Goal: Task Accomplishment & Management: Complete application form

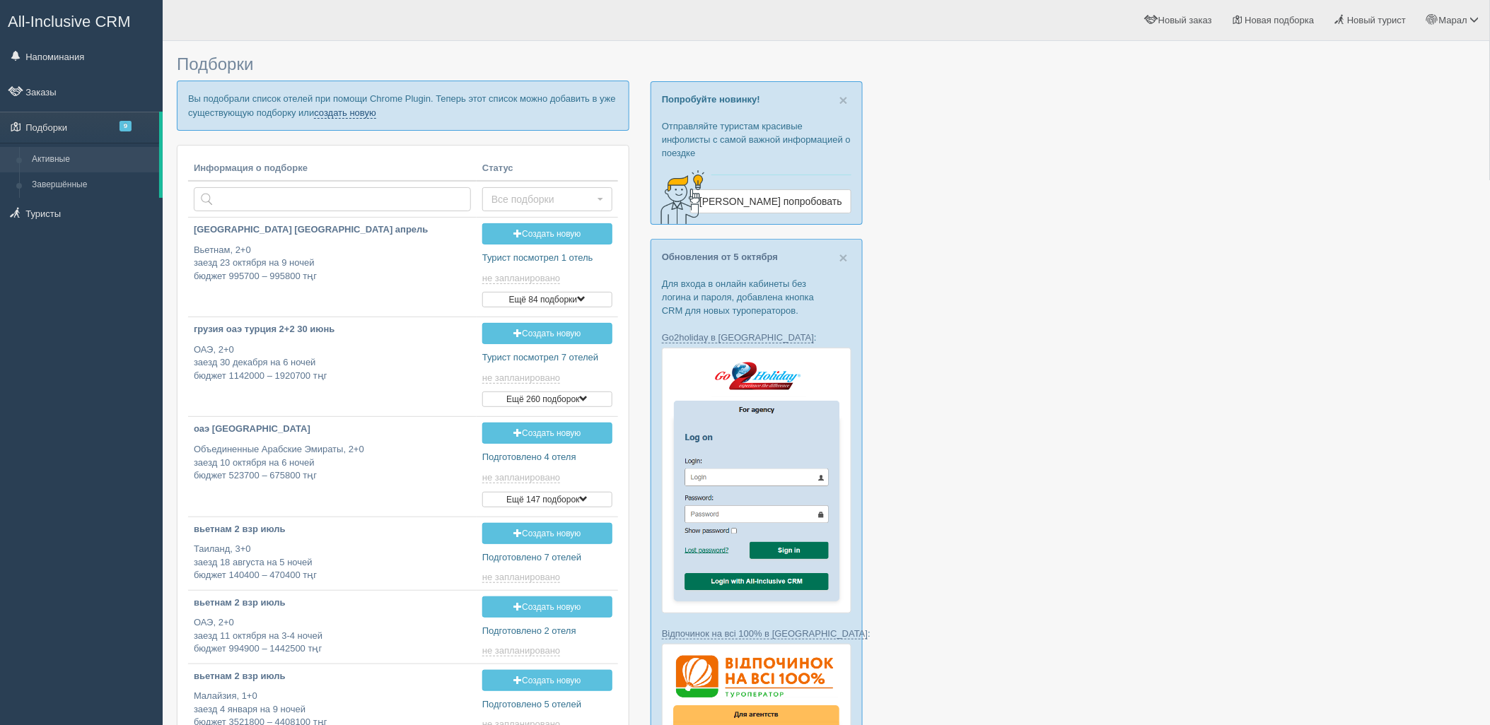
click at [359, 113] on link "создать новую" at bounding box center [345, 112] width 62 height 11
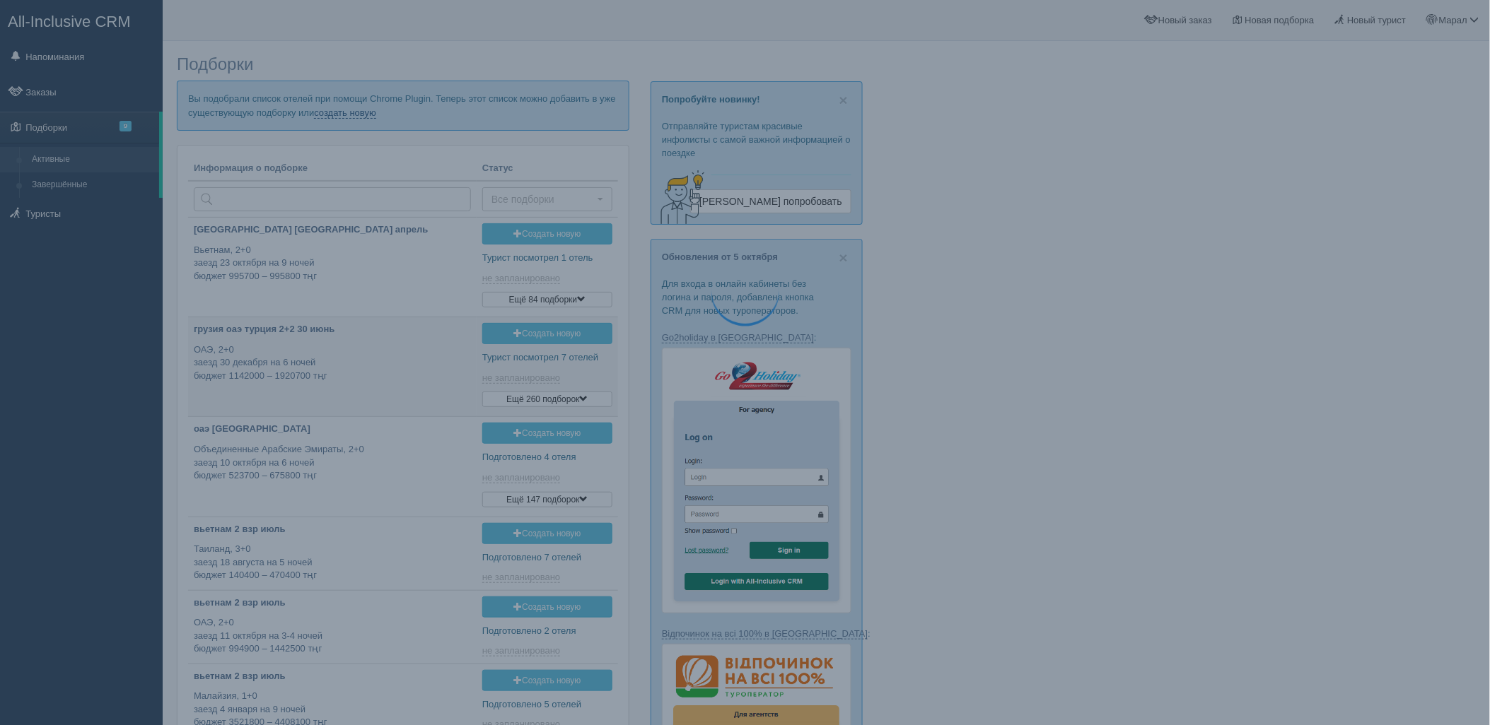
type input "2025-10-11 16:35"
type input "2025-10-11 15:30"
type input "2025-10-11 19:15"
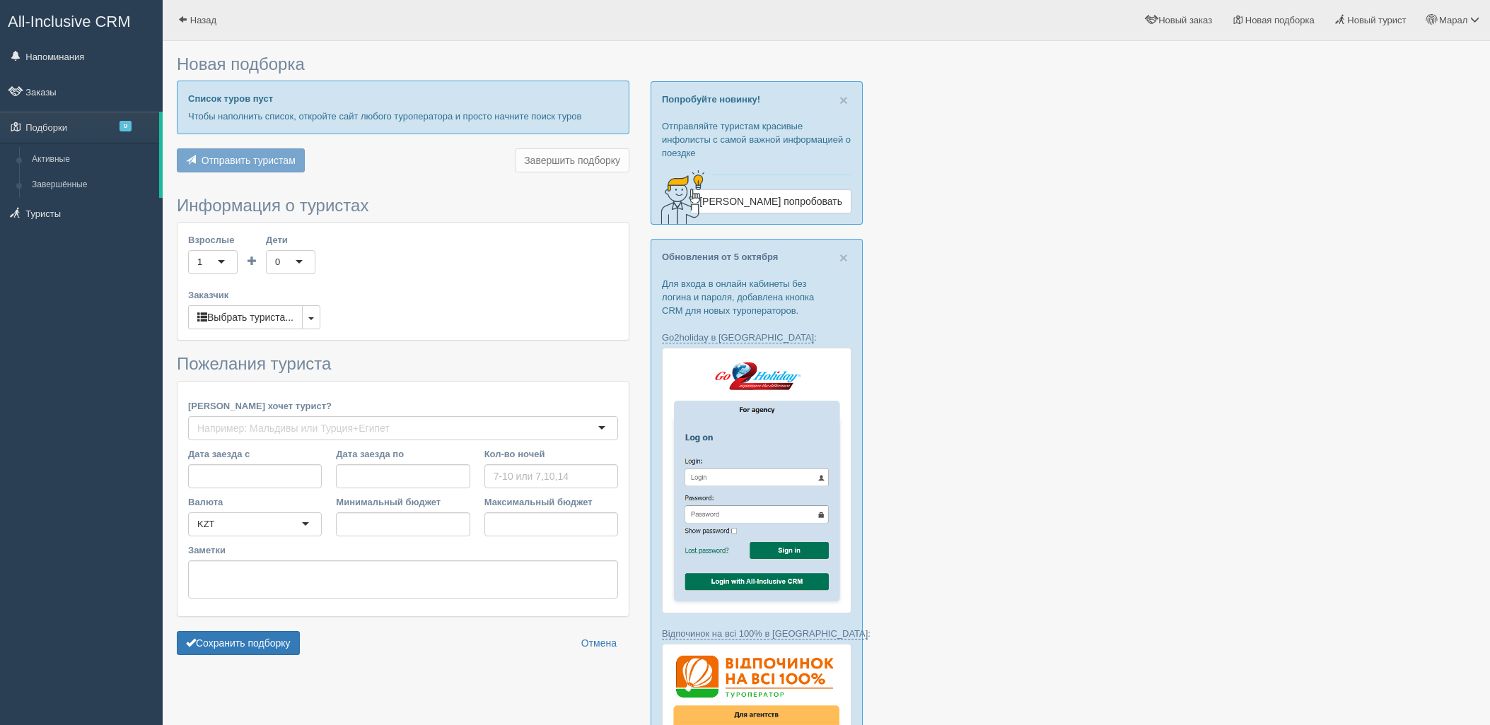
type input "6-7"
type input "1182000"
type input "1599100"
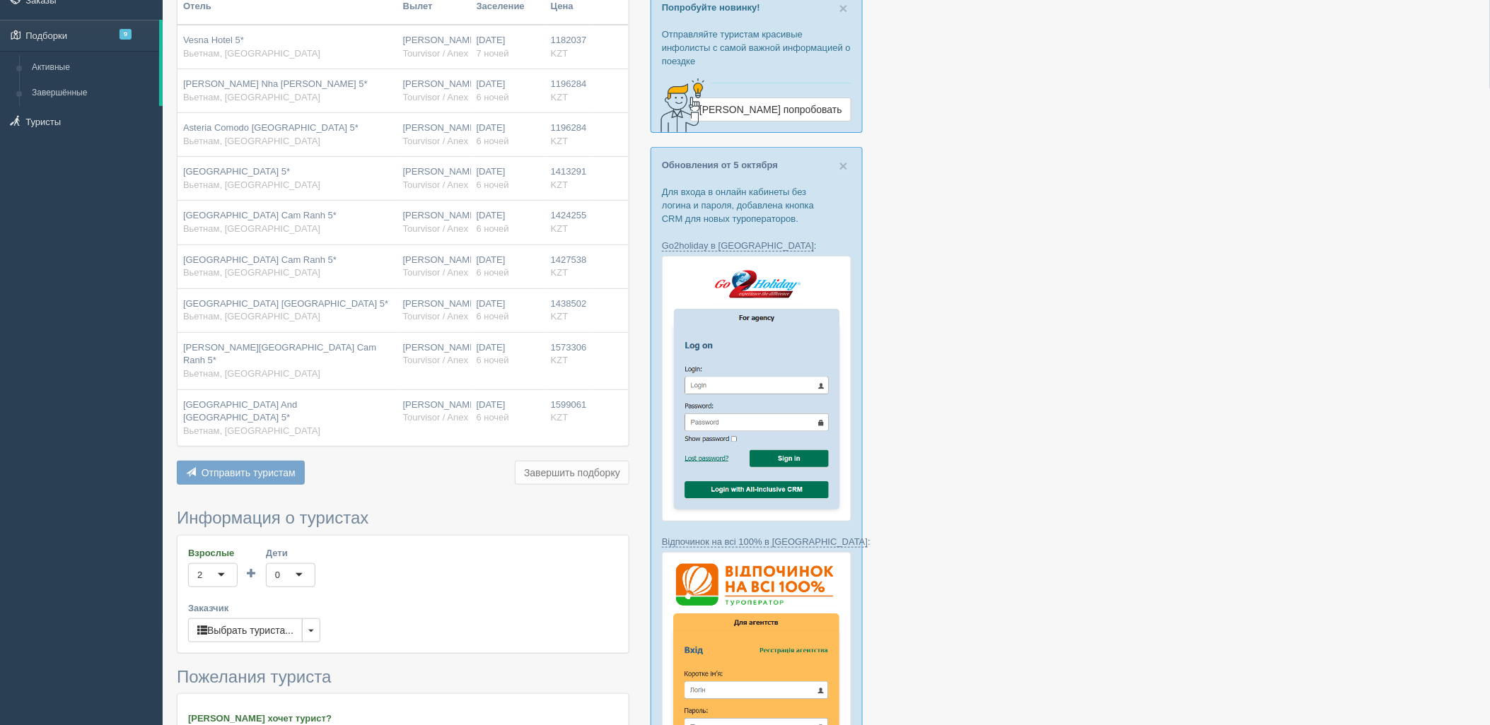
scroll to position [392, 0]
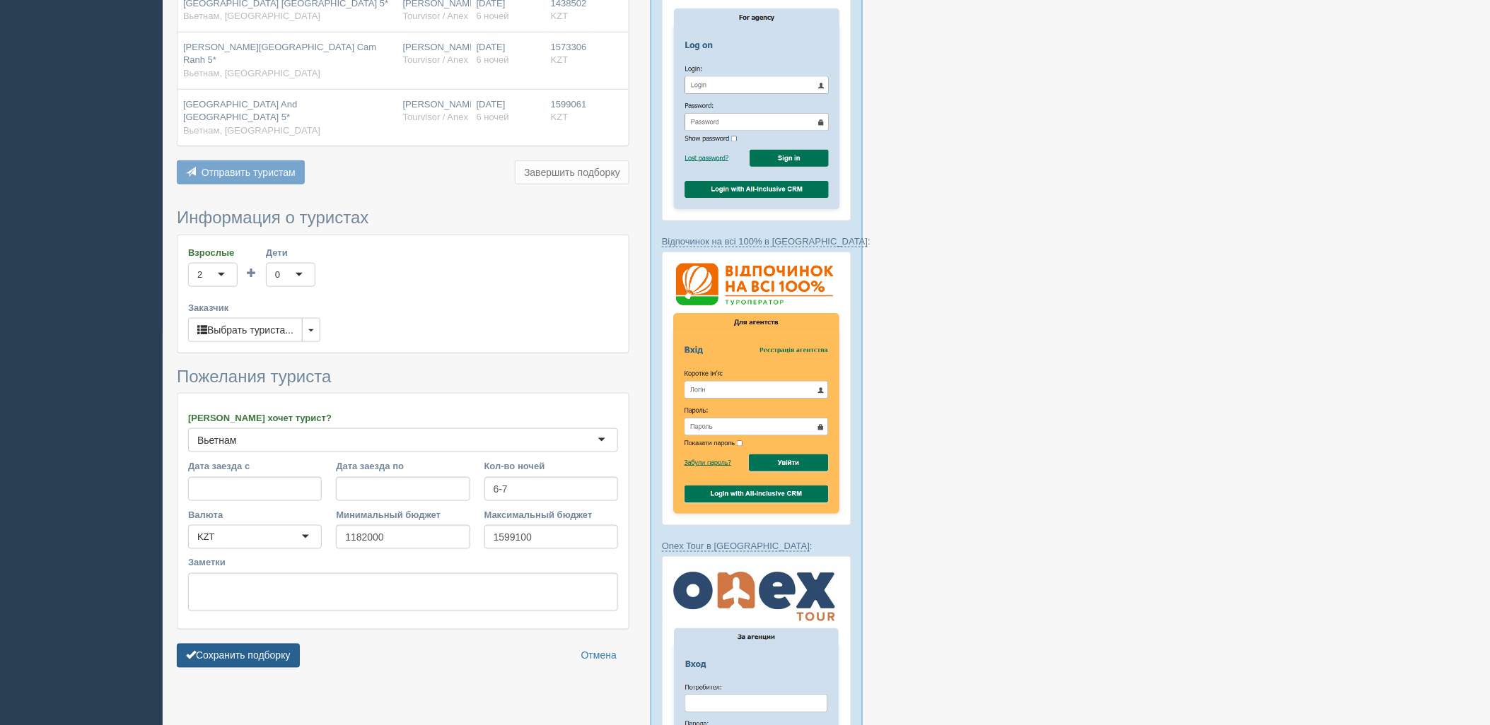
click at [288, 644] on button "Сохранить подборку" at bounding box center [238, 656] width 123 height 24
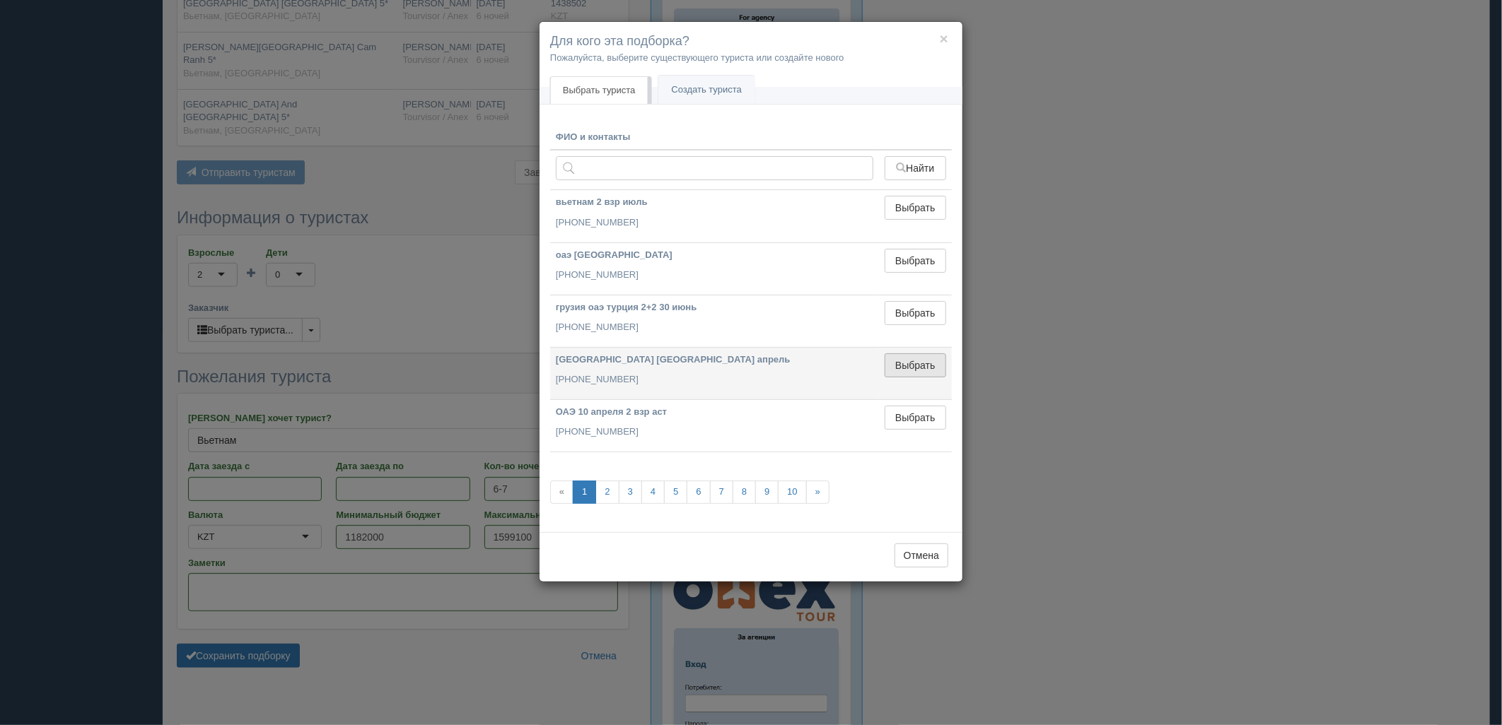
click at [923, 364] on button "Выбрать" at bounding box center [915, 365] width 62 height 24
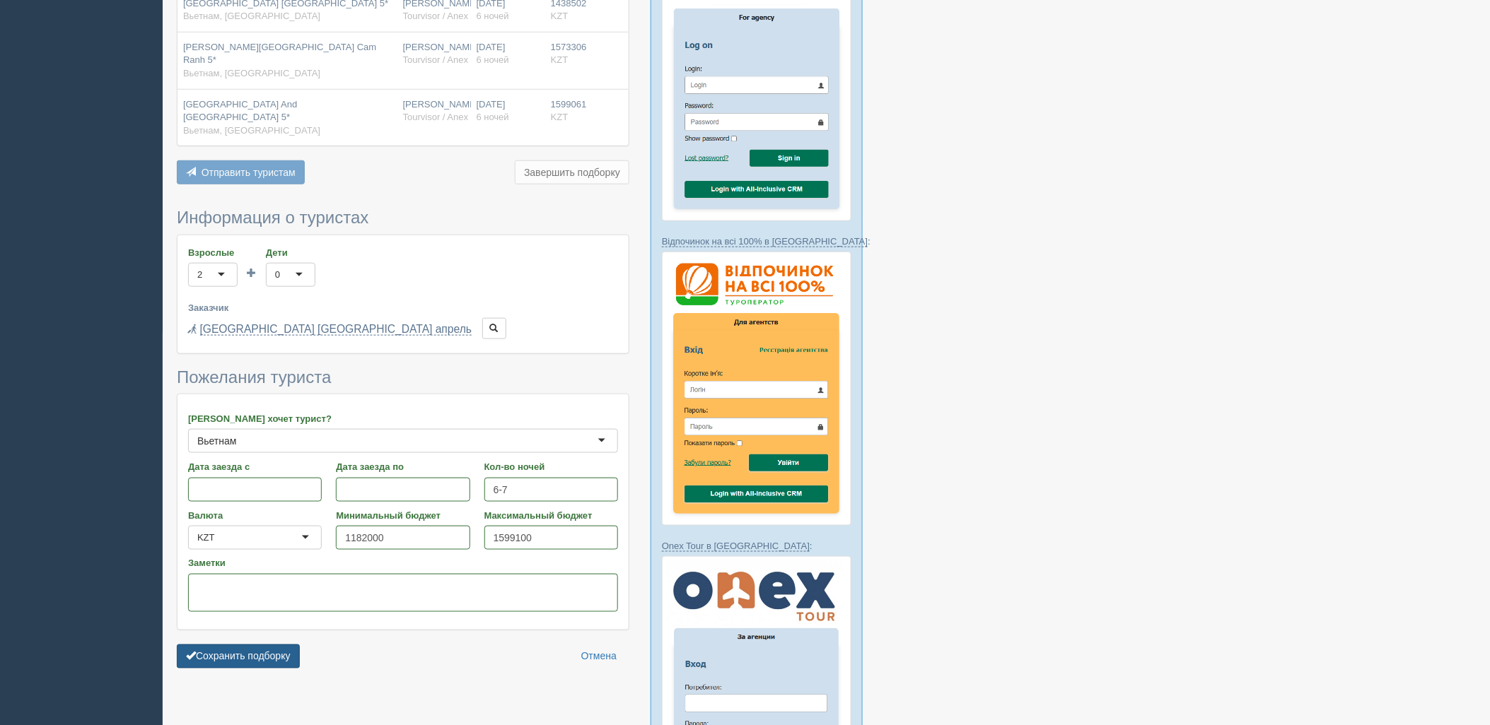
click at [247, 645] on button "Сохранить подборку" at bounding box center [238, 657] width 123 height 24
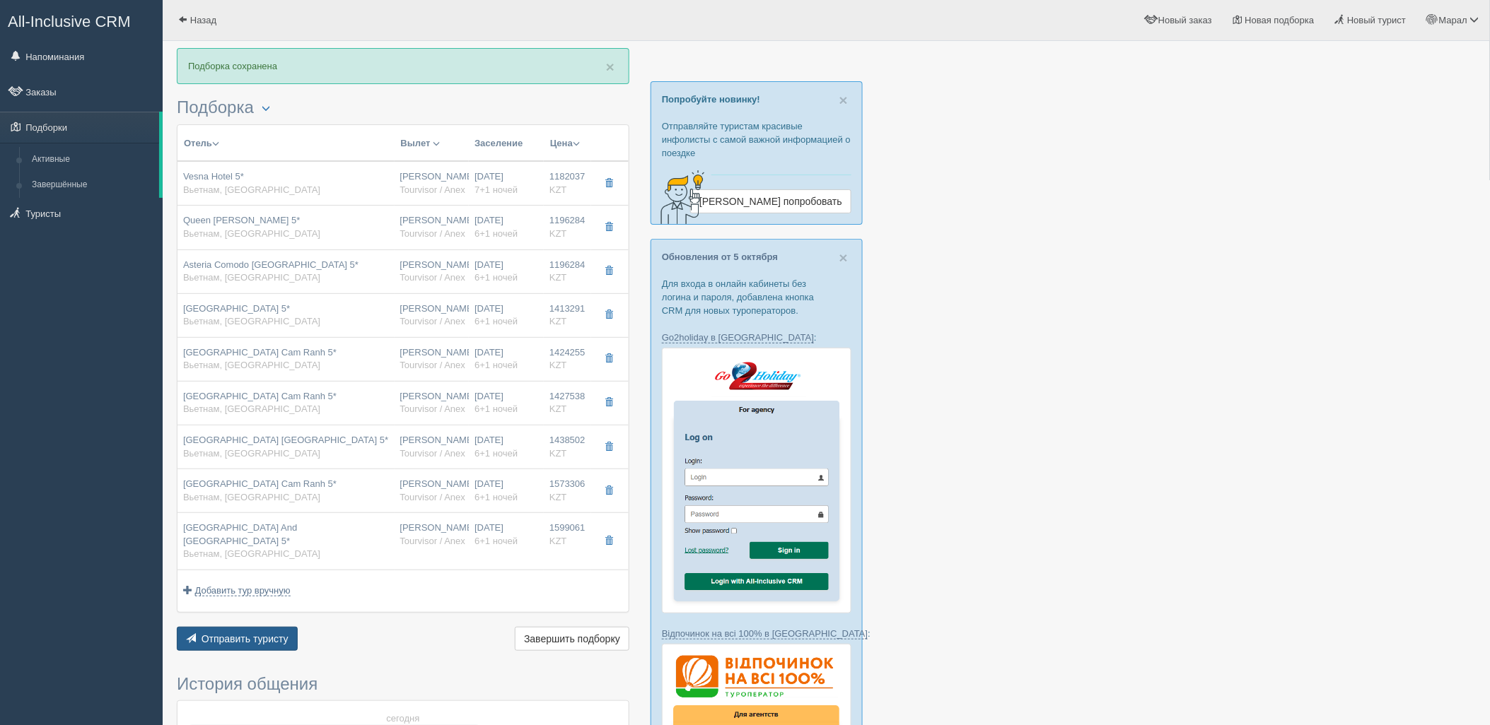
click at [242, 632] on button "Отправить туристу Отправить" at bounding box center [237, 639] width 121 height 24
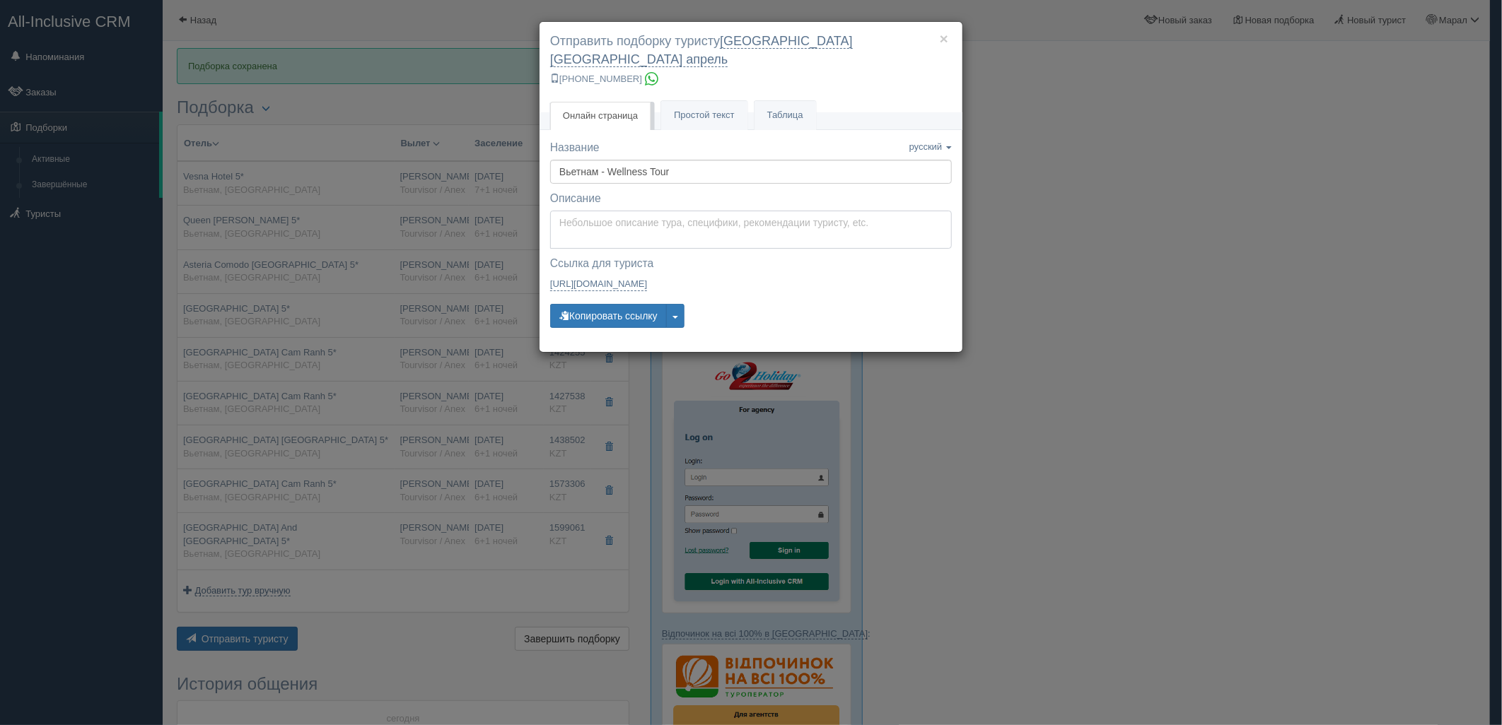
type textarea "Здравствуйте! Ниже представлены варианты туров для Вас. Для просмотра описания …"
click at [648, 219] on textarea "Здравствуйте! Ниже представлены варианты туров для Вас. Для просмотра описания …" at bounding box center [751, 230] width 402 height 38
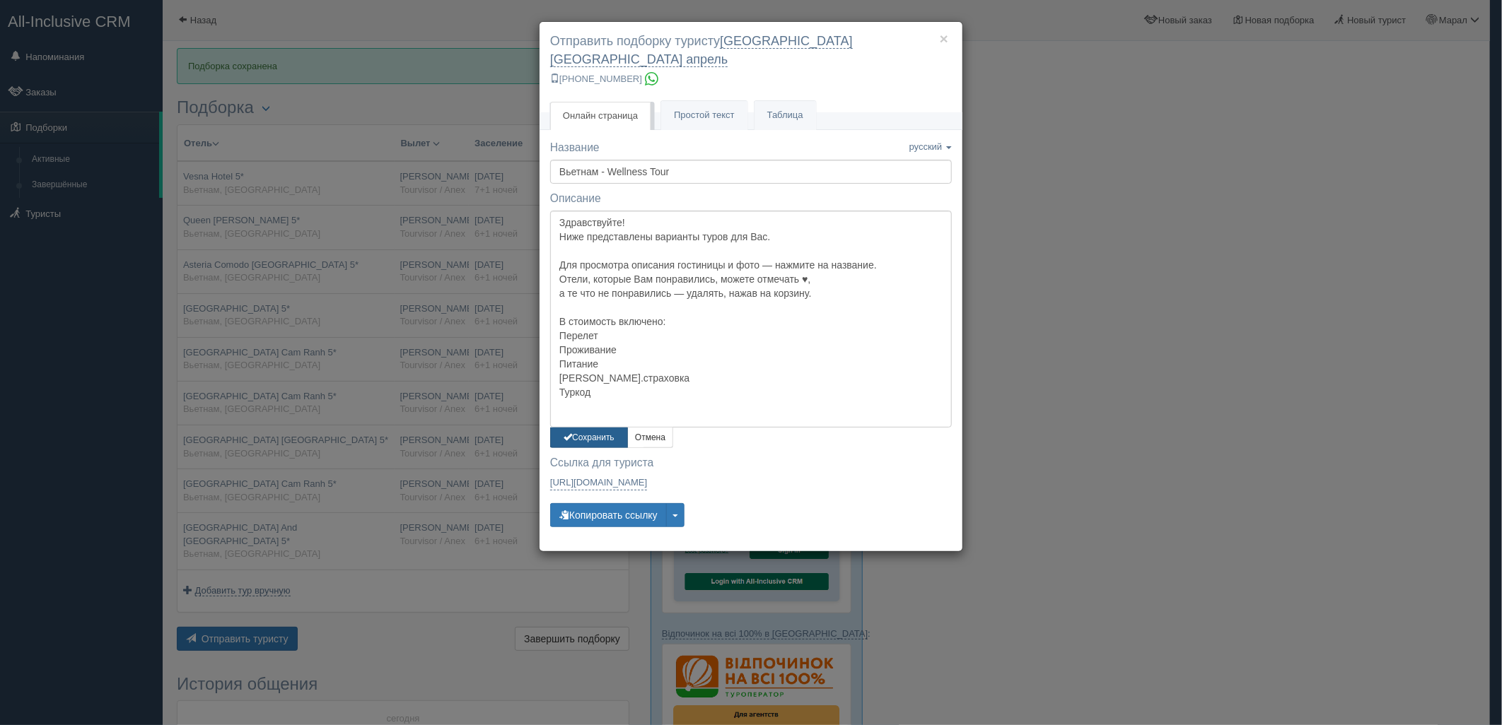
click at [588, 428] on button "Сохранить" at bounding box center [589, 438] width 78 height 21
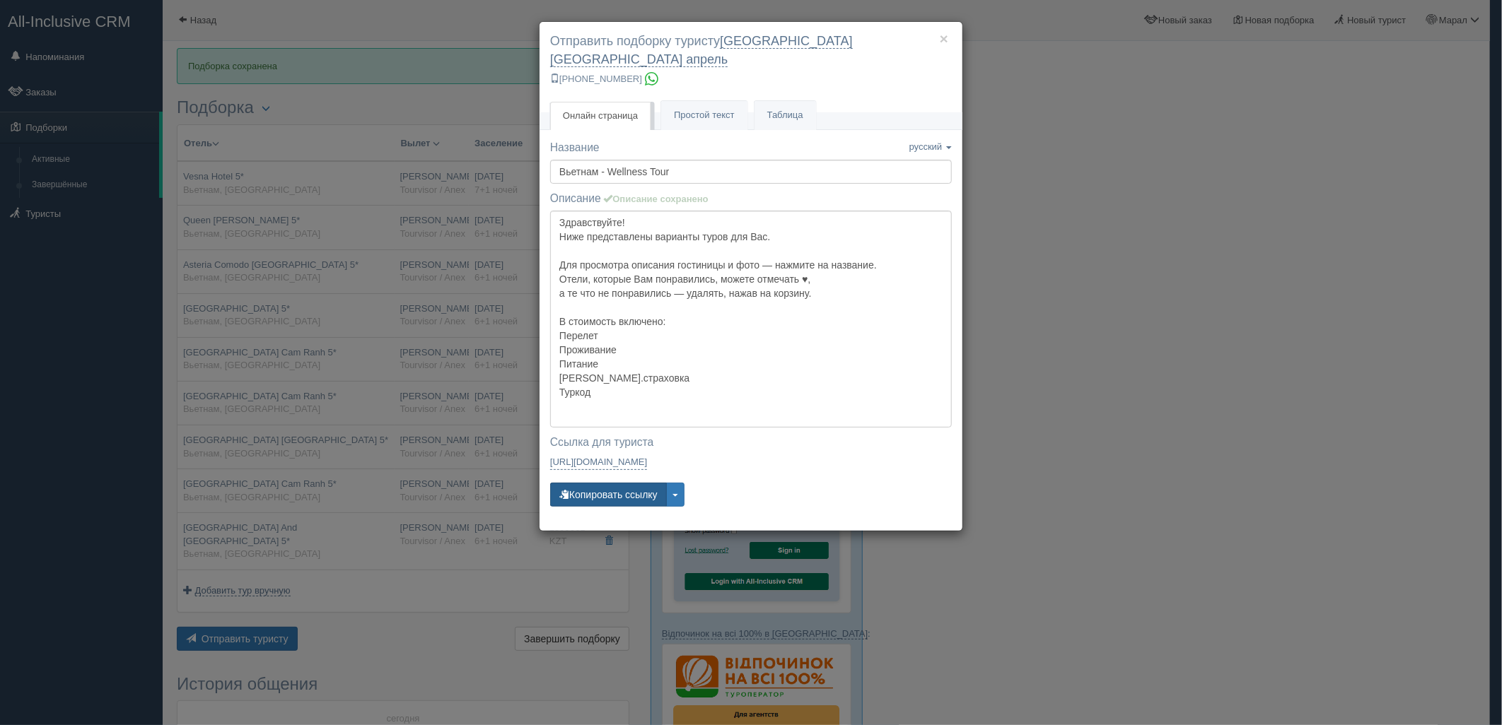
click at [601, 485] on button "Копировать ссылку" at bounding box center [608, 495] width 117 height 24
click at [600, 484] on button "Копировать ссылку" at bounding box center [608, 495] width 117 height 24
click at [600, 483] on button "Копировать ссылку" at bounding box center [608, 495] width 117 height 24
drag, startPoint x: 1297, startPoint y: 407, endPoint x: 764, endPoint y: 99, distance: 615.8
click at [1297, 407] on div "× Отправить подборку туристу [GEOGRAPHIC_DATA] [GEOGRAPHIC_DATA] апрель [PHONE_…" at bounding box center [751, 362] width 1502 height 725
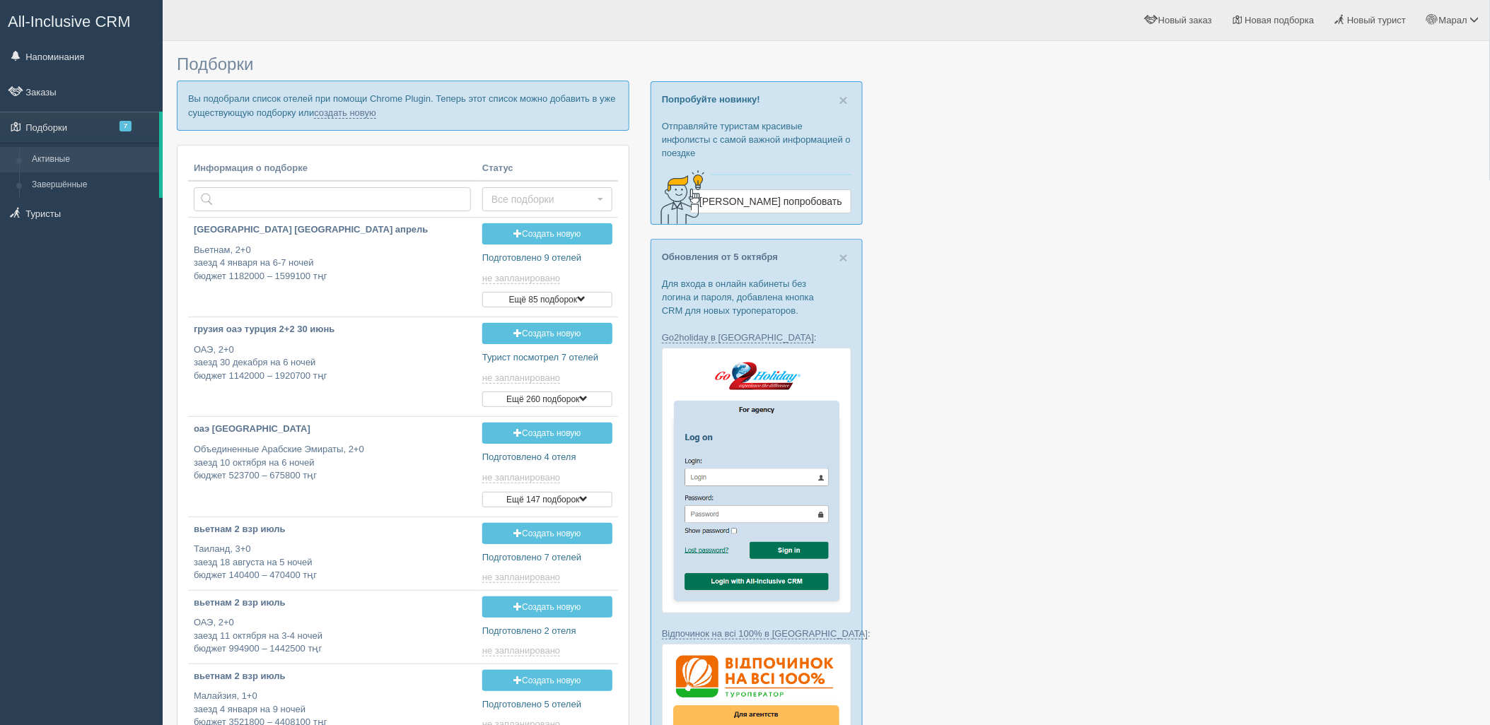
click at [357, 118] on p "Вы подобрали список отелей при помощи Chrome Plugin. Теперь этот список можно д…" at bounding box center [403, 105] width 452 height 49
click at [361, 114] on link "создать новую" at bounding box center [345, 112] width 62 height 11
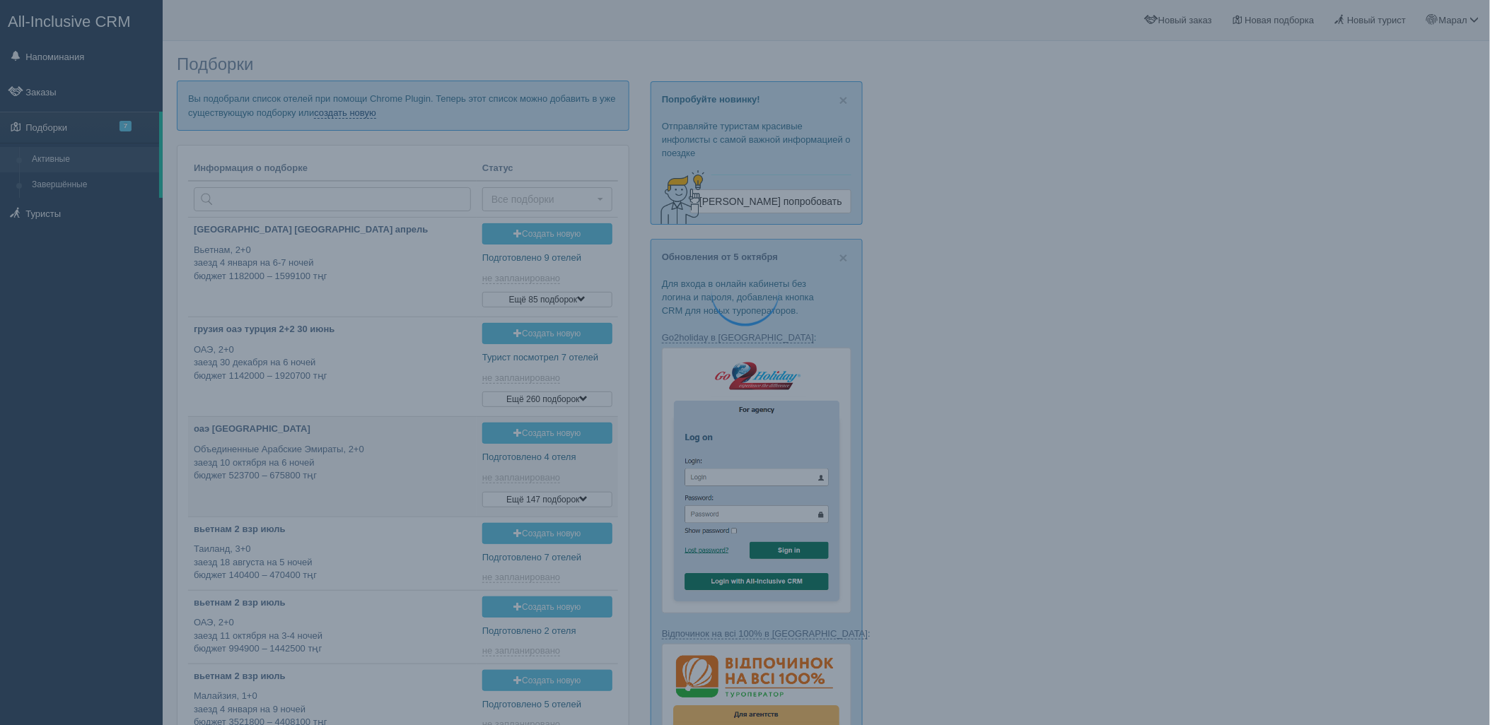
type input "[DATE] 14:00"
type input "2025-10-11 15:30"
type input "2025-10-11 19:15"
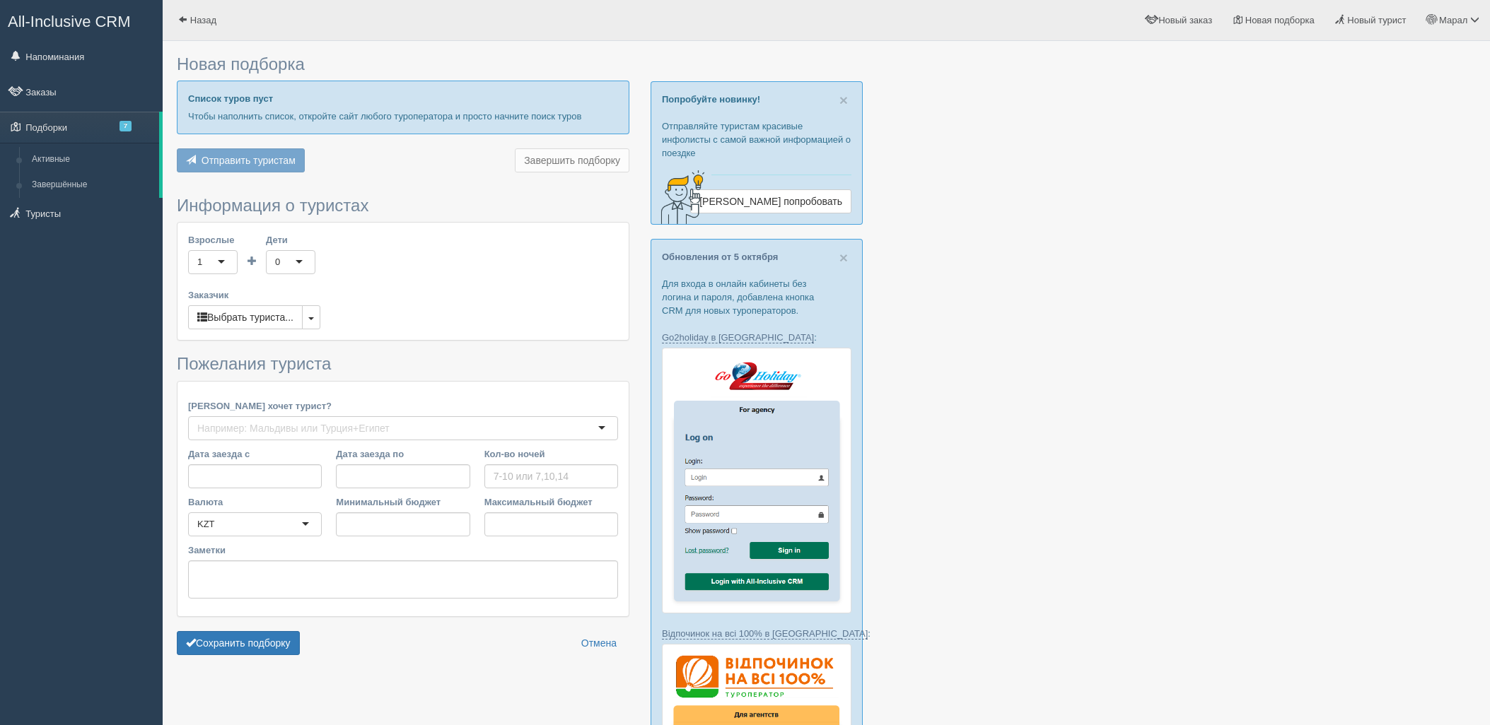
type input "6"
type input "1609800"
type input "2003200"
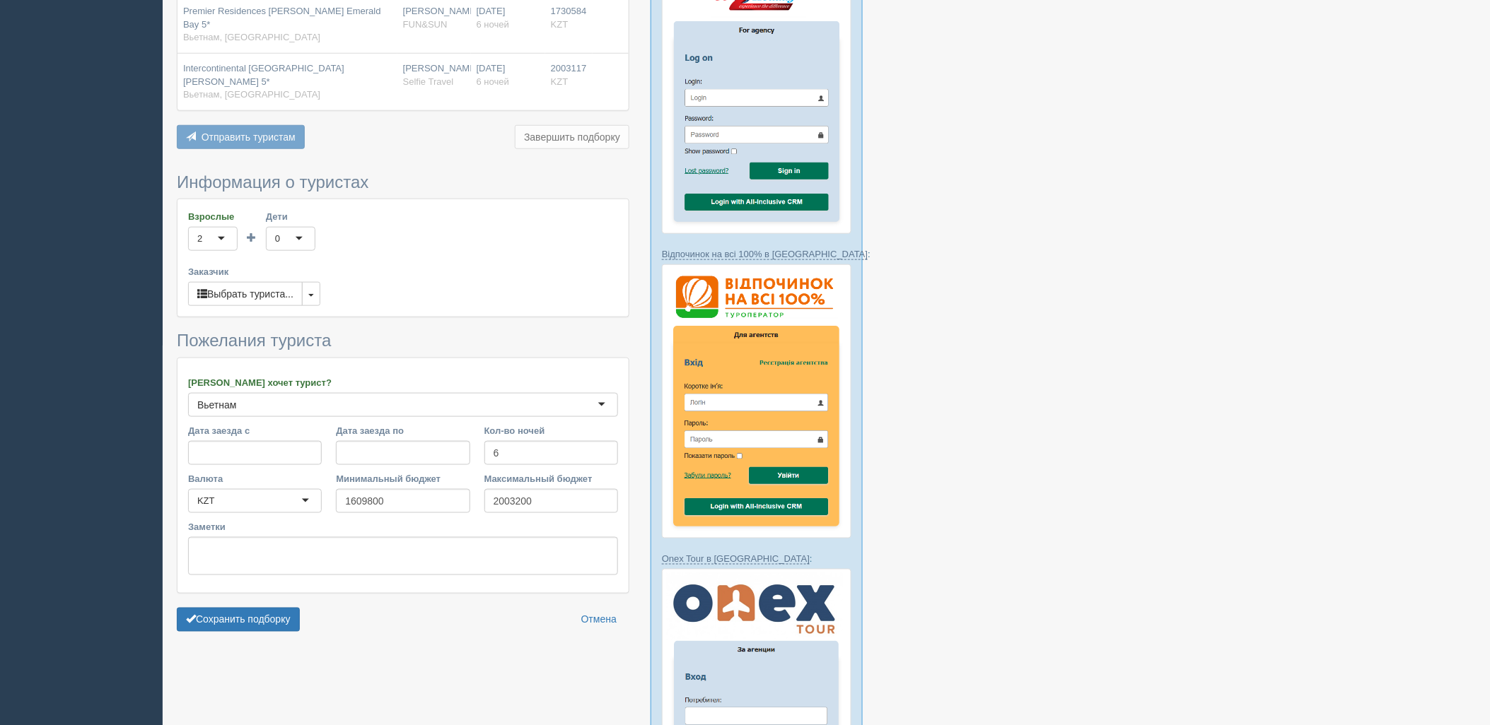
scroll to position [471, 0]
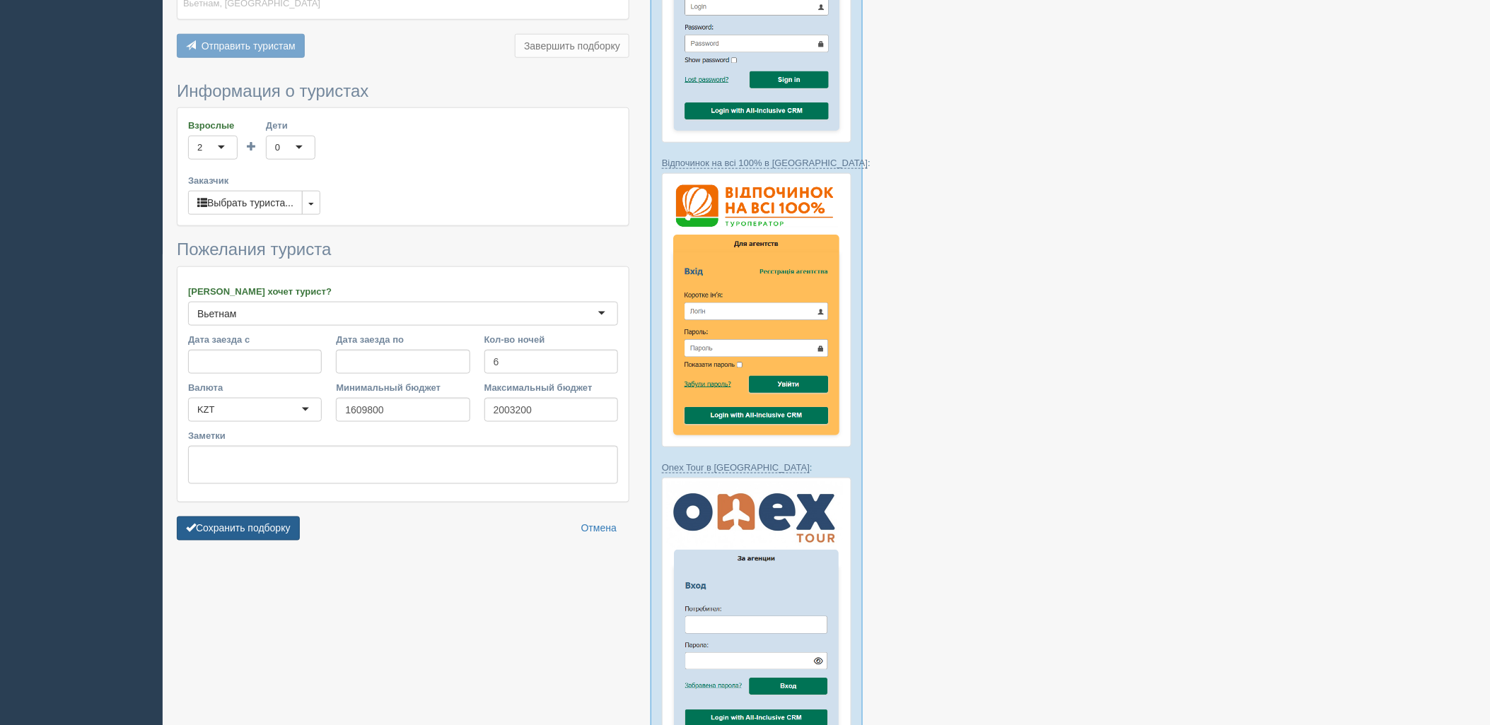
click at [267, 517] on button "Сохранить подборку" at bounding box center [238, 529] width 123 height 24
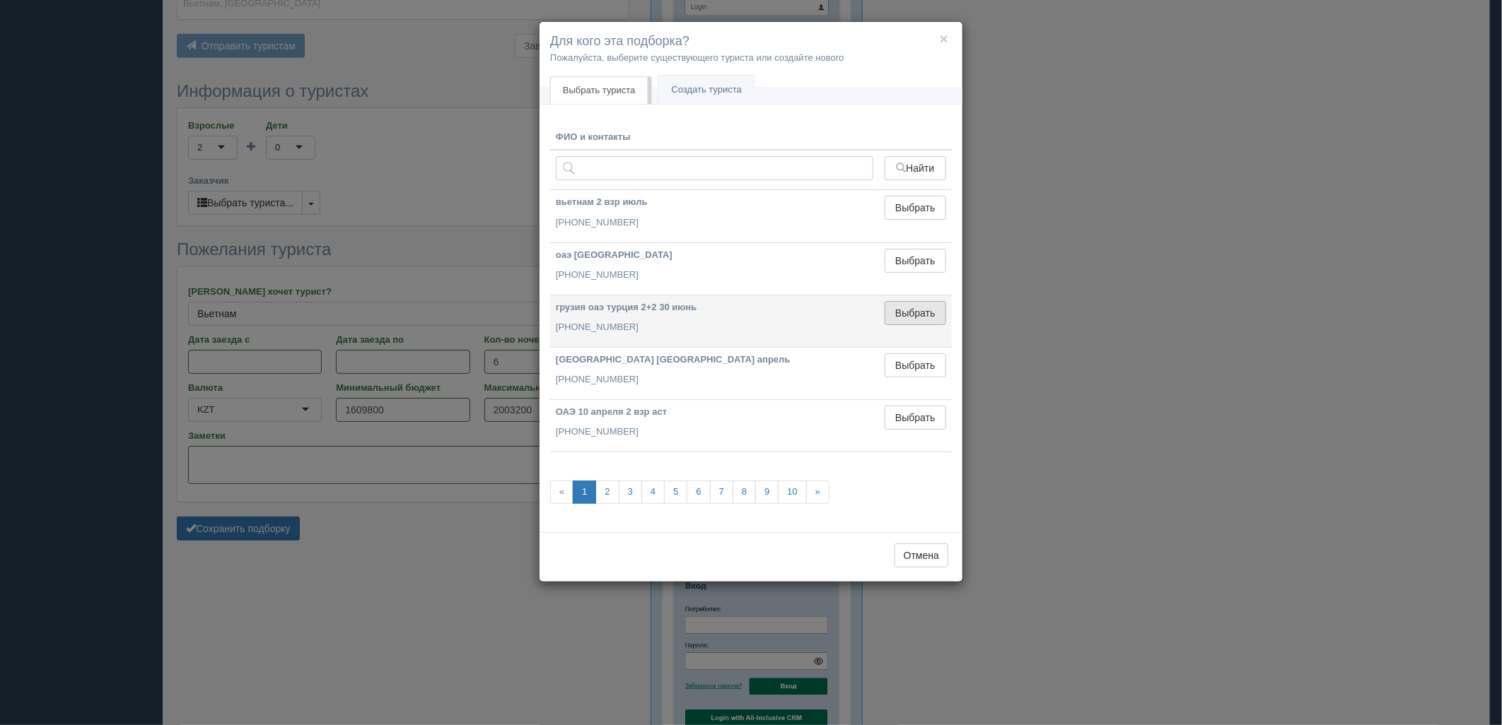
click at [921, 316] on button "Выбрать" at bounding box center [915, 313] width 62 height 24
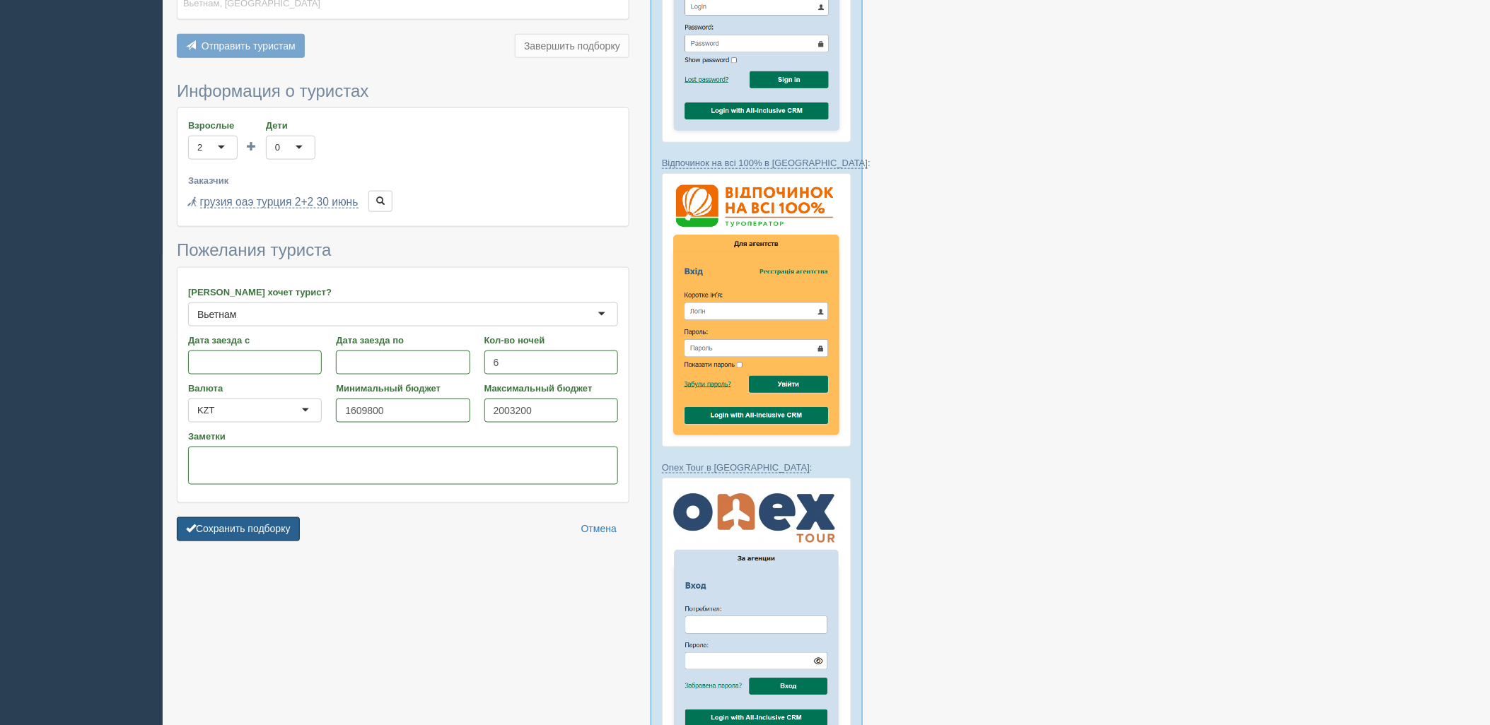
drag, startPoint x: 247, startPoint y: 489, endPoint x: 656, endPoint y: 1, distance: 636.4
click at [246, 518] on button "Сохранить подборку" at bounding box center [238, 530] width 123 height 24
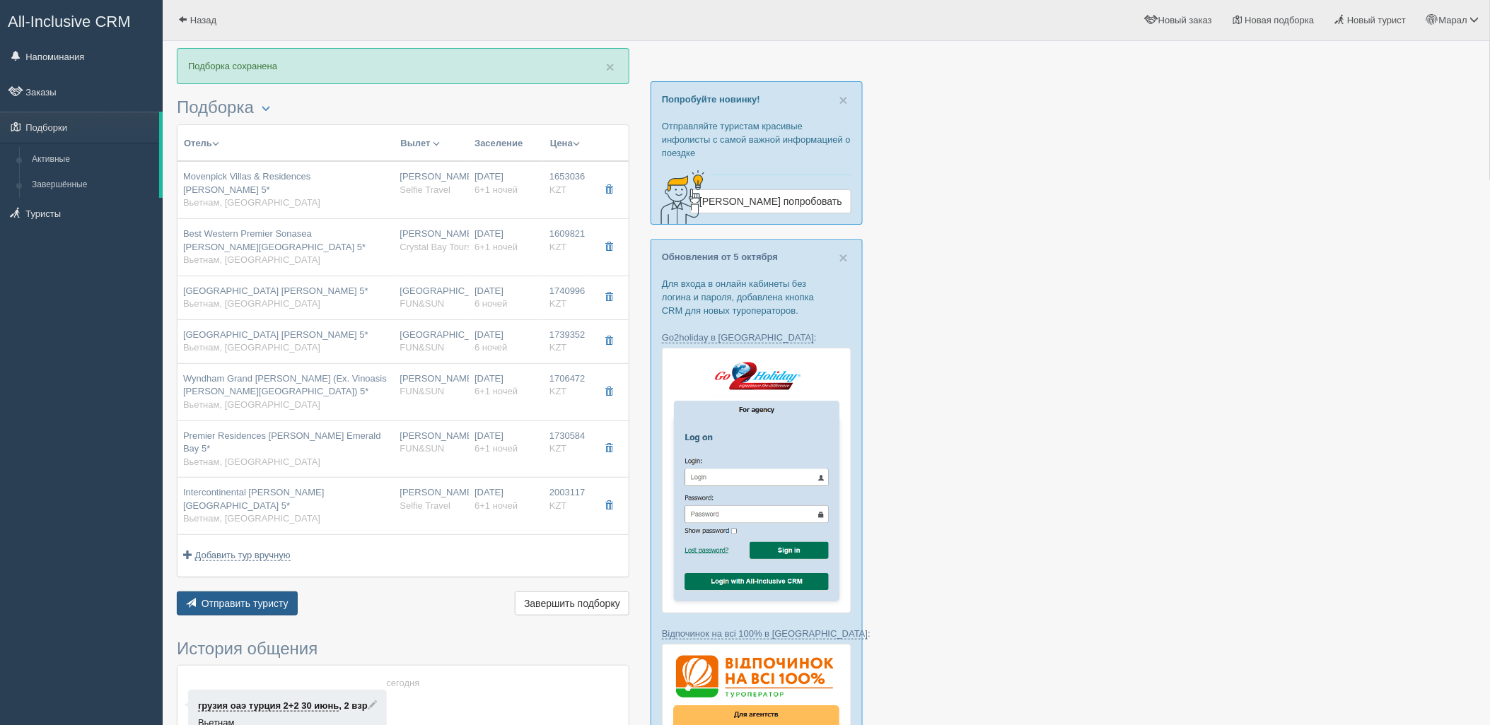
click at [230, 598] on span "Отправить туристу" at bounding box center [244, 603] width 87 height 11
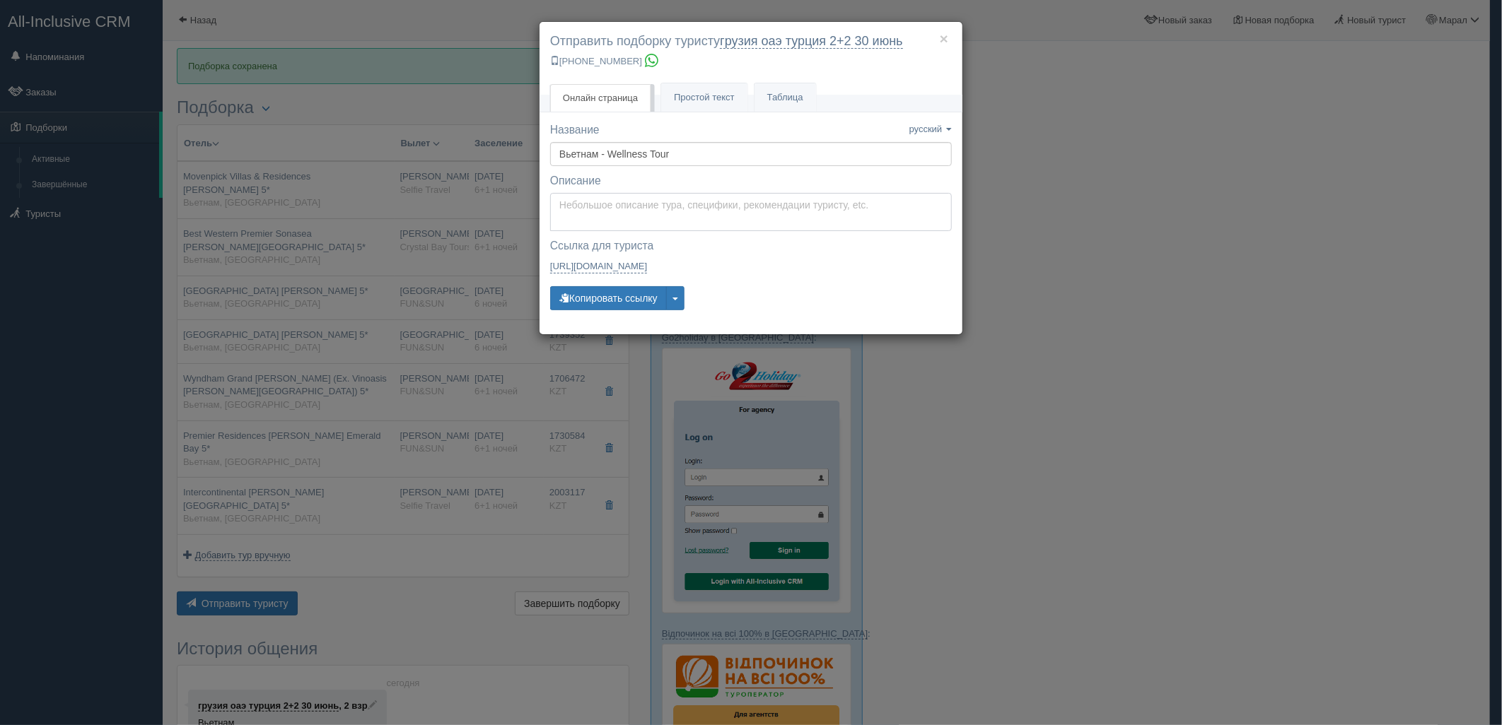
type textarea "Здравствуйте! Ниже представлены варианты туров для Вас. Для просмотра описания …"
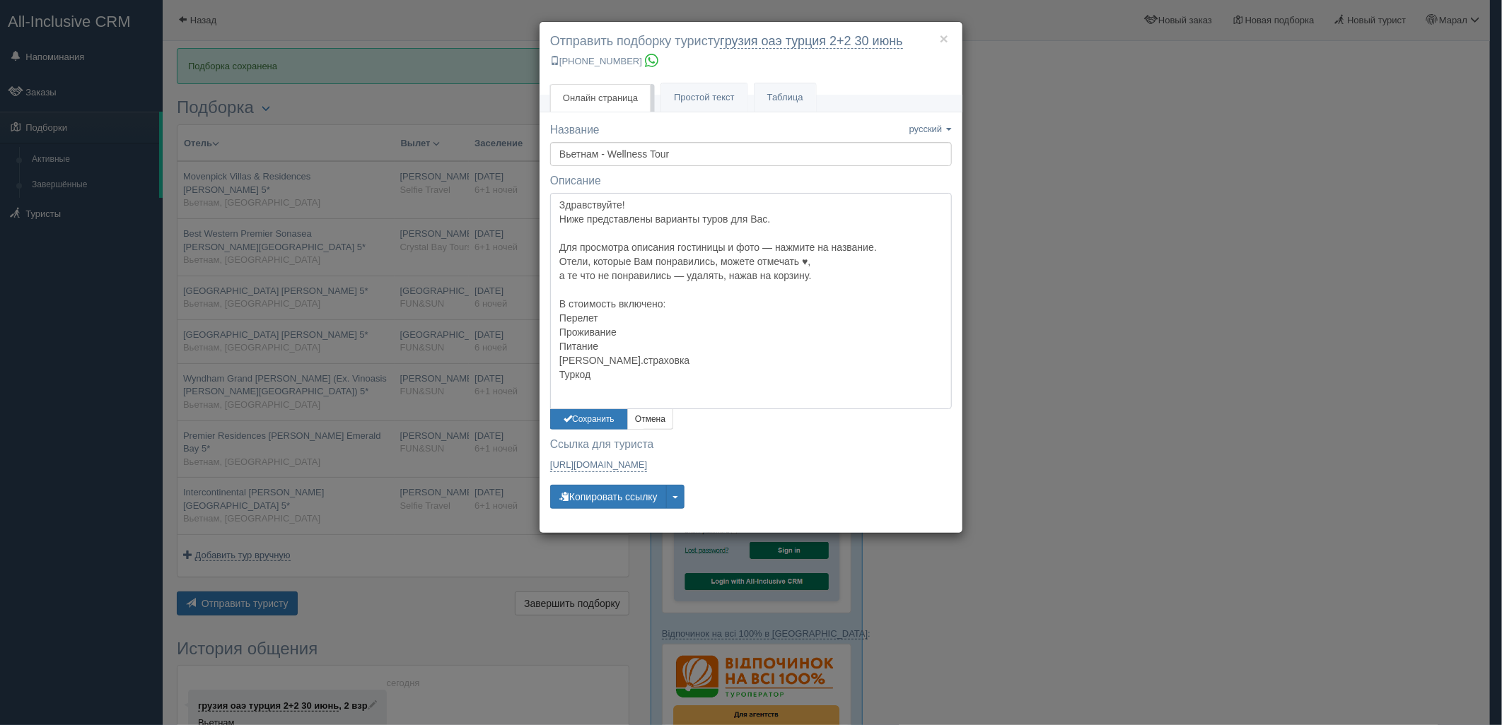
click at [622, 196] on textarea "Здравствуйте! Ниже представлены варианты туров для Вас. Для просмотра описания …" at bounding box center [751, 301] width 402 height 216
click at [585, 416] on button "Сохранить" at bounding box center [589, 419] width 78 height 21
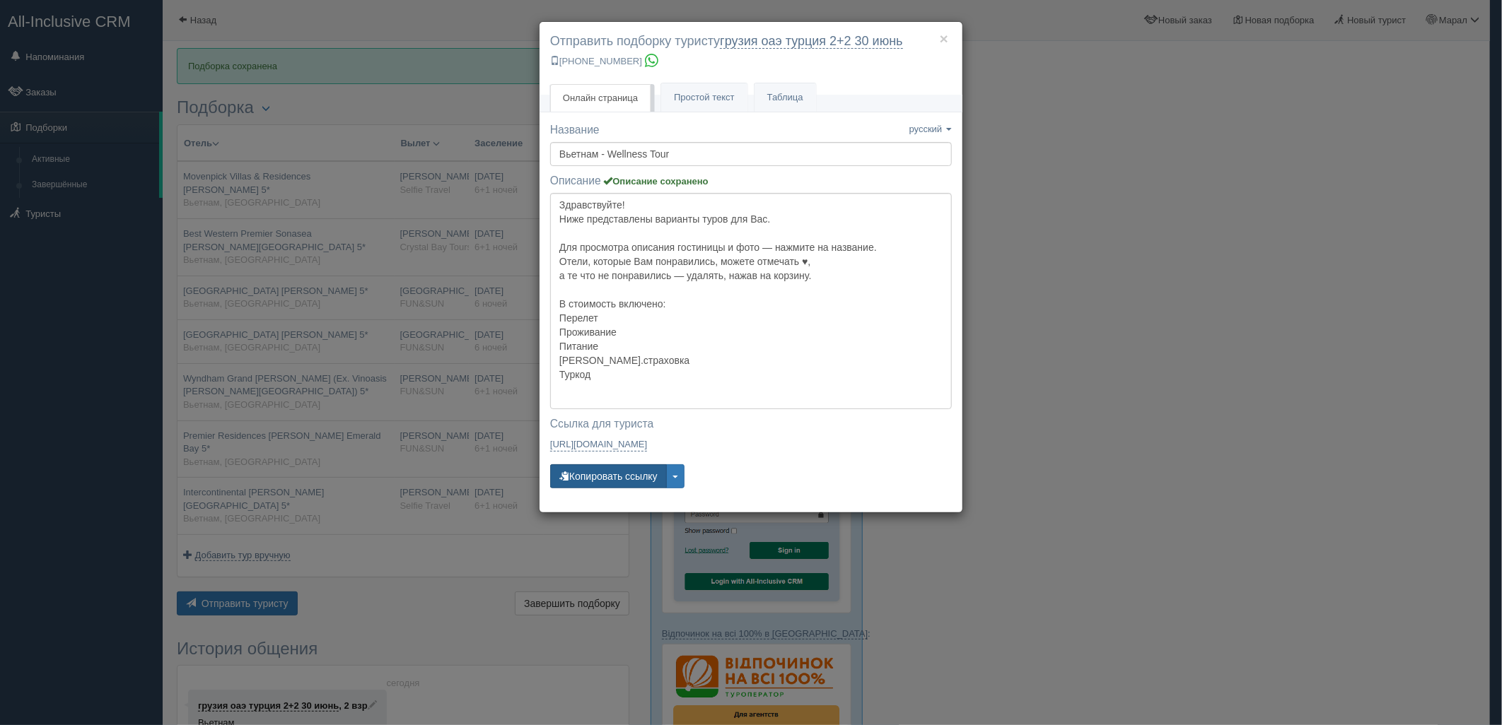
click at [590, 484] on button "Копировать ссылку" at bounding box center [608, 476] width 117 height 24
click at [590, 483] on button "Копировать ссылку" at bounding box center [608, 476] width 117 height 24
drag, startPoint x: 1211, startPoint y: 128, endPoint x: 990, endPoint y: 29, distance: 242.4
click at [1196, 118] on div "× Отправить подборку туристу грузия оаэ турция 2+2 30 июнь +7 701 880 5580 Онла…" at bounding box center [751, 362] width 1502 height 725
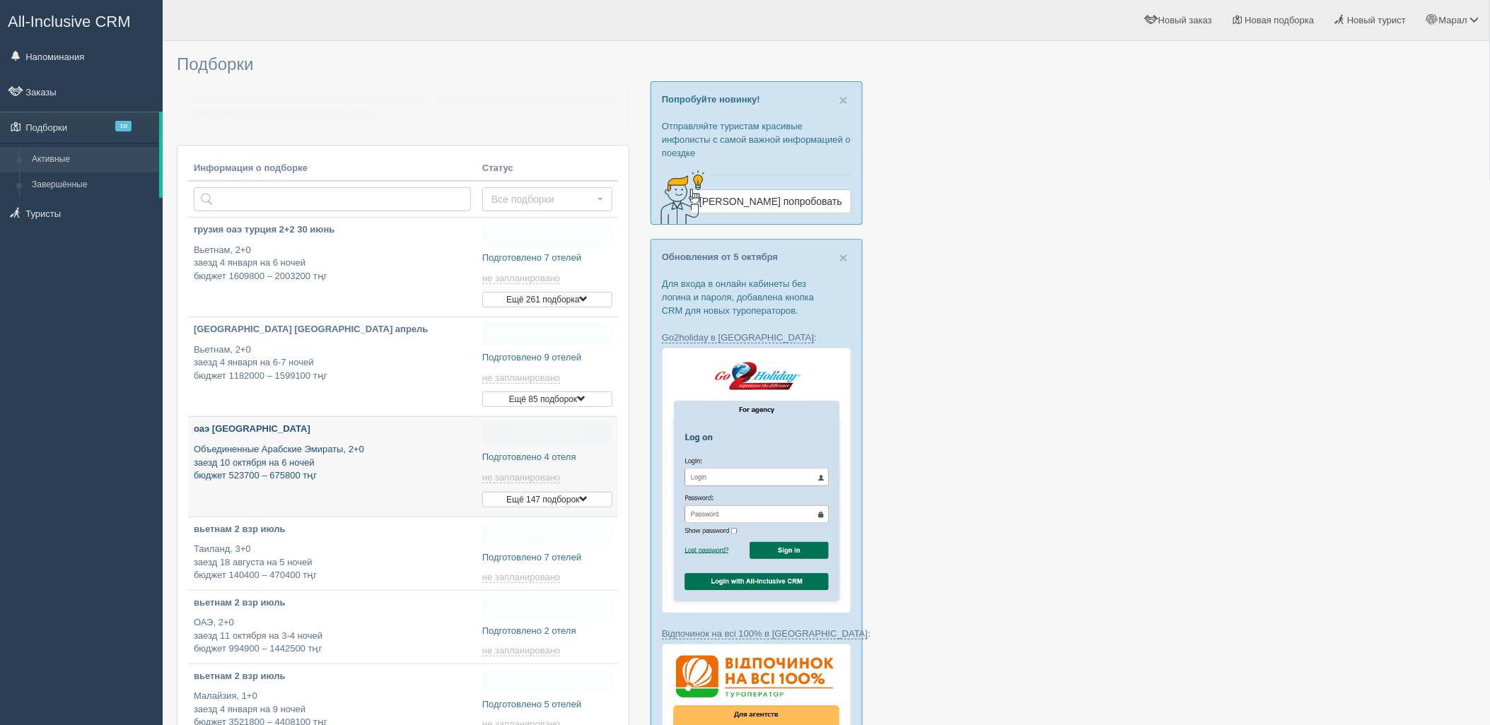
type input "[DATE] 14:00"
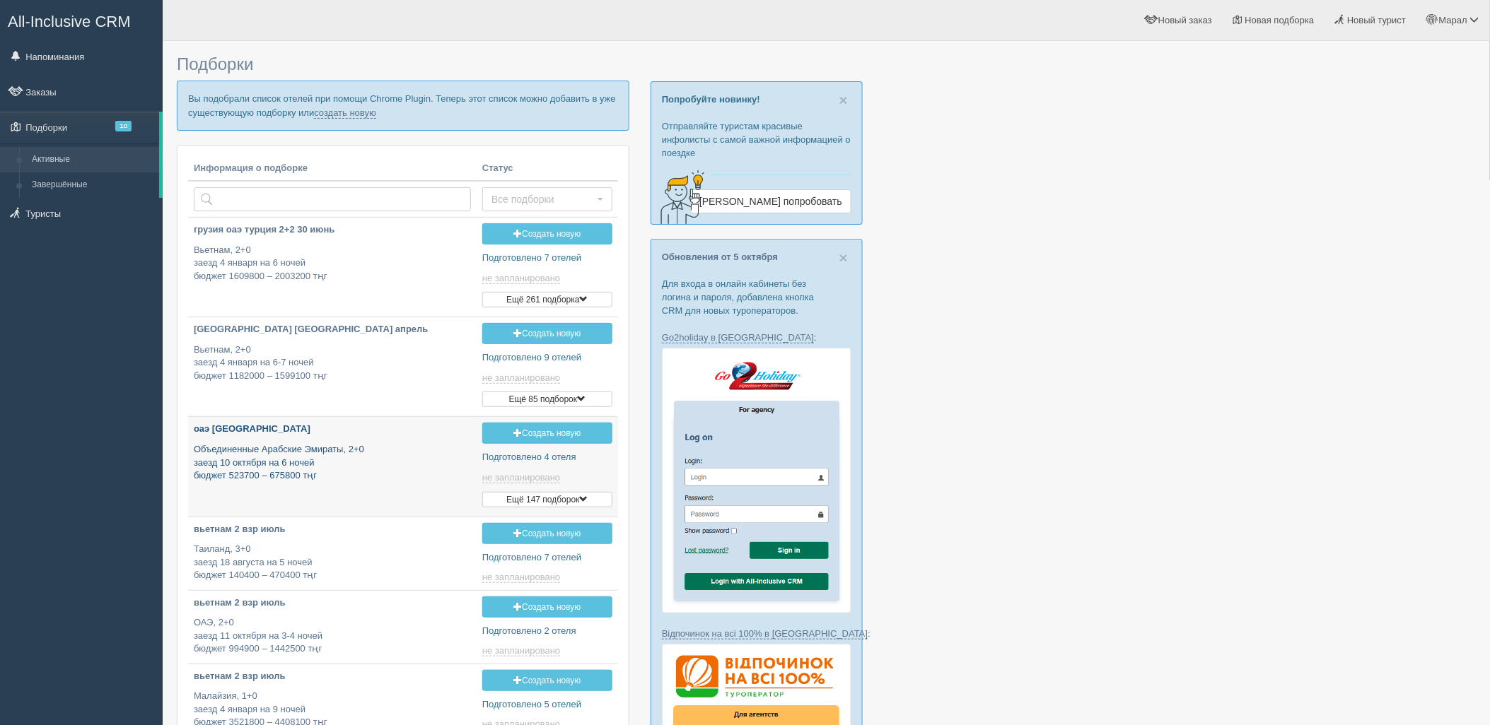
type input "[DATE] 19:15"
type input "[DATE] 14:00"
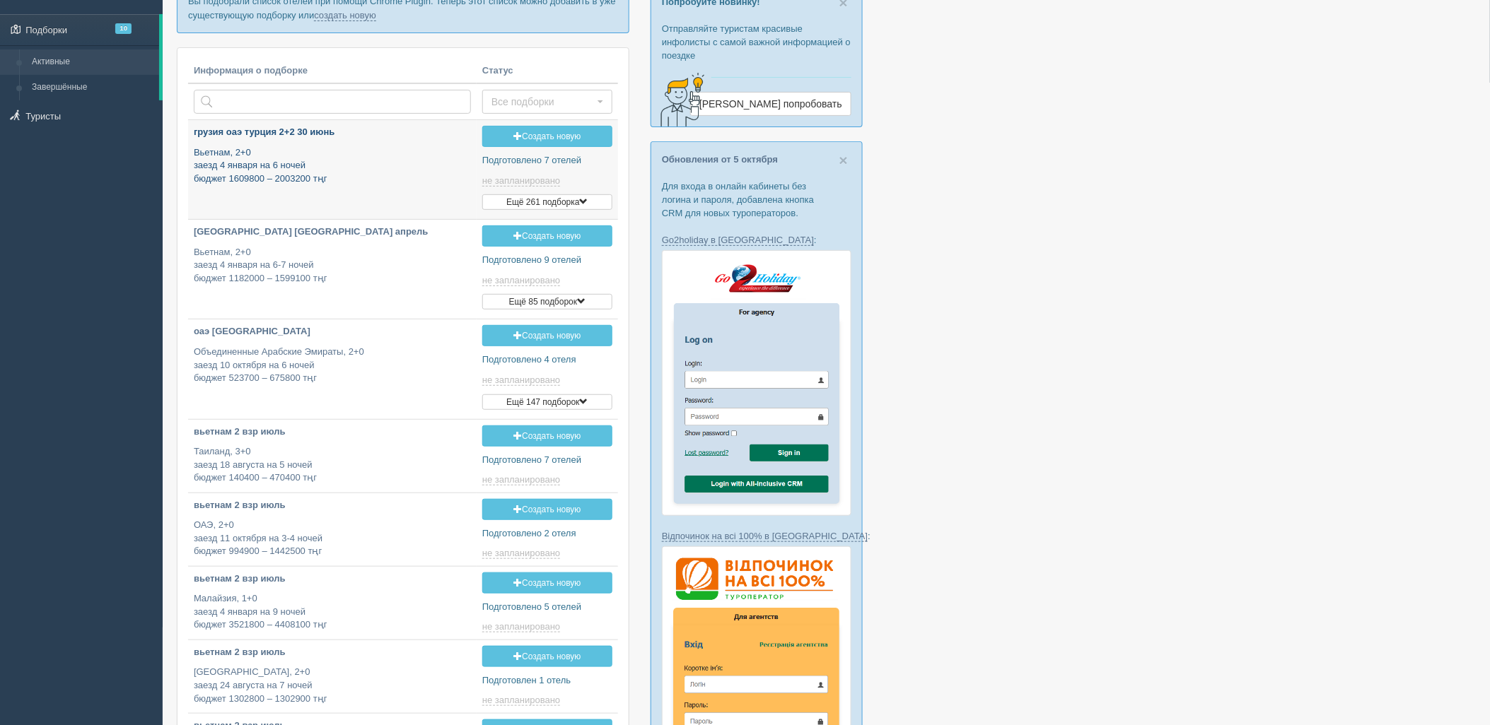
scroll to position [78, 0]
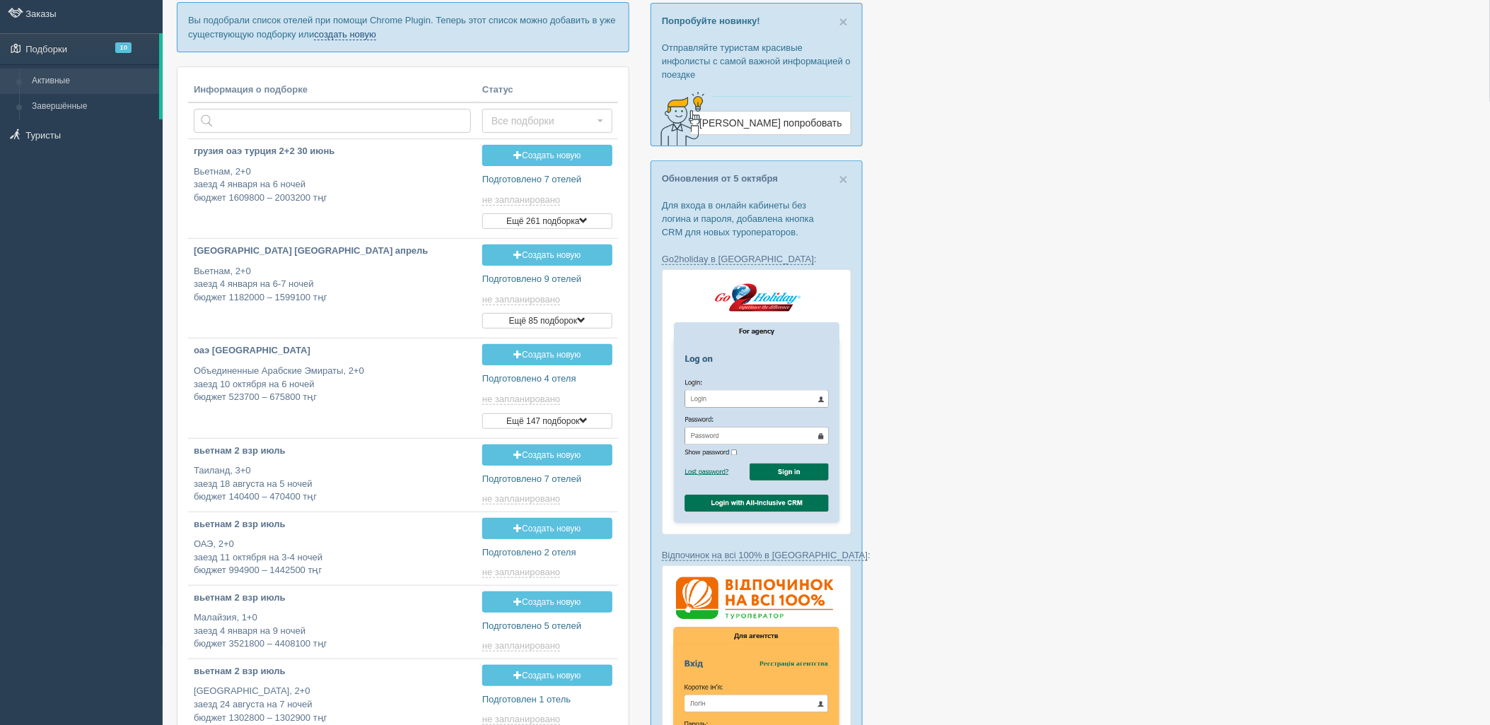
click at [365, 38] on link "создать новую" at bounding box center [345, 34] width 62 height 11
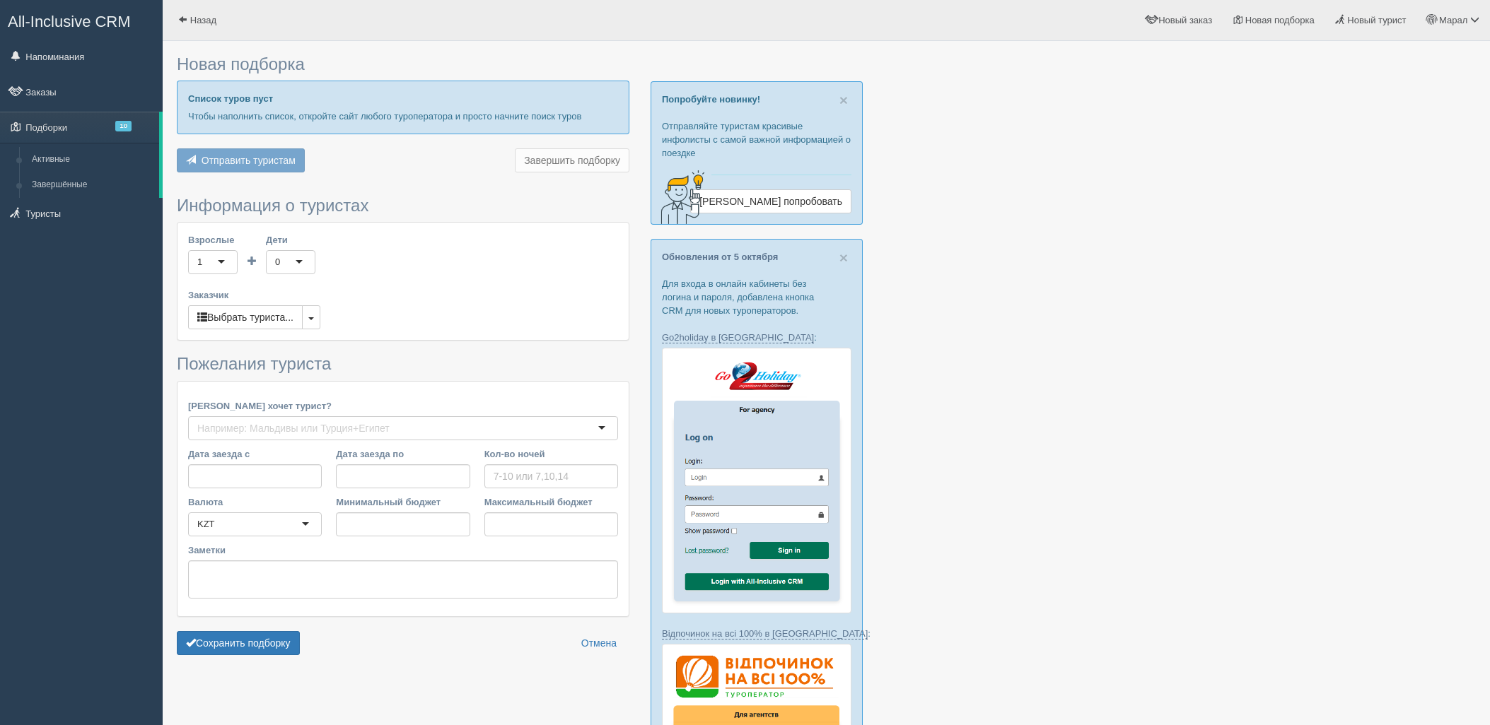
type input "6"
type input "1611100"
type input "2526300"
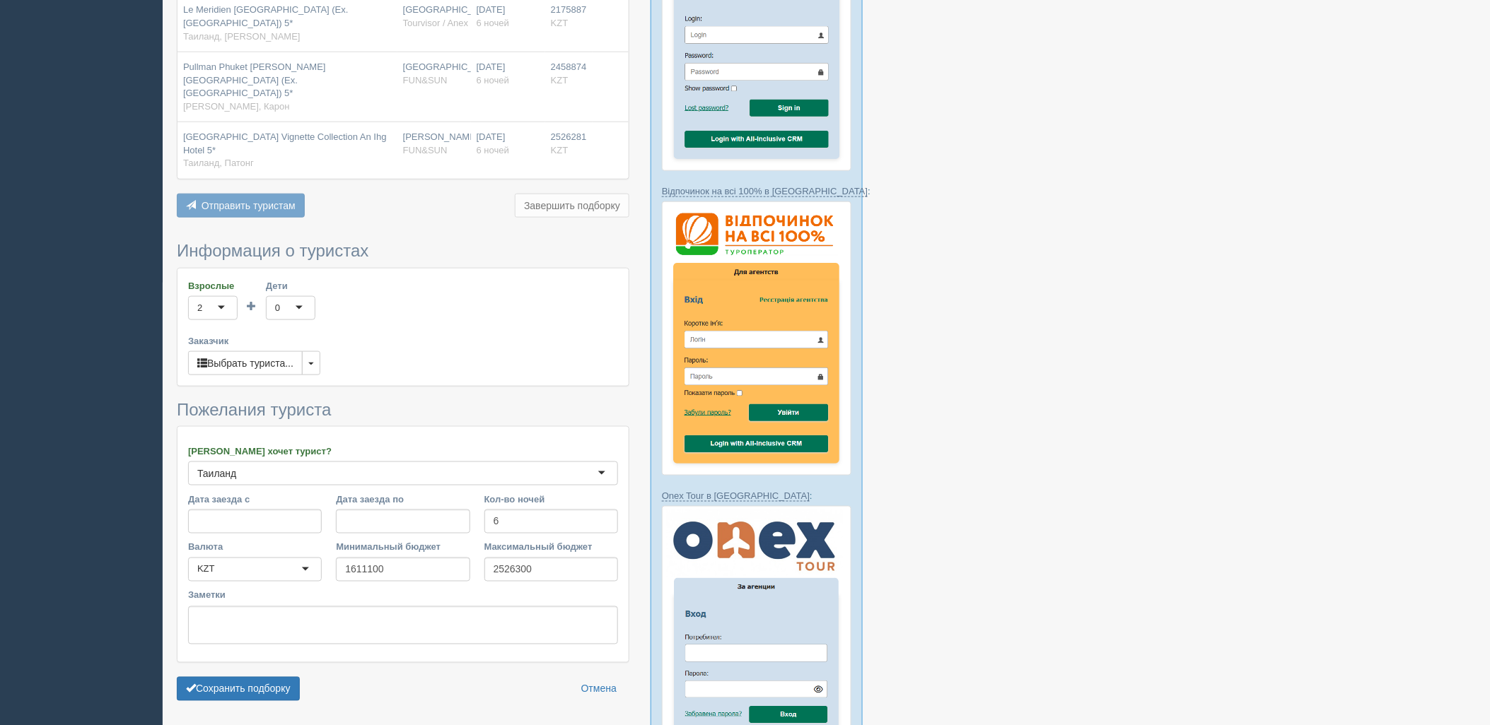
scroll to position [471, 0]
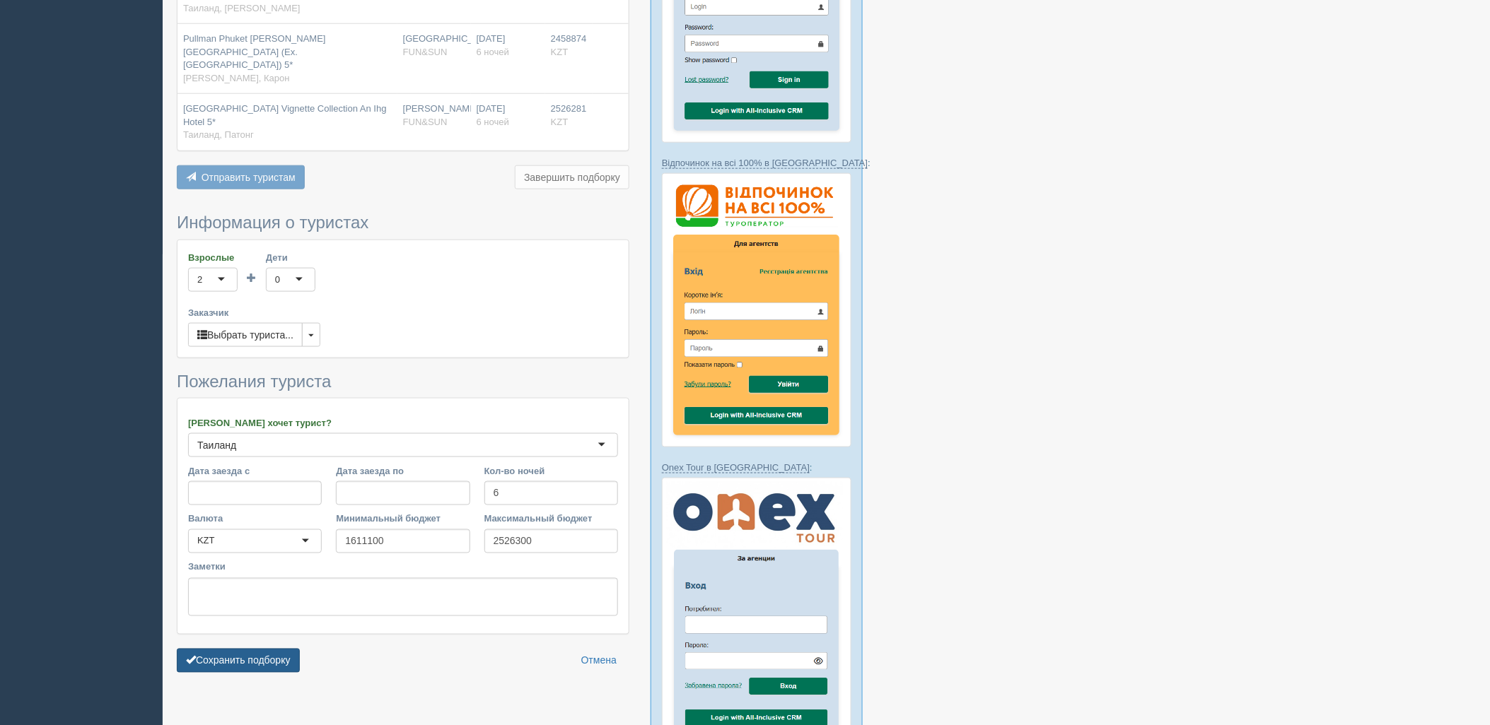
click at [250, 649] on button "Сохранить подборку" at bounding box center [238, 661] width 123 height 24
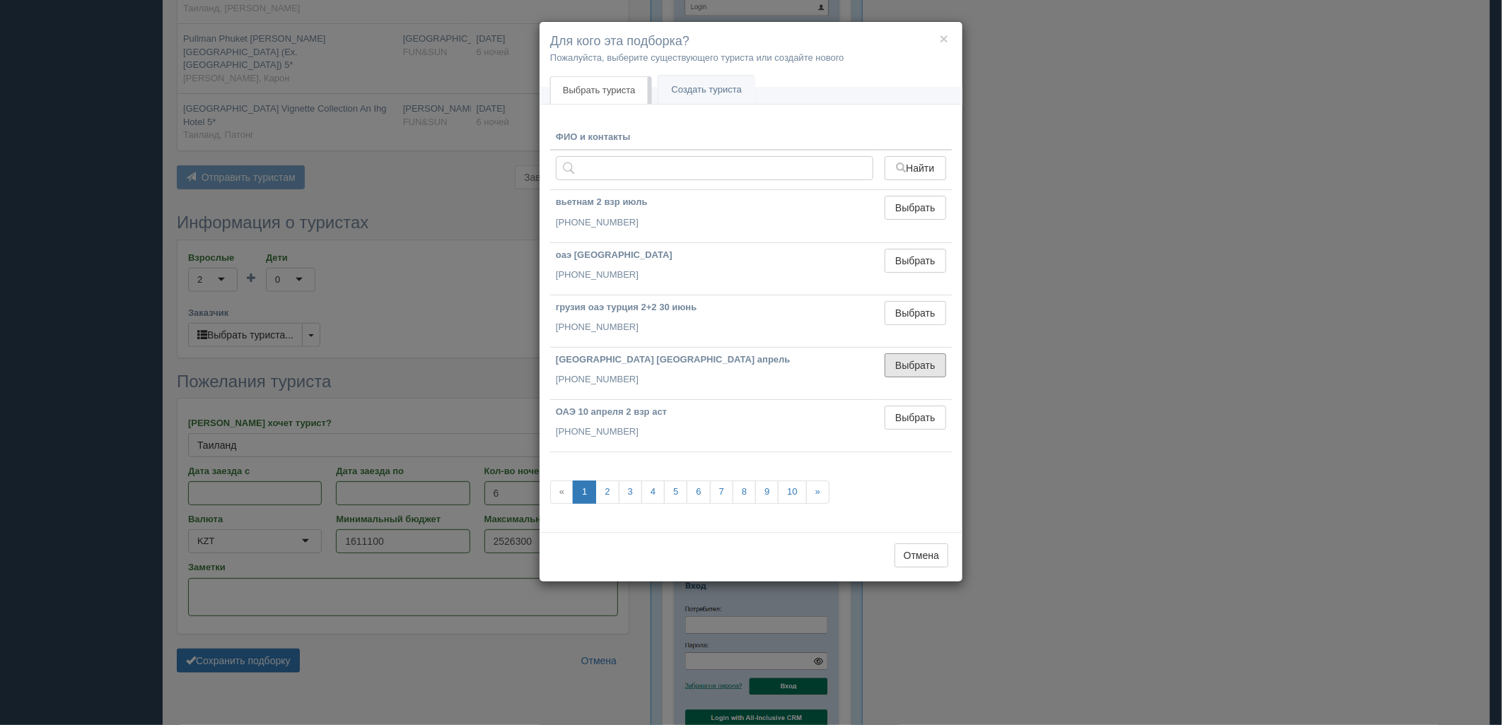
drag, startPoint x: 919, startPoint y: 358, endPoint x: 789, endPoint y: 436, distance: 151.6
click at [918, 358] on button "Выбрать" at bounding box center [915, 365] width 62 height 24
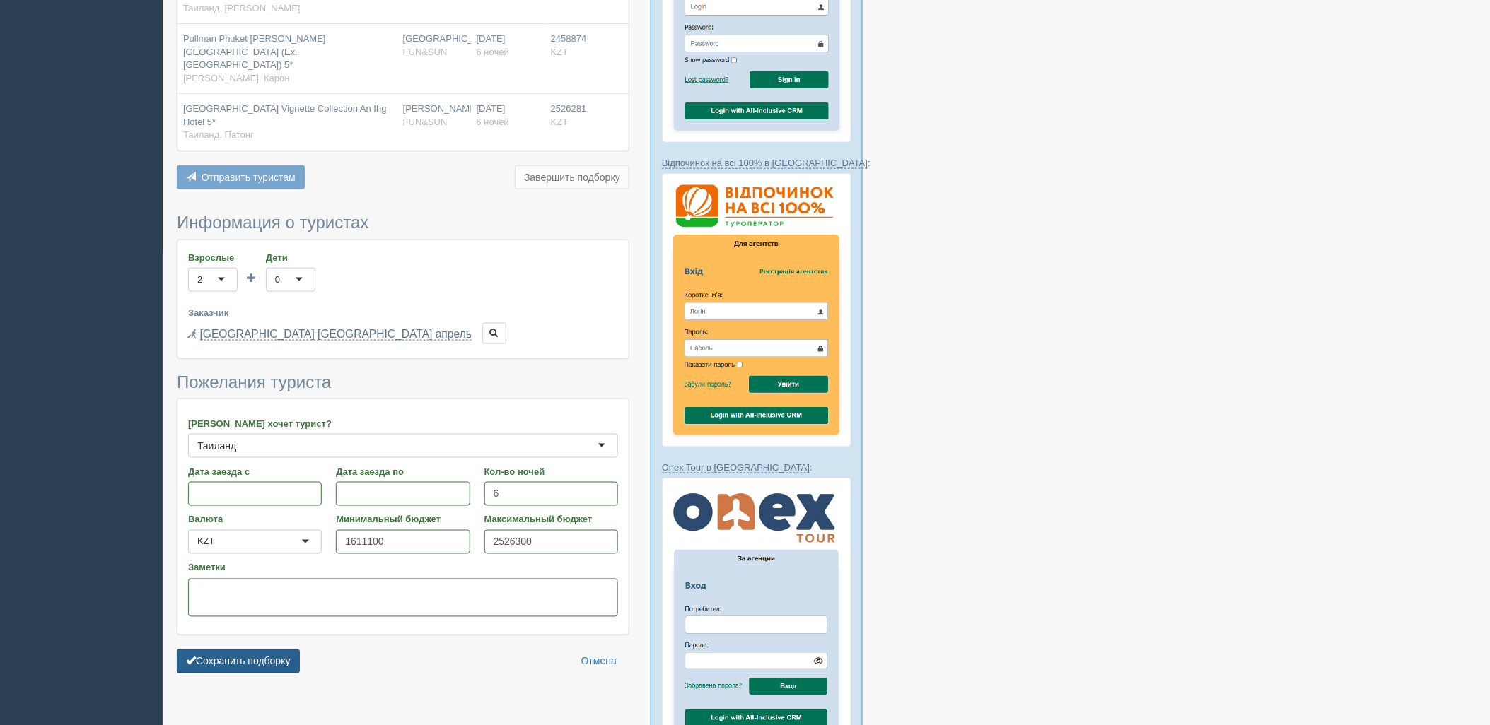
click at [259, 650] on button "Сохранить подборку" at bounding box center [238, 662] width 123 height 24
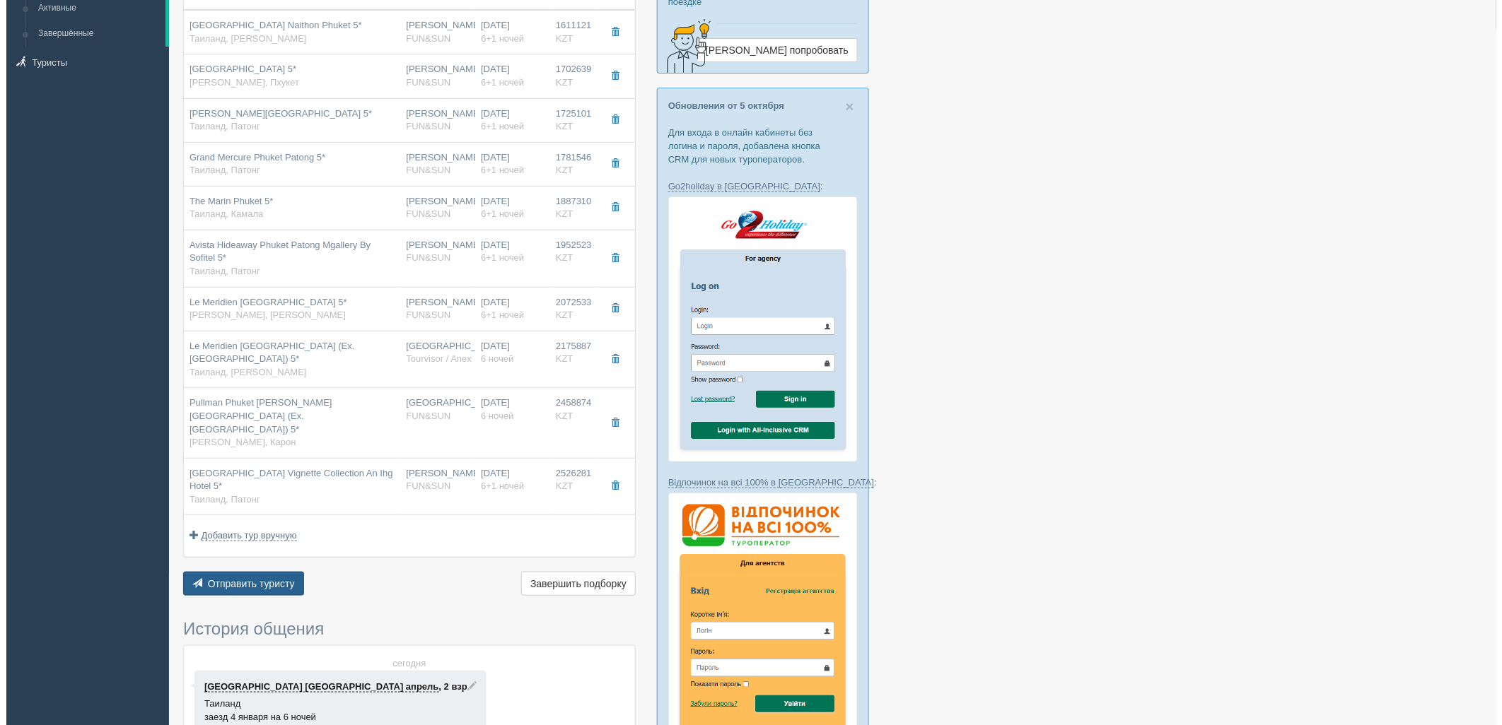
scroll to position [157, 0]
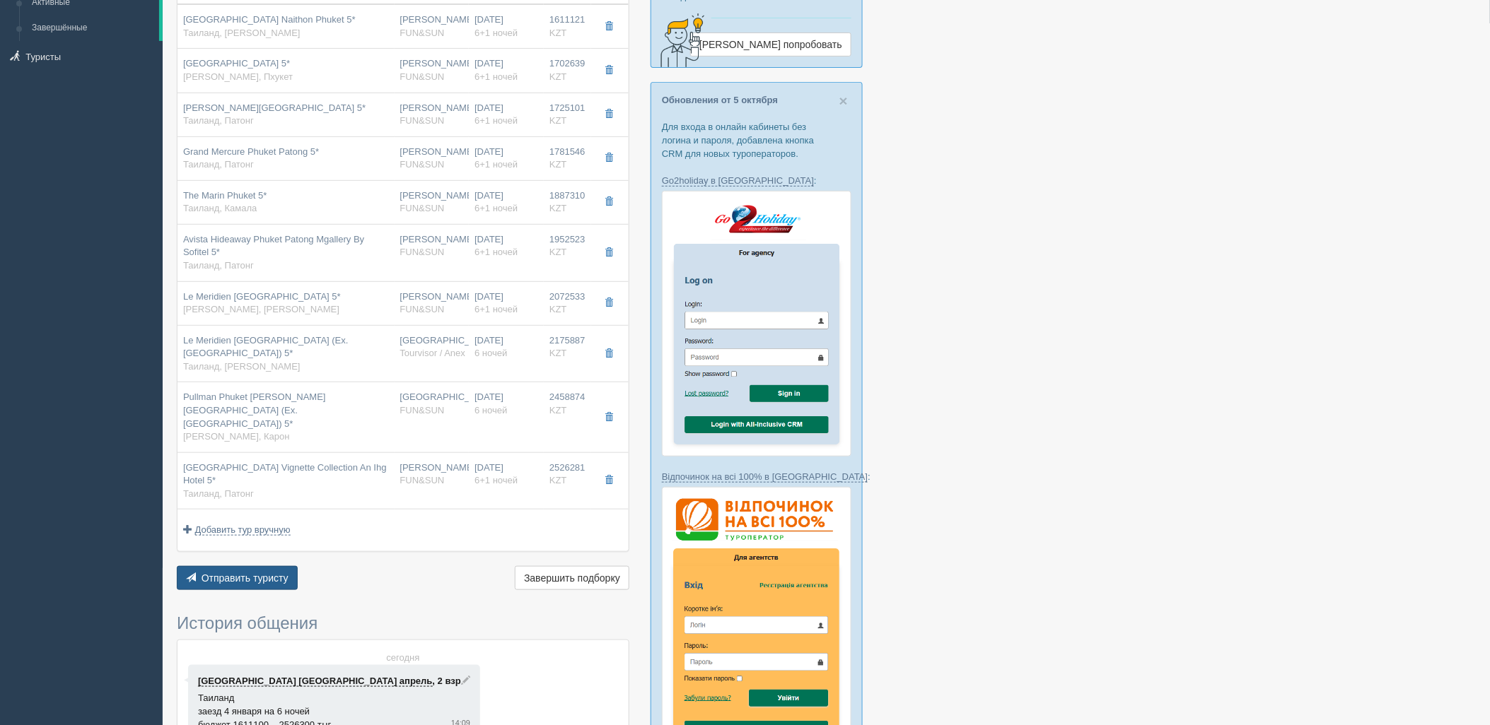
click at [273, 575] on button "Отправить туристу Отправить" at bounding box center [237, 578] width 121 height 24
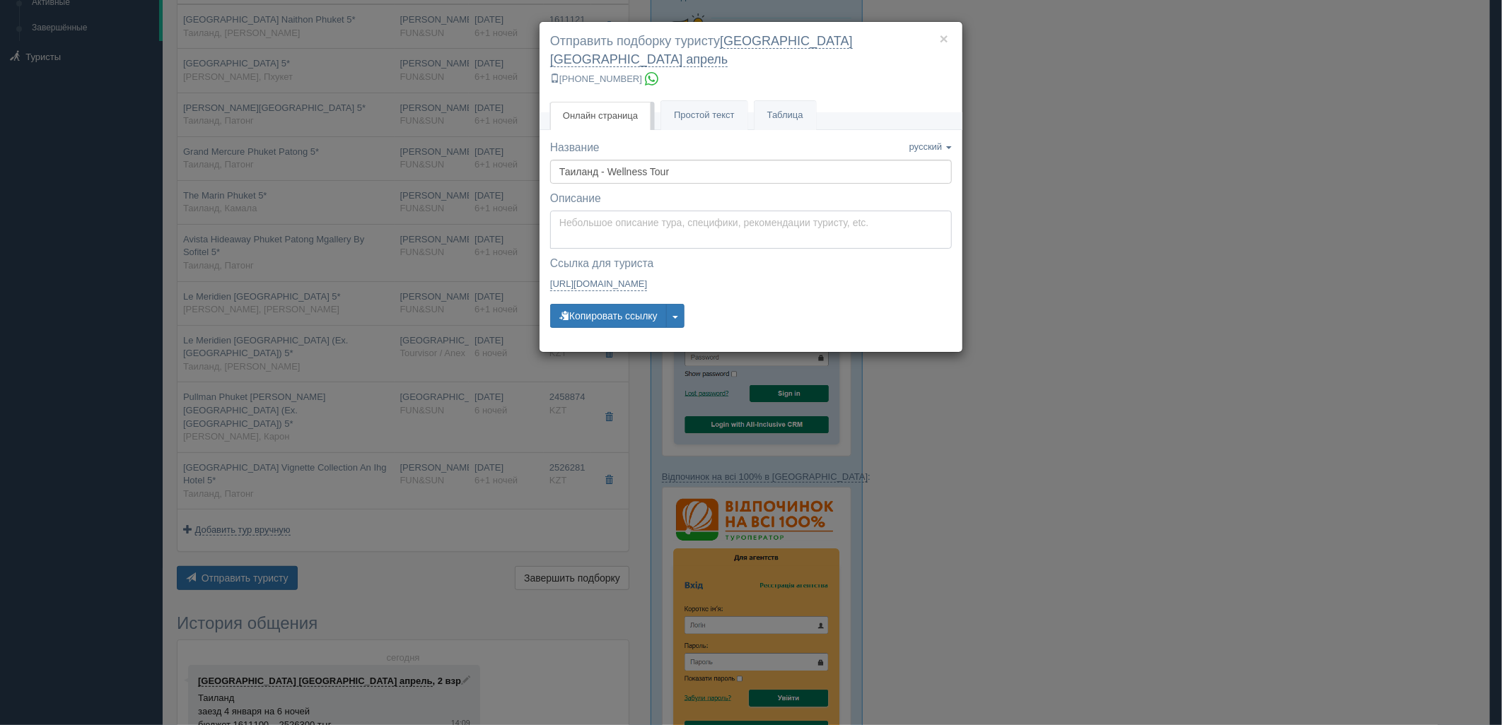
type textarea "Здравствуйте! Ниже представлены варианты туров для Вас. Для просмотра описания …"
click at [641, 211] on textarea "Здравствуйте! Ниже представлены варианты туров для Вас. Для просмотра описания …" at bounding box center [751, 230] width 402 height 38
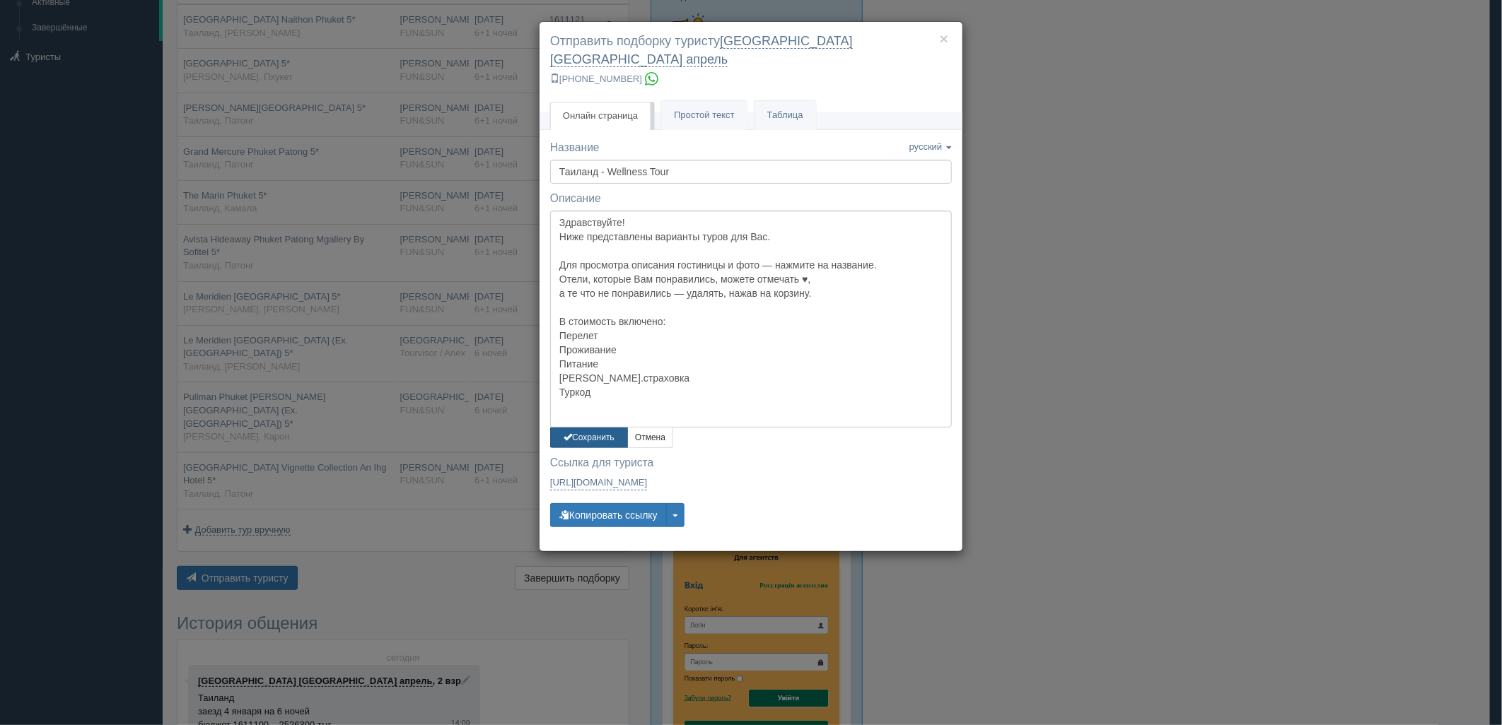
click at [580, 428] on button "Сохранить" at bounding box center [589, 438] width 78 height 21
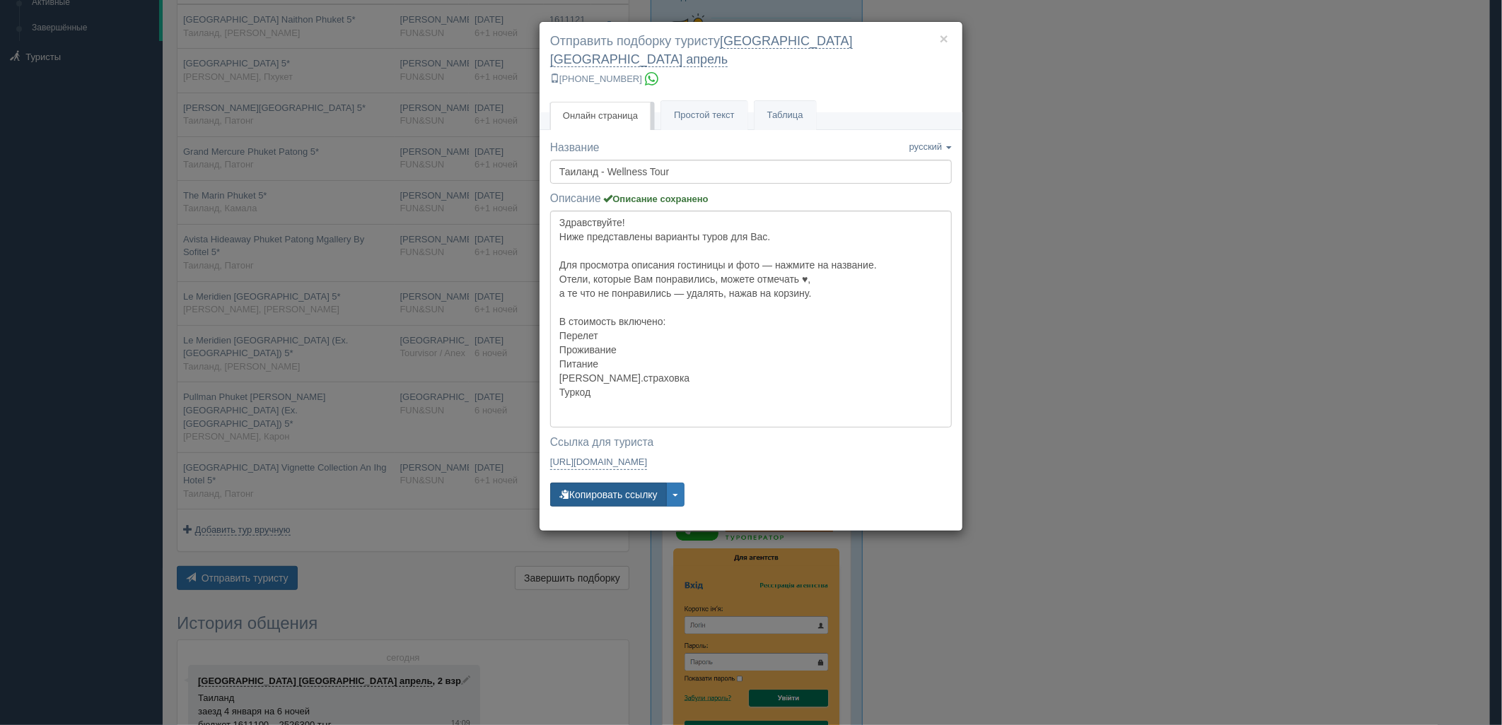
click at [591, 483] on button "Копировать ссылку" at bounding box center [608, 495] width 117 height 24
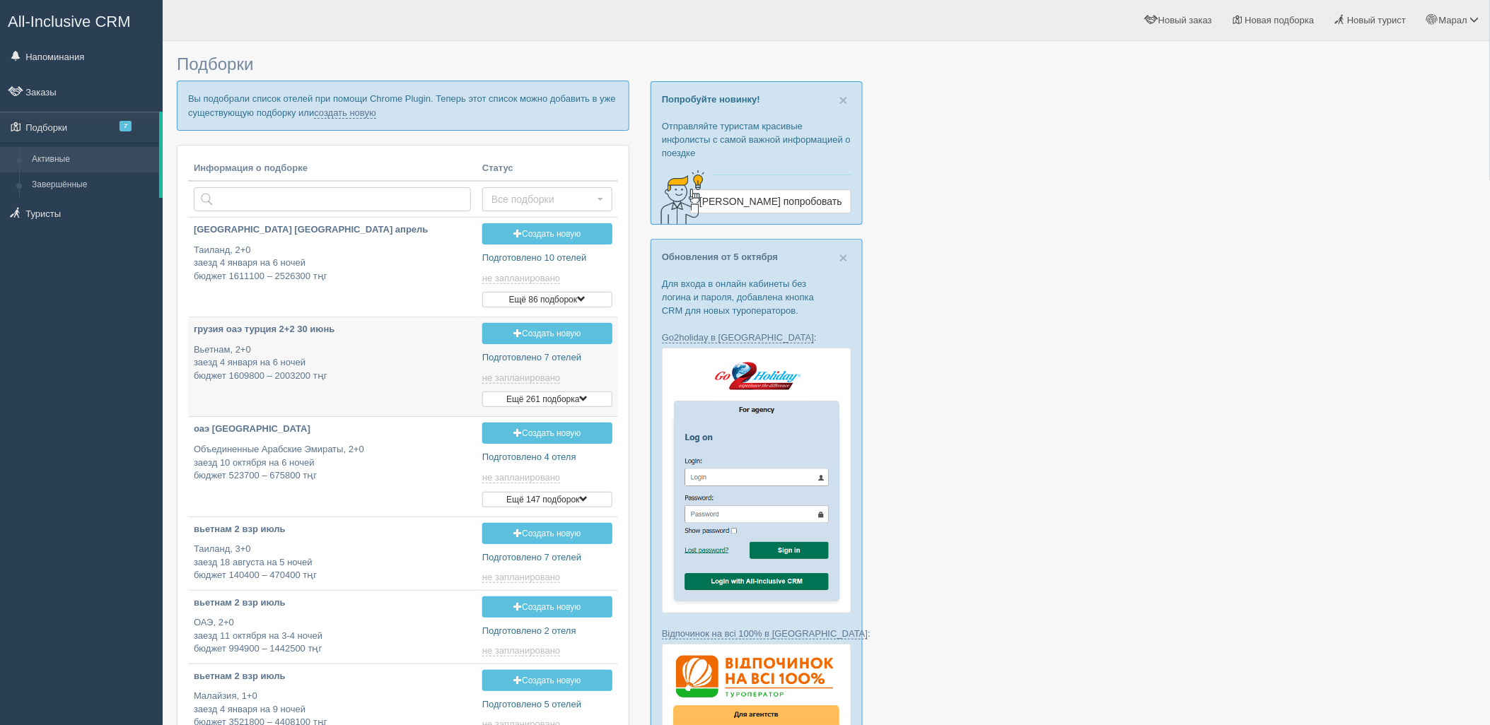
type input "[DATE] 14:00"
type input "[DATE] 14:05"
click at [351, 115] on link "создать новую" at bounding box center [345, 112] width 62 height 11
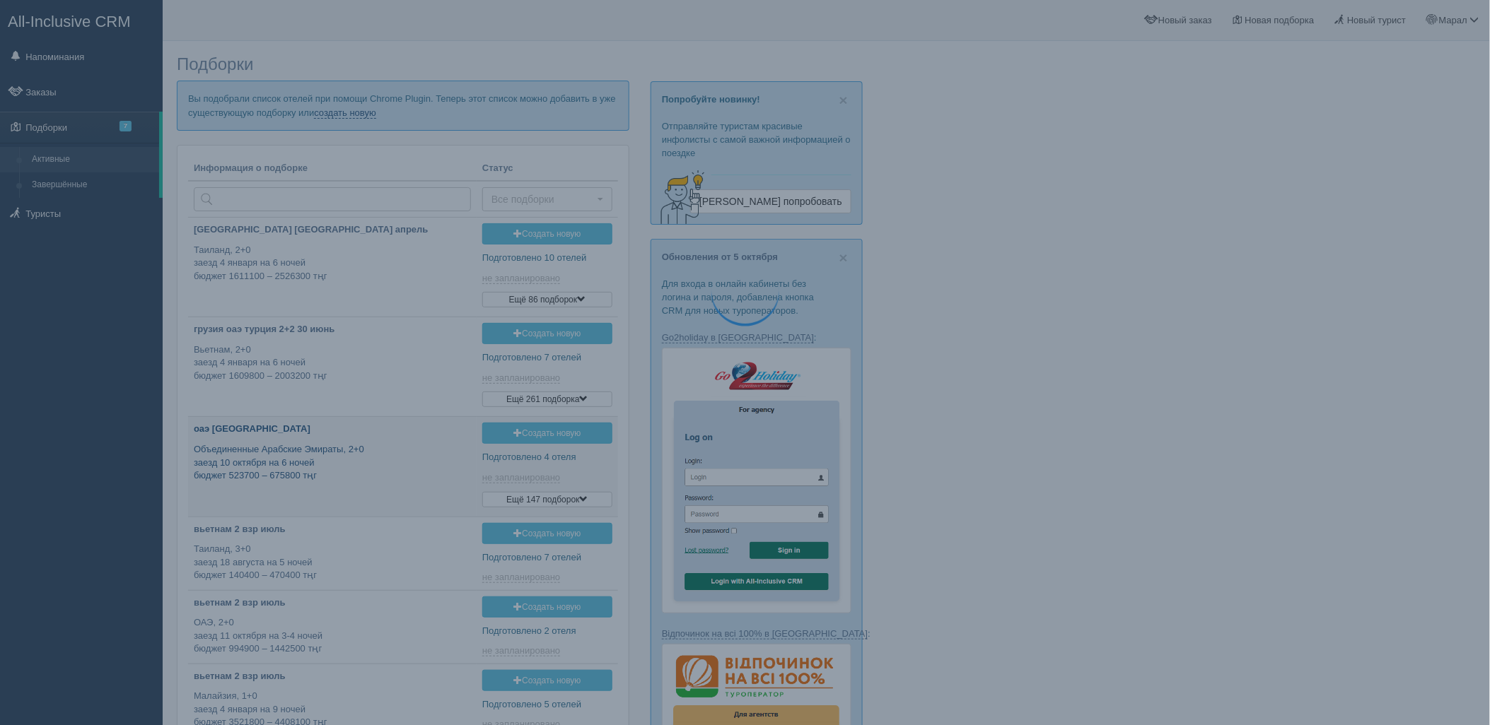
type input "[DATE] 19:15"
type input "[DATE] 11:40"
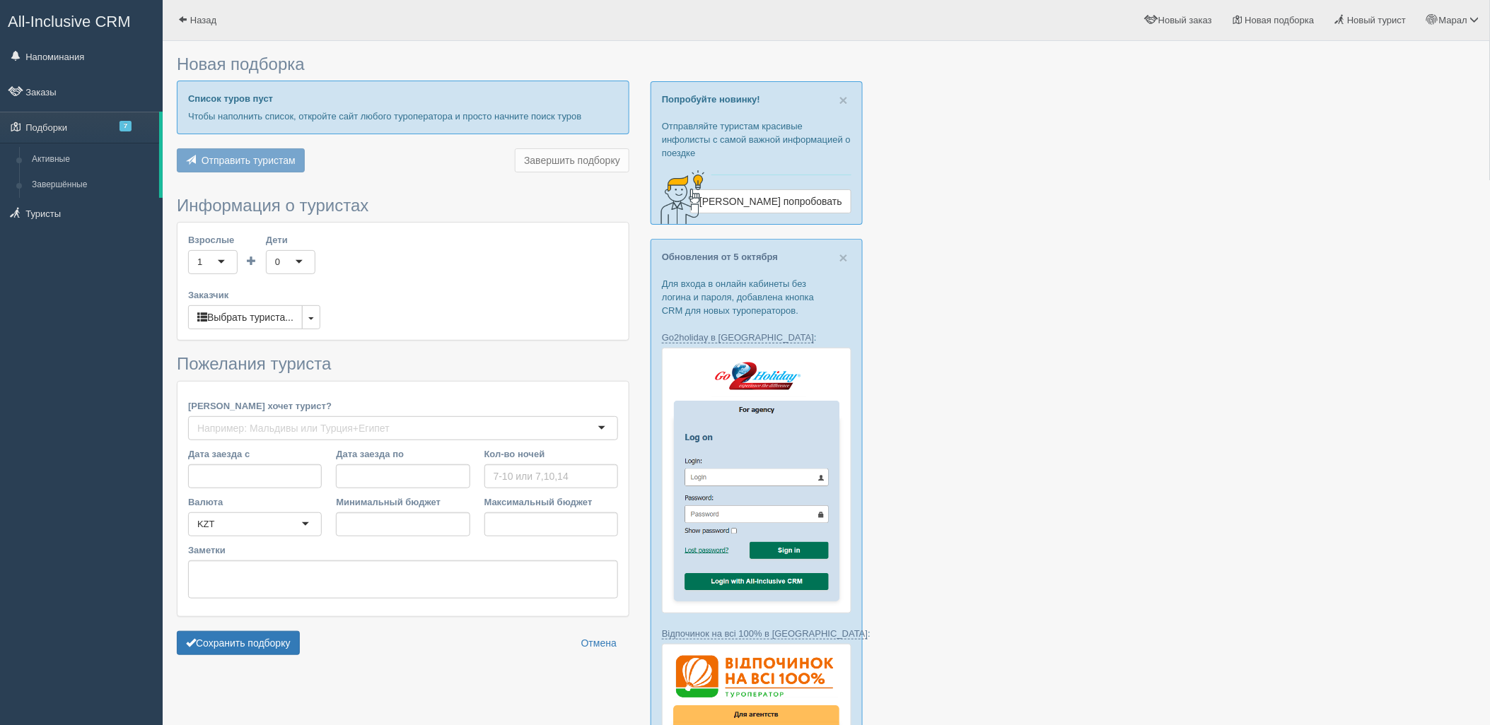
type input "21"
type input "550800"
type input "1102900"
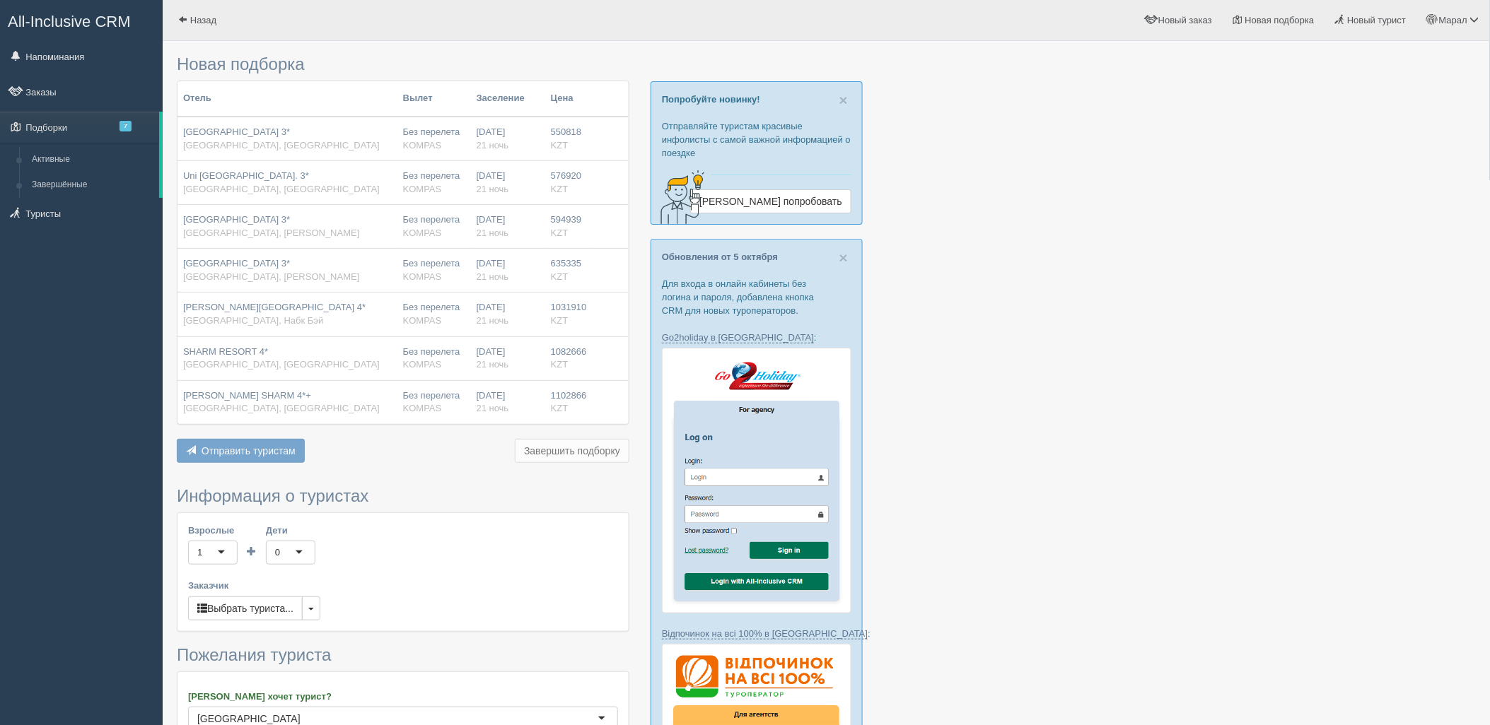
drag, startPoint x: 1168, startPoint y: 370, endPoint x: 1179, endPoint y: 361, distance: 14.0
click at [1168, 369] on div at bounding box center [826, 703] width 1299 height 1310
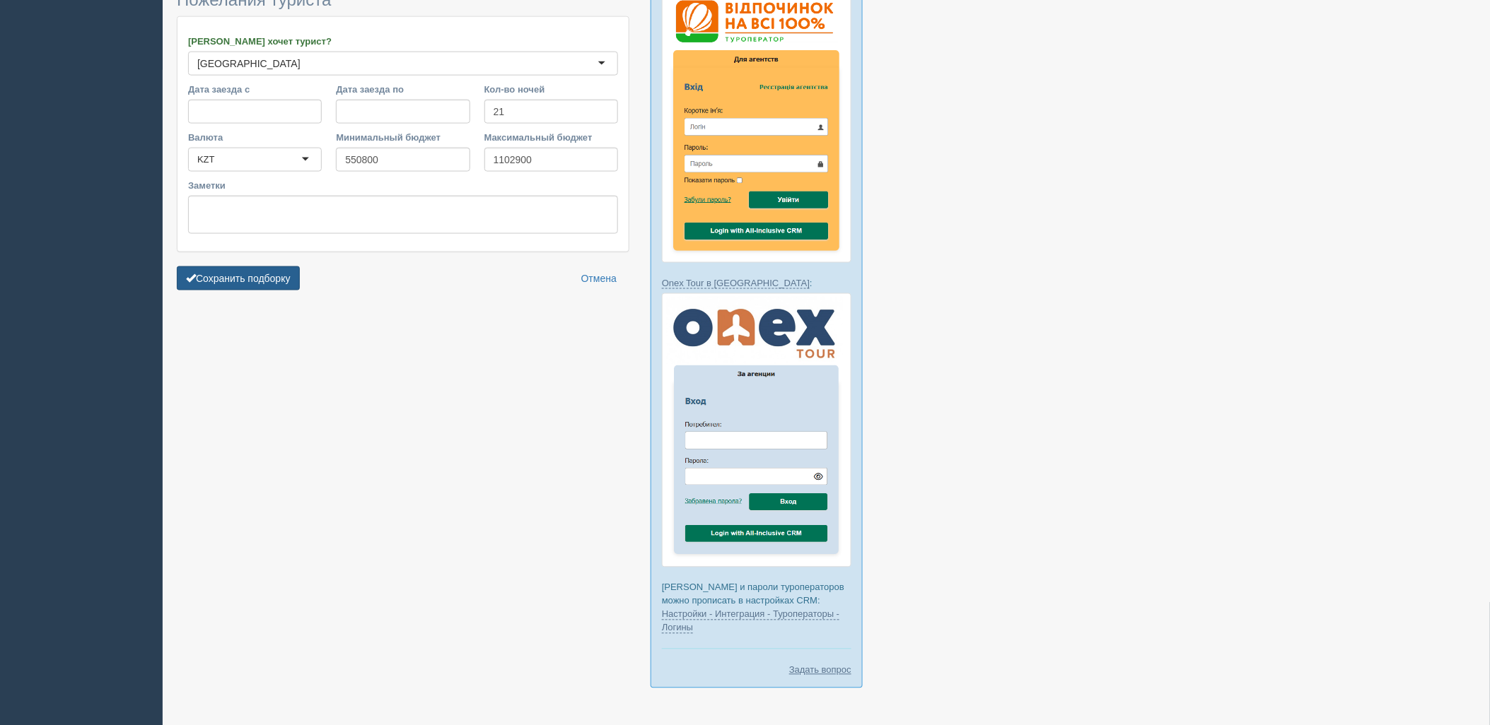
click at [262, 284] on button "Сохранить подборку" at bounding box center [238, 279] width 123 height 24
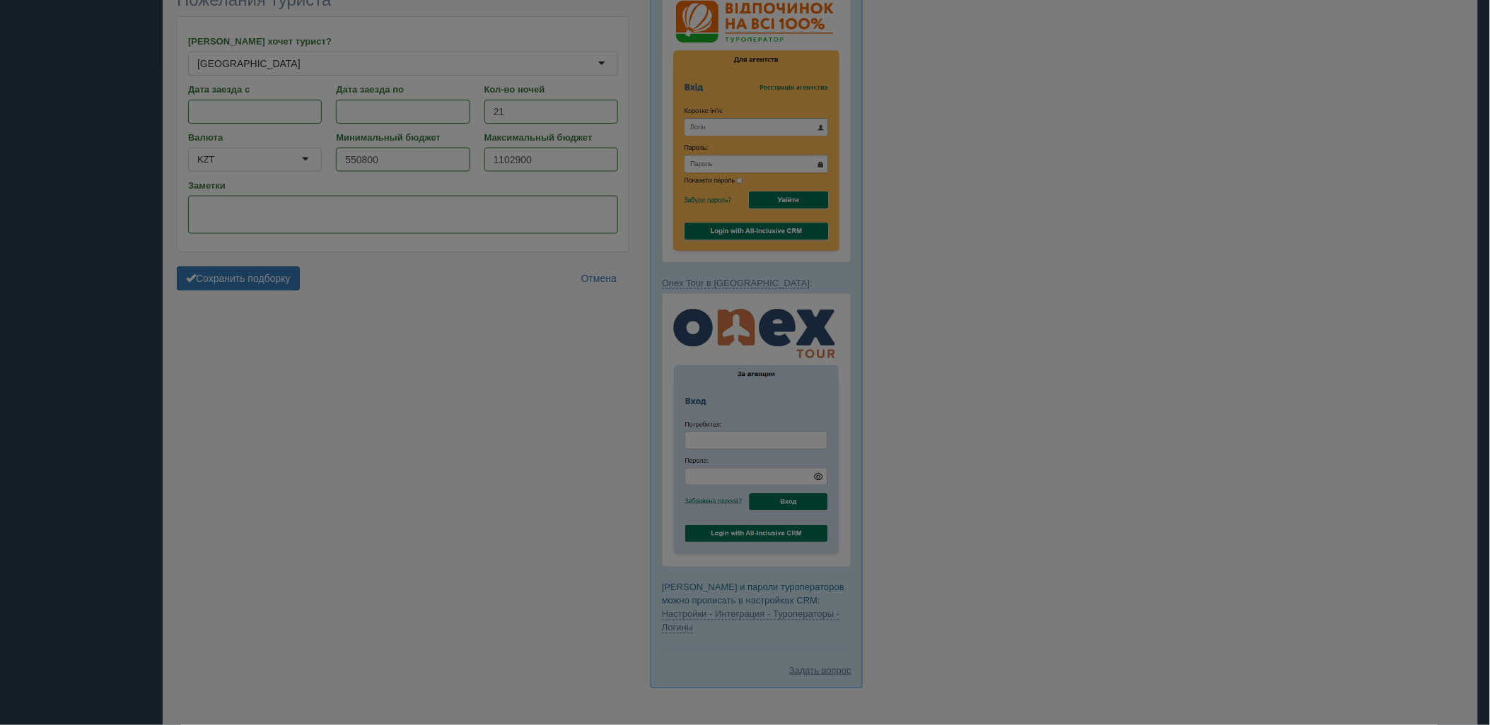
scroll to position [573, 0]
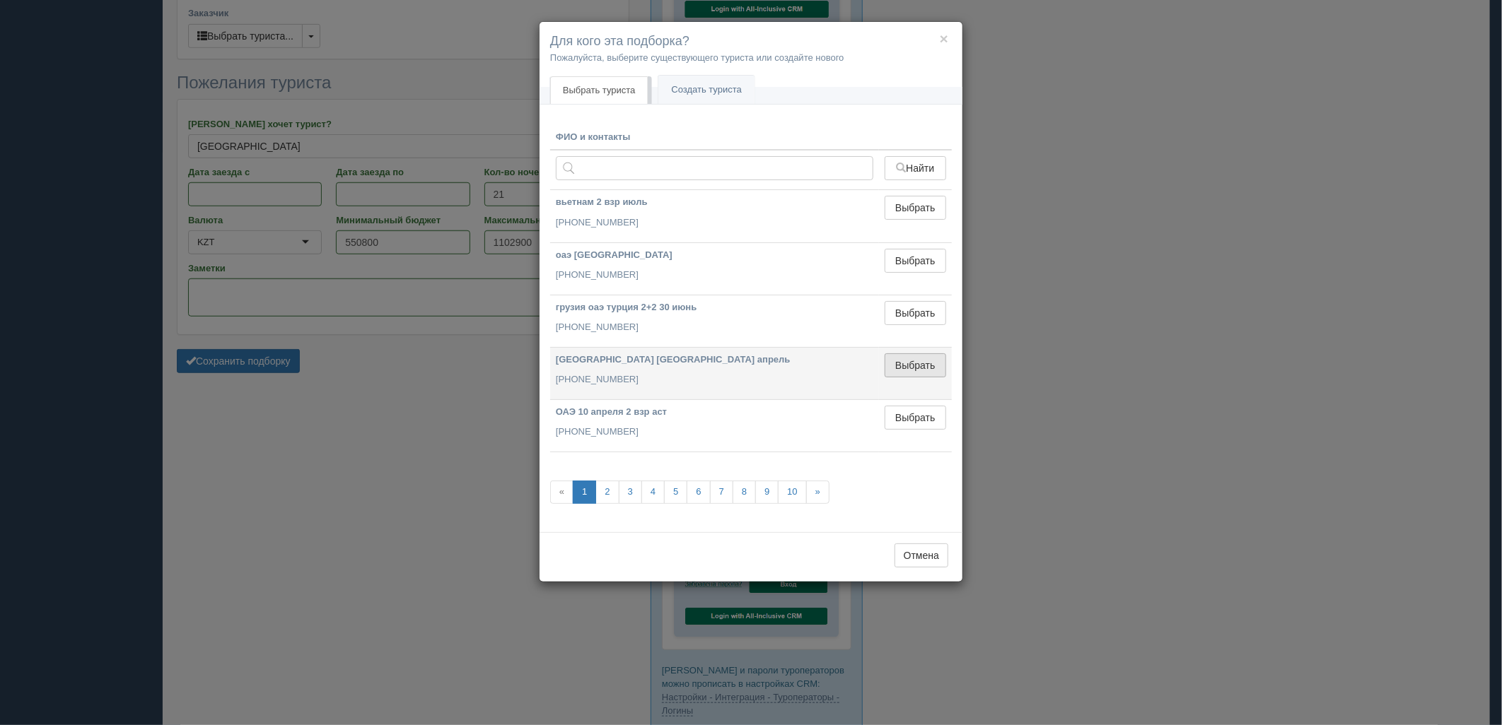
click at [916, 371] on button "Выбрать" at bounding box center [915, 365] width 62 height 24
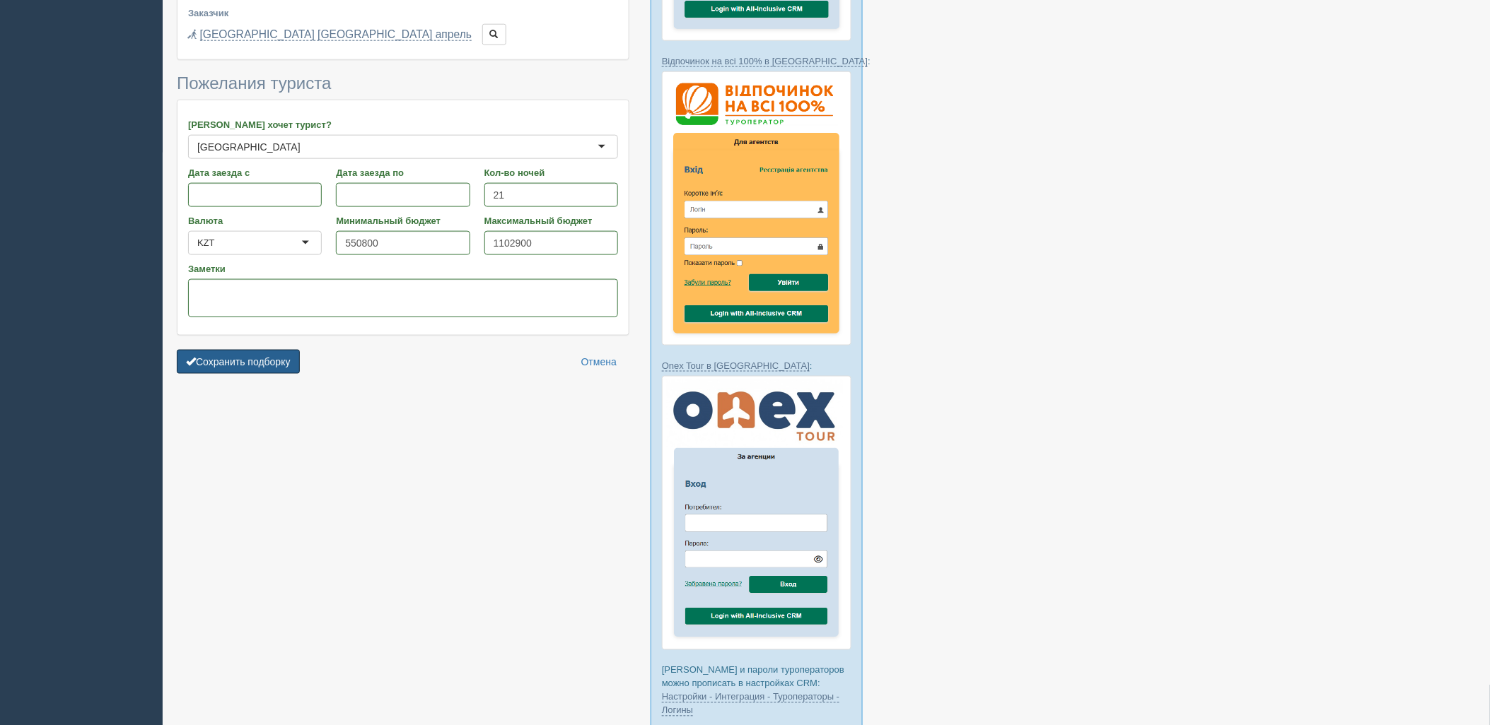
click at [279, 365] on button "Сохранить подборку" at bounding box center [238, 362] width 123 height 24
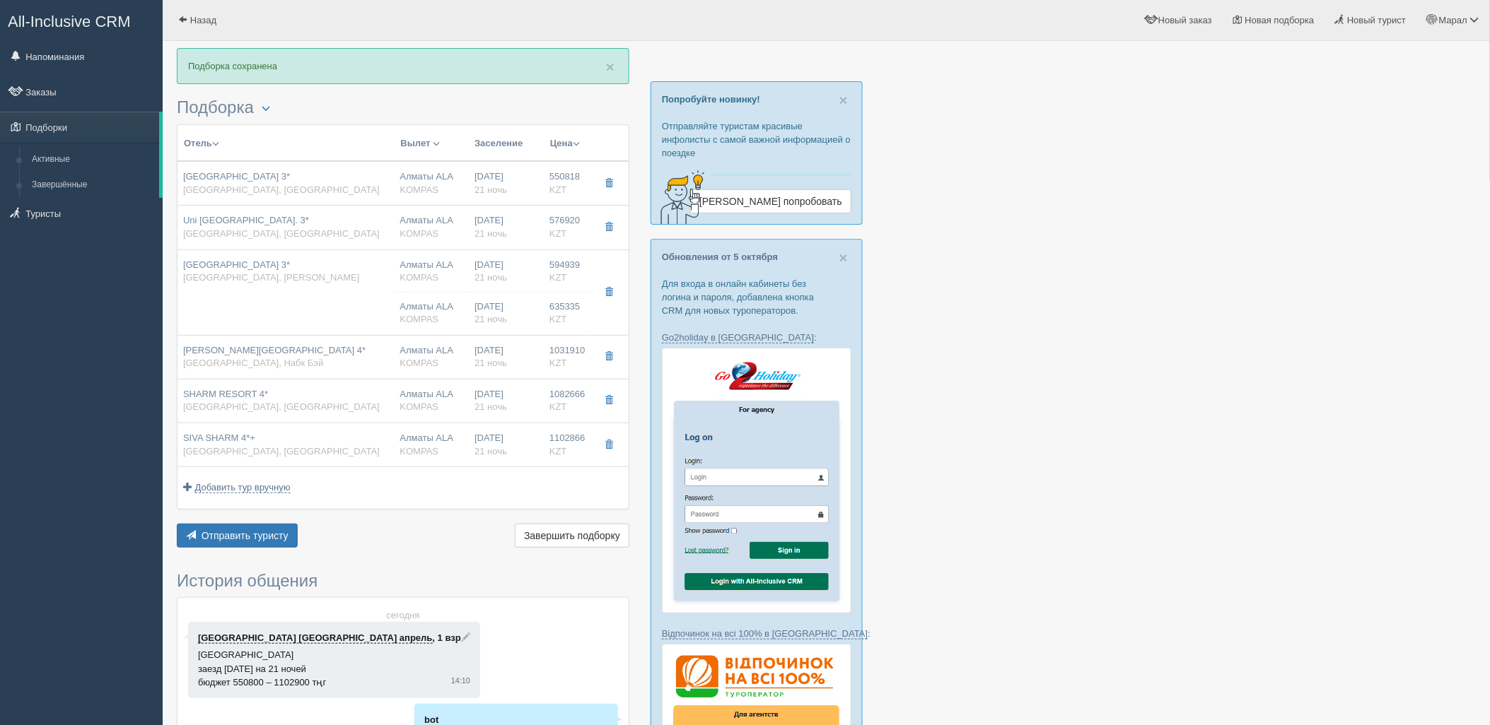
click at [1256, 380] on div at bounding box center [826, 703] width 1299 height 1310
click at [257, 527] on button "Отправить туристу Отправить" at bounding box center [237, 536] width 121 height 24
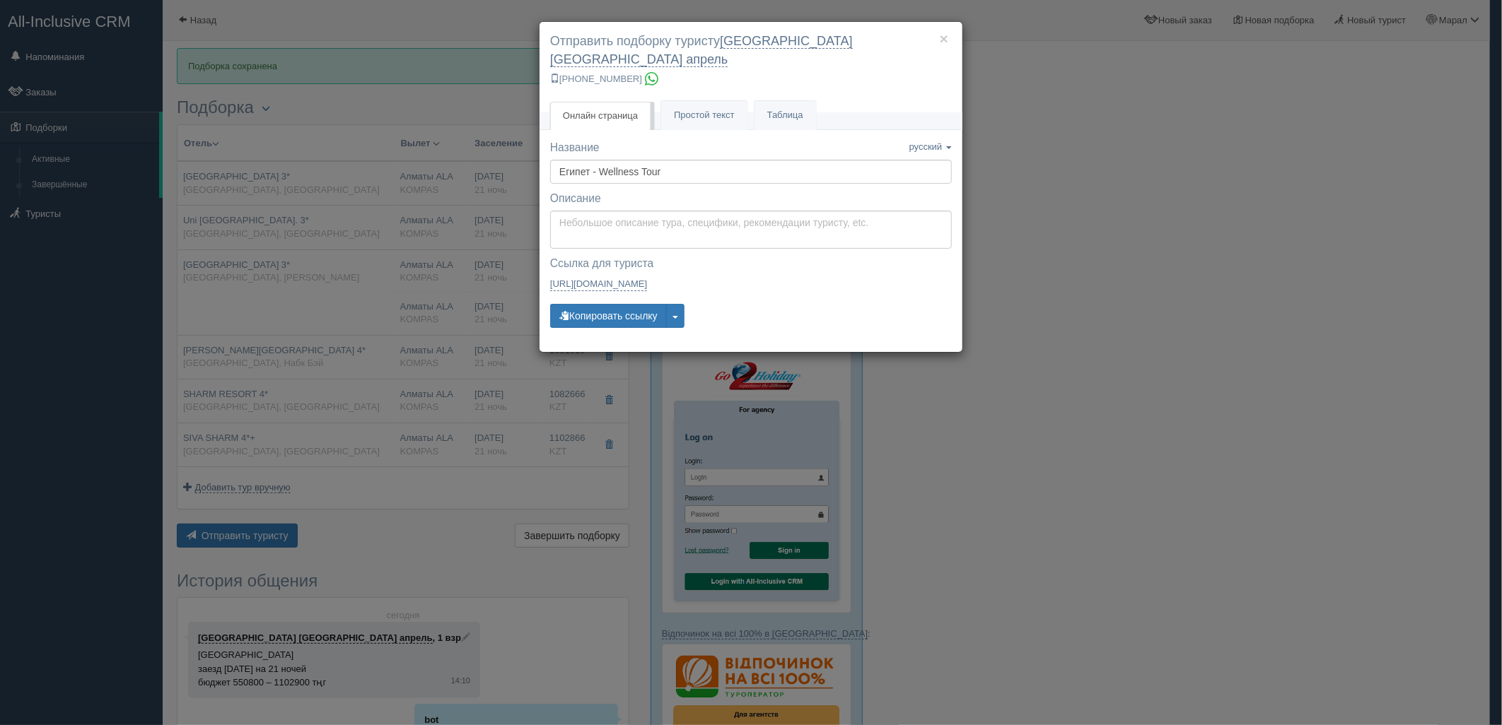
click at [238, 300] on div "× Отправить подборку туристу калининград турция апрель +7 924 265-55-57 Онлайн …" at bounding box center [751, 362] width 1502 height 725
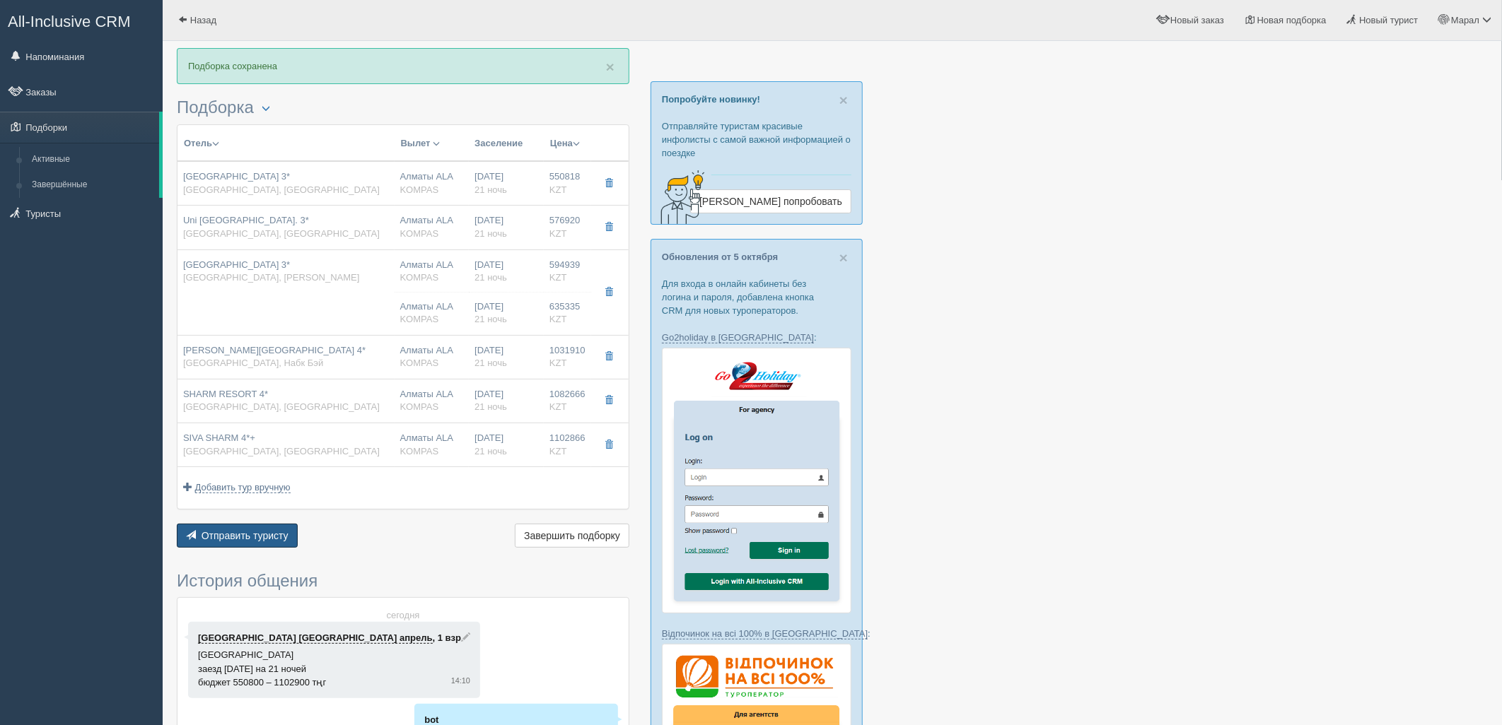
click at [238, 297] on td "Sharm Cliff Resort 3* Египет, Наама Бэй" at bounding box center [285, 293] width 217 height 86
type input "Sharm Cliff Resort 3*"
type input "https://tophotels.ru/hotel/al26926"
type input "Египет"
type input "Наама Бэй"
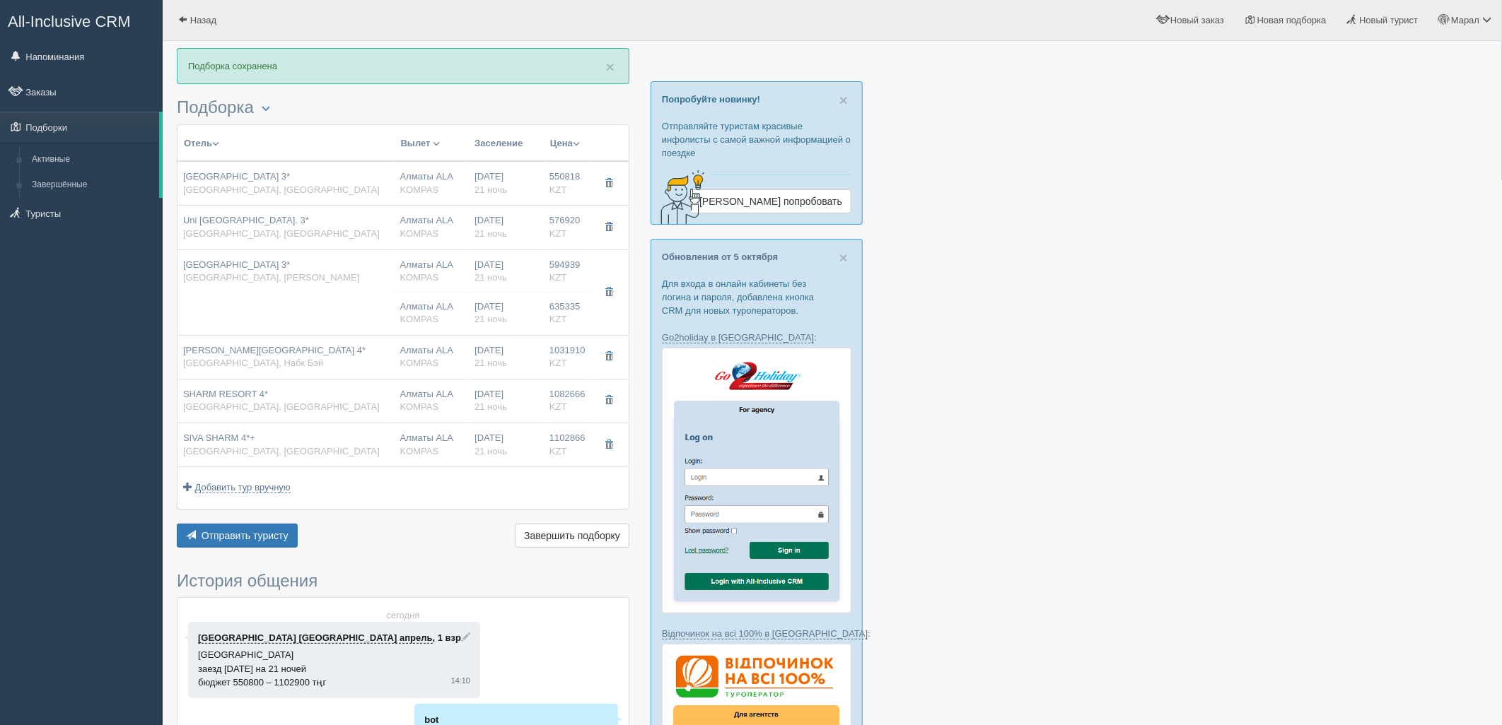
type input "594939.00"
type input "Алматы ALA"
type input "Шарм-эль-Шейх SSH"
type input "06:30"
type input "10:30"
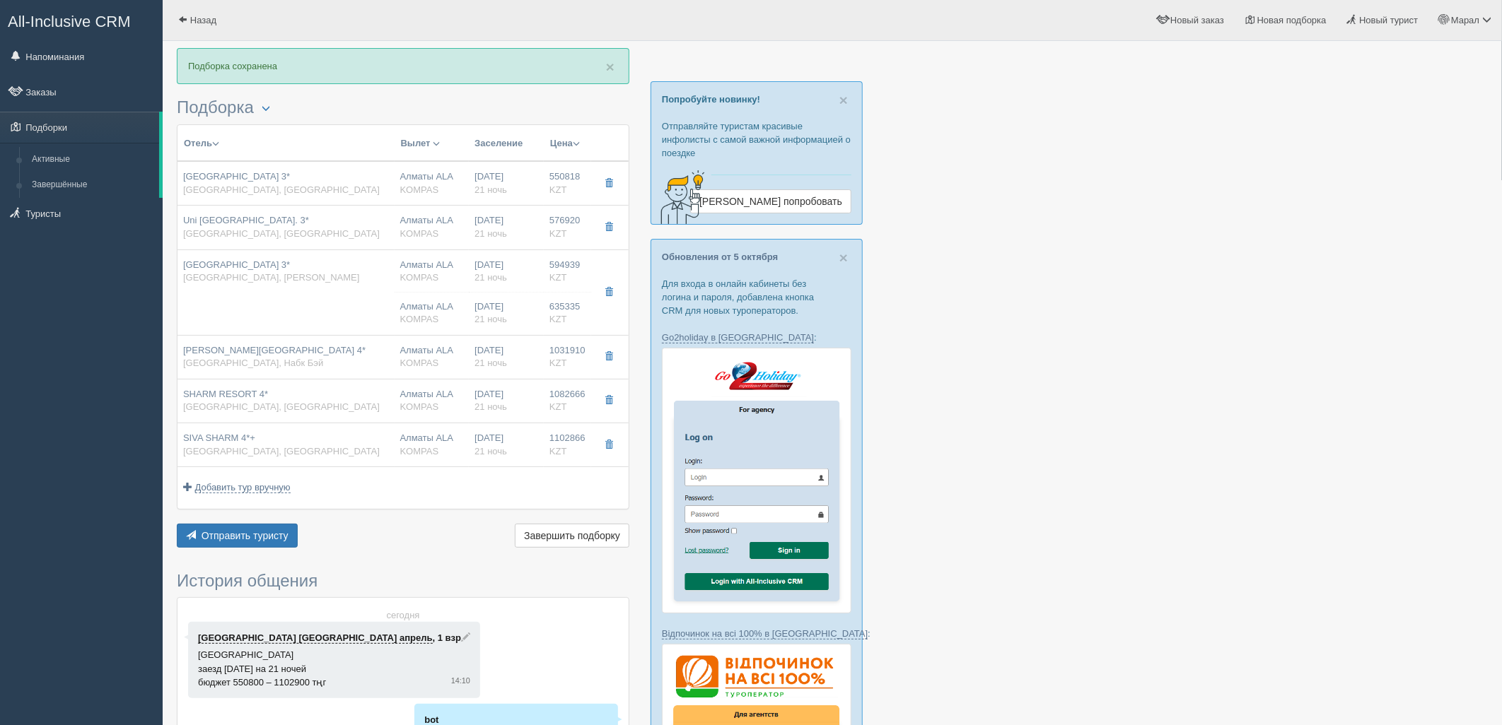
type input "SCAT"
type input "10:55"
type input "19:55"
type input "21"
type input "STANDARD GARDEN VIEW ROOM"
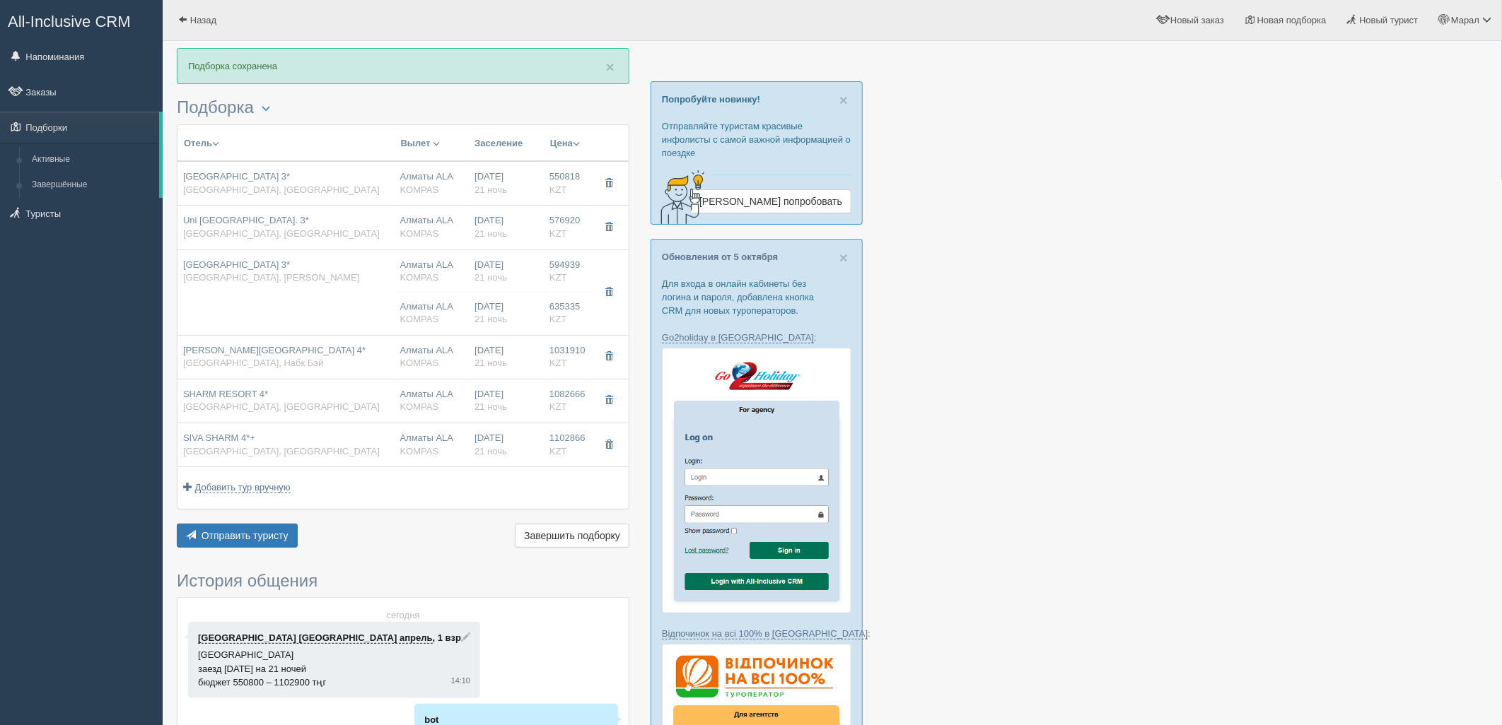
type input "AI"
type input "KOMPAS"
type input "https://kompastour.com/"
type input "635335.00"
type input "Алматы ALA"
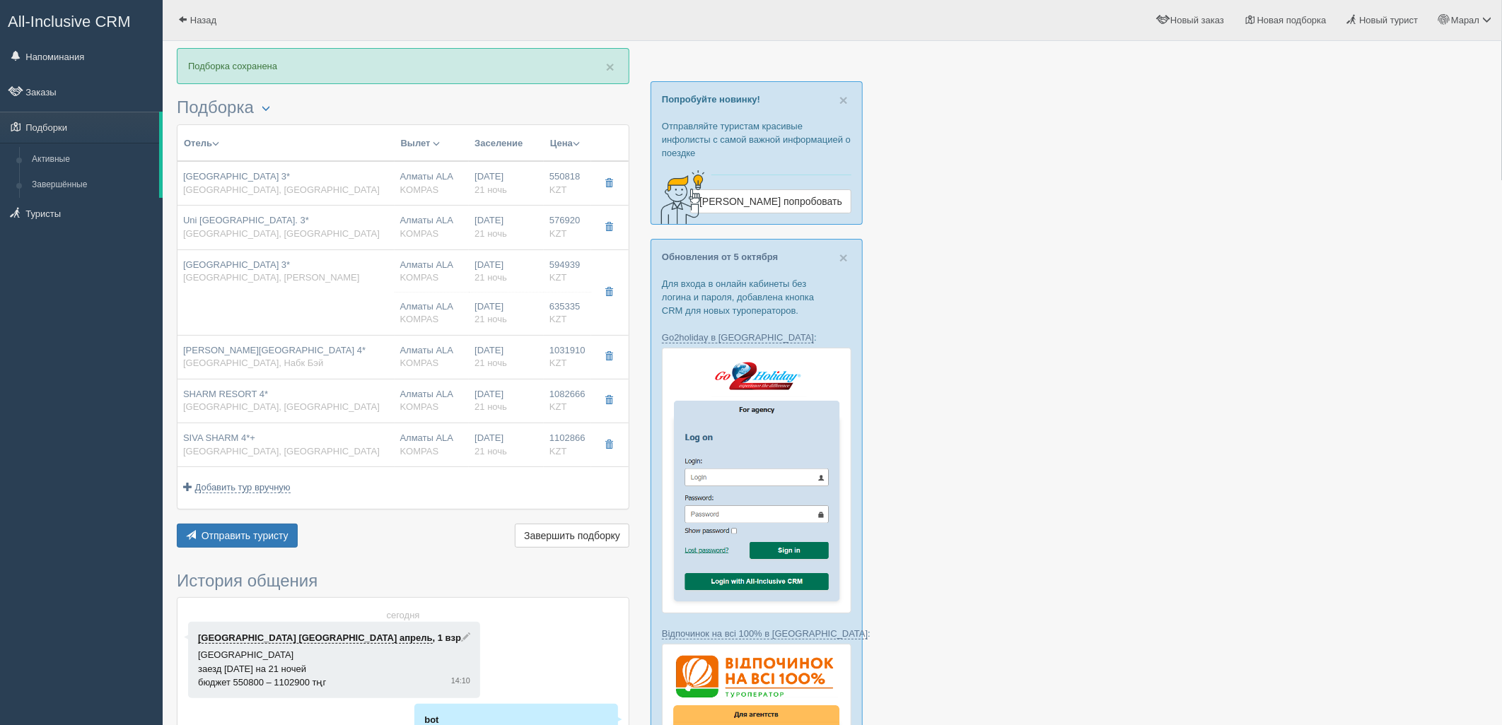
type input "Шарм-эль-Шейх SSH"
type input "06:30"
type input "10:30"
type input "SCAT"
type input "10:55"
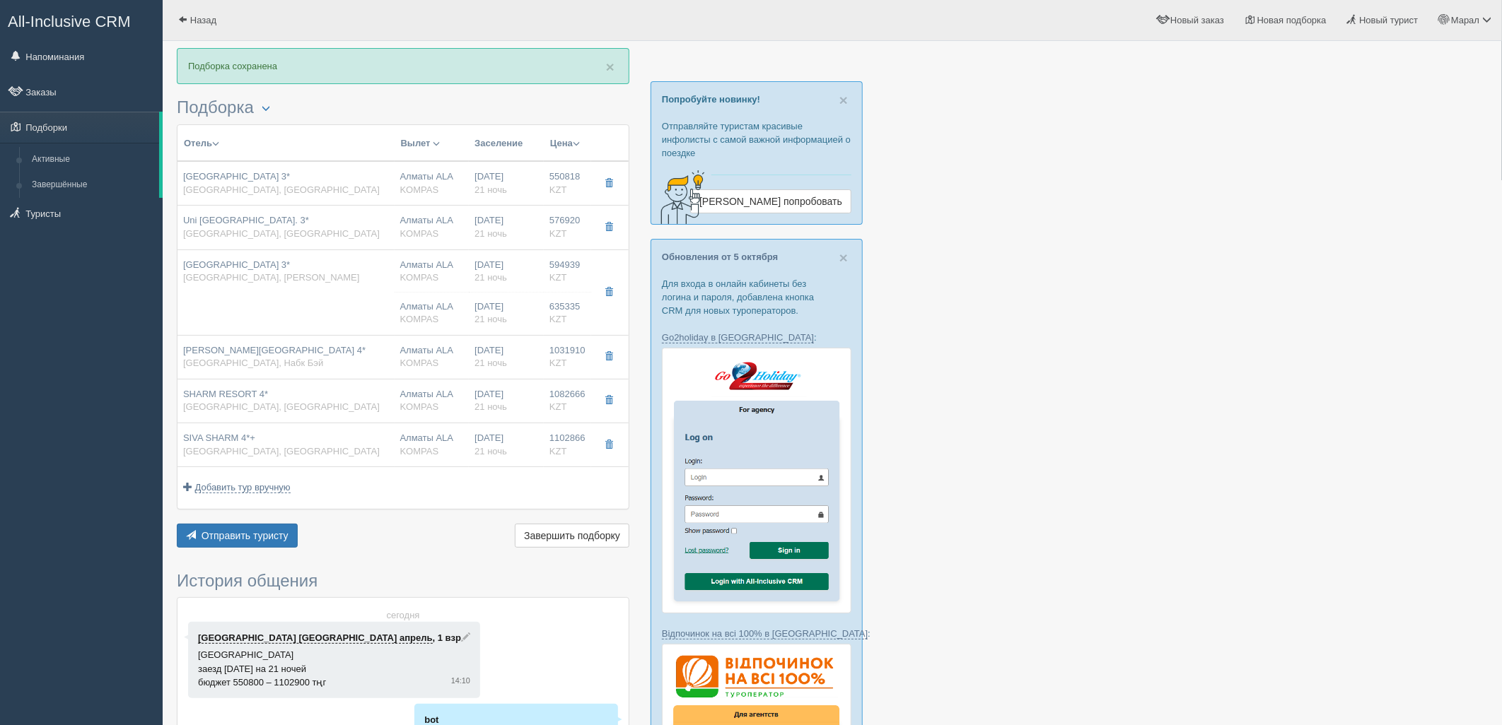
type input "19:55"
type input "21"
type input "STANDARD ROOM POOL VIEW"
type input "AI"
type input "KOMPAS"
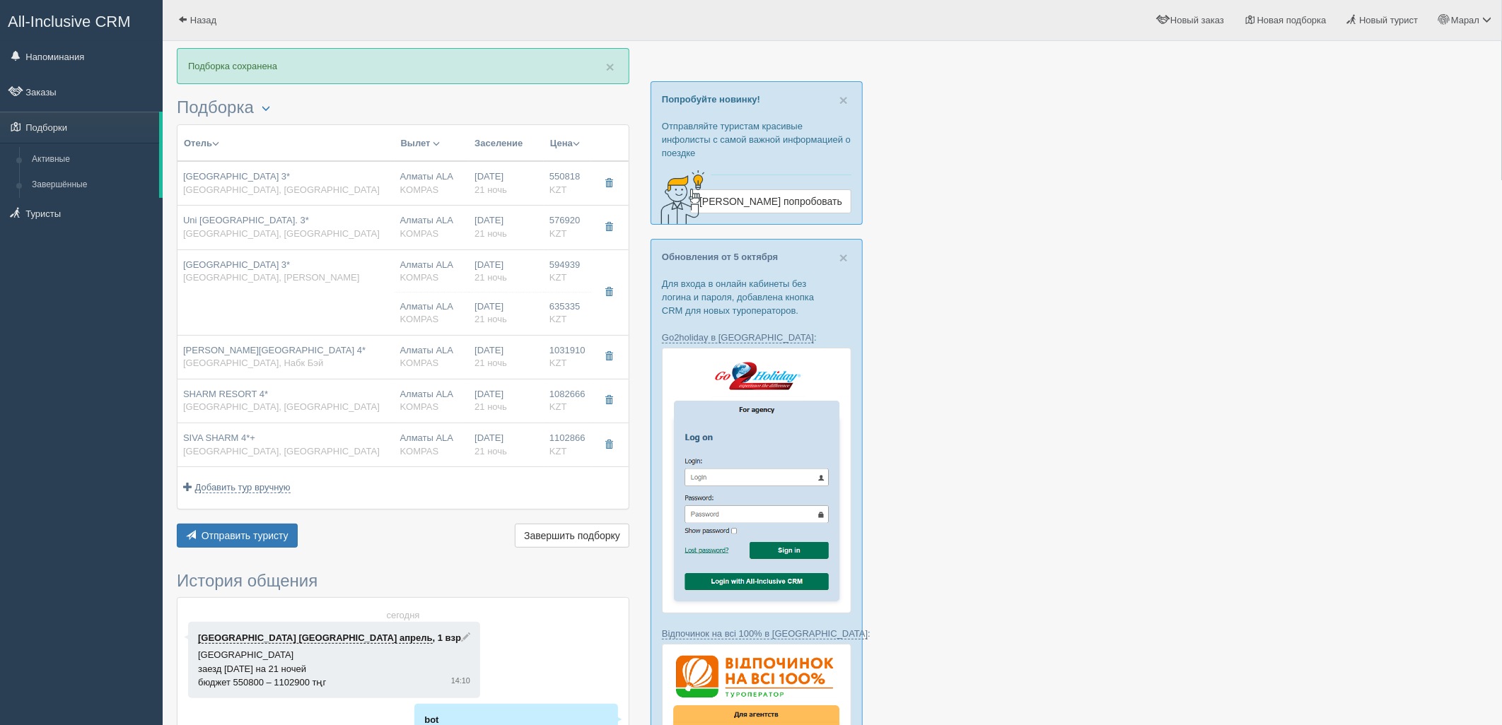
type input "https://kompastour.com/"
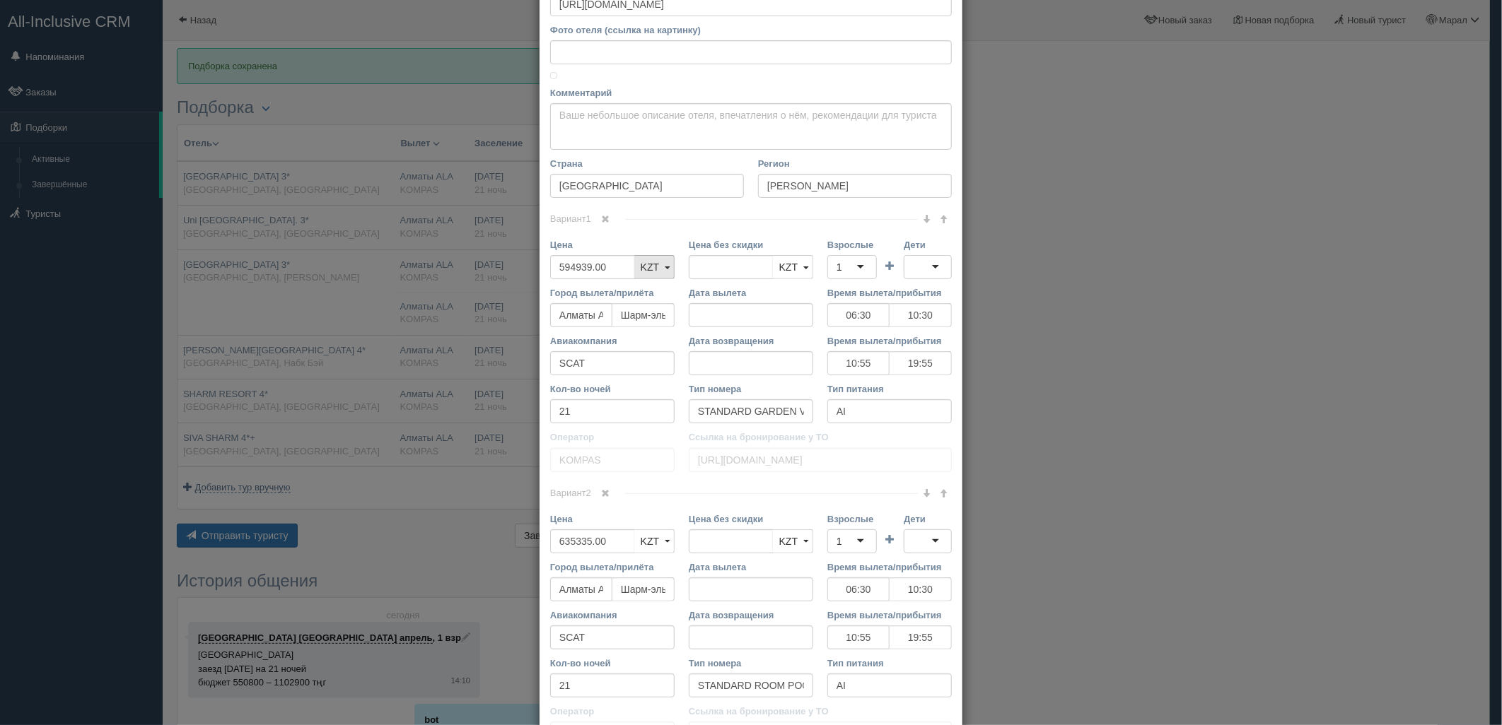
scroll to position [235, 0]
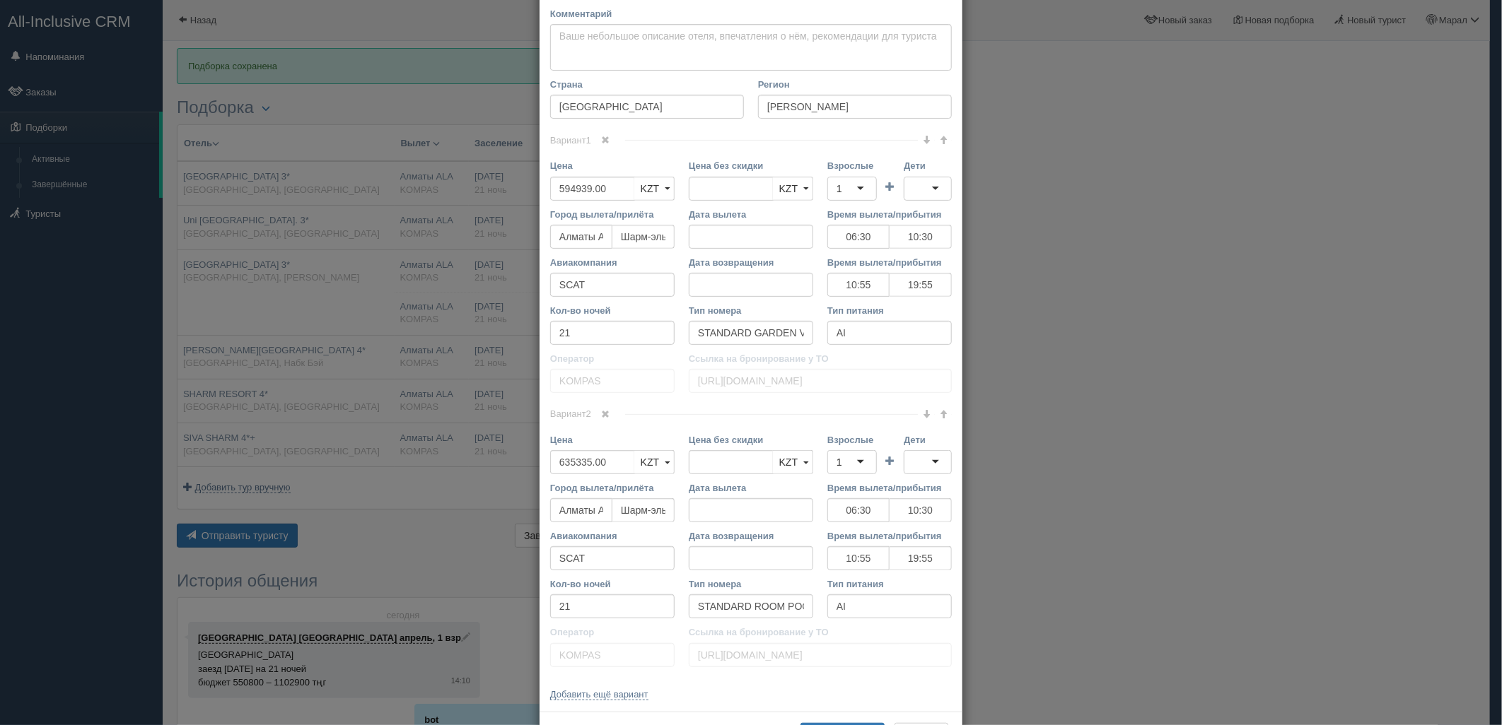
click at [602, 410] on span at bounding box center [606, 414] width 8 height 8
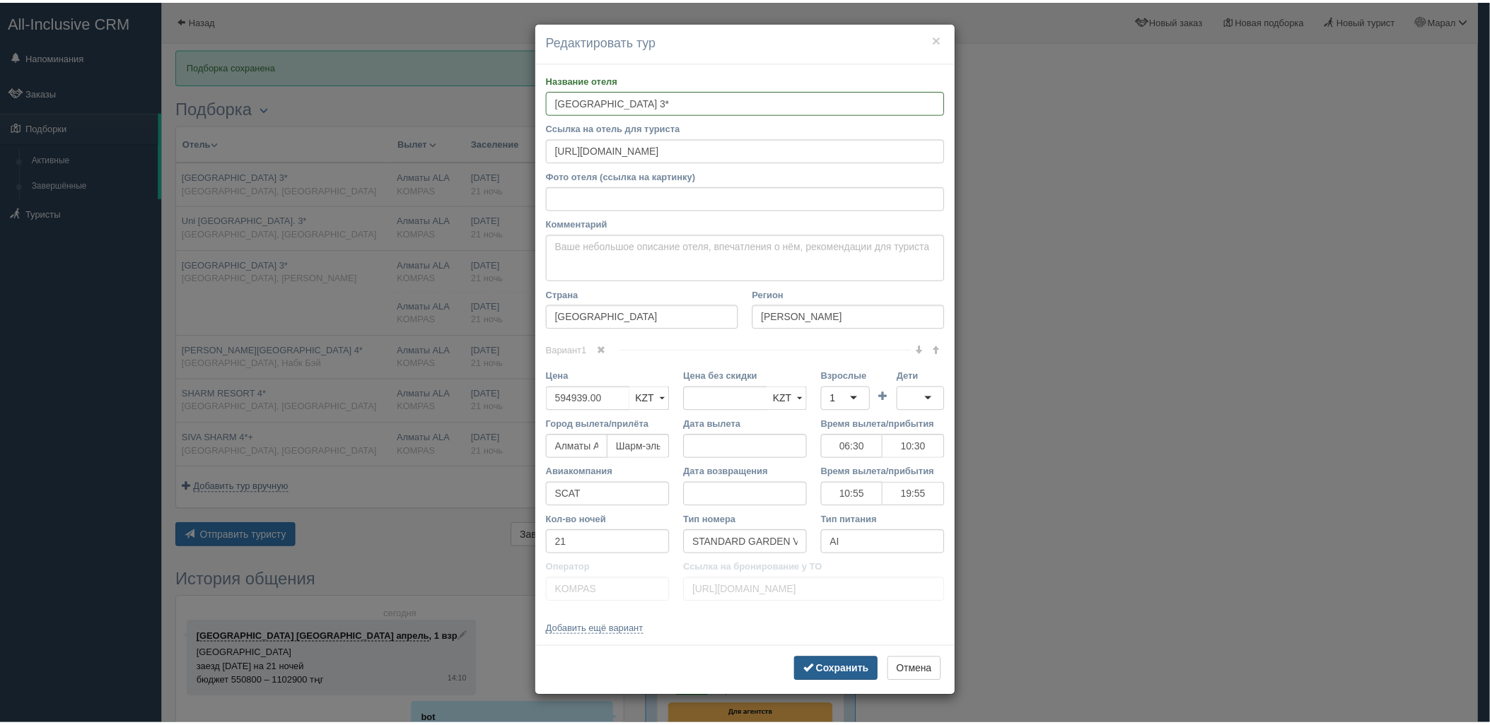
scroll to position [0, 0]
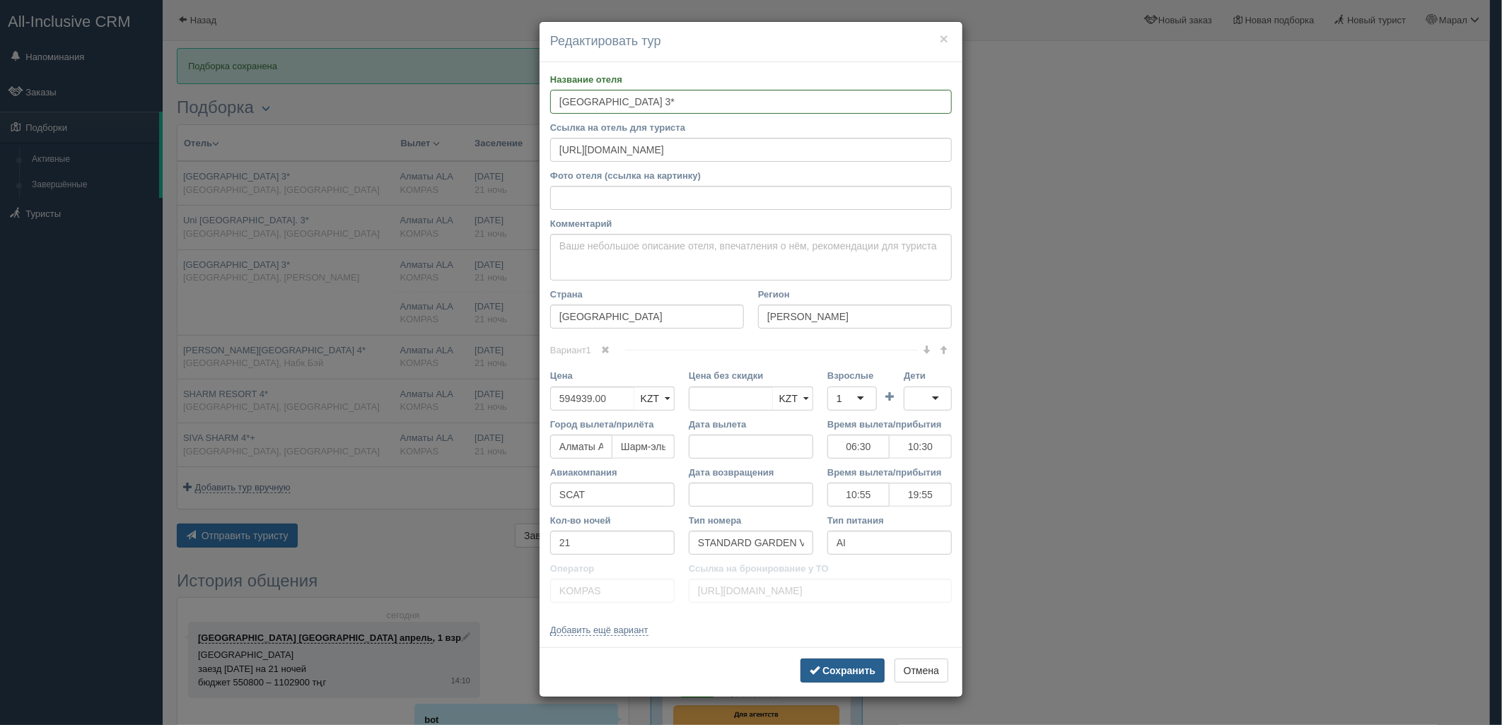
click at [826, 670] on b "Сохранить" at bounding box center [848, 670] width 53 height 11
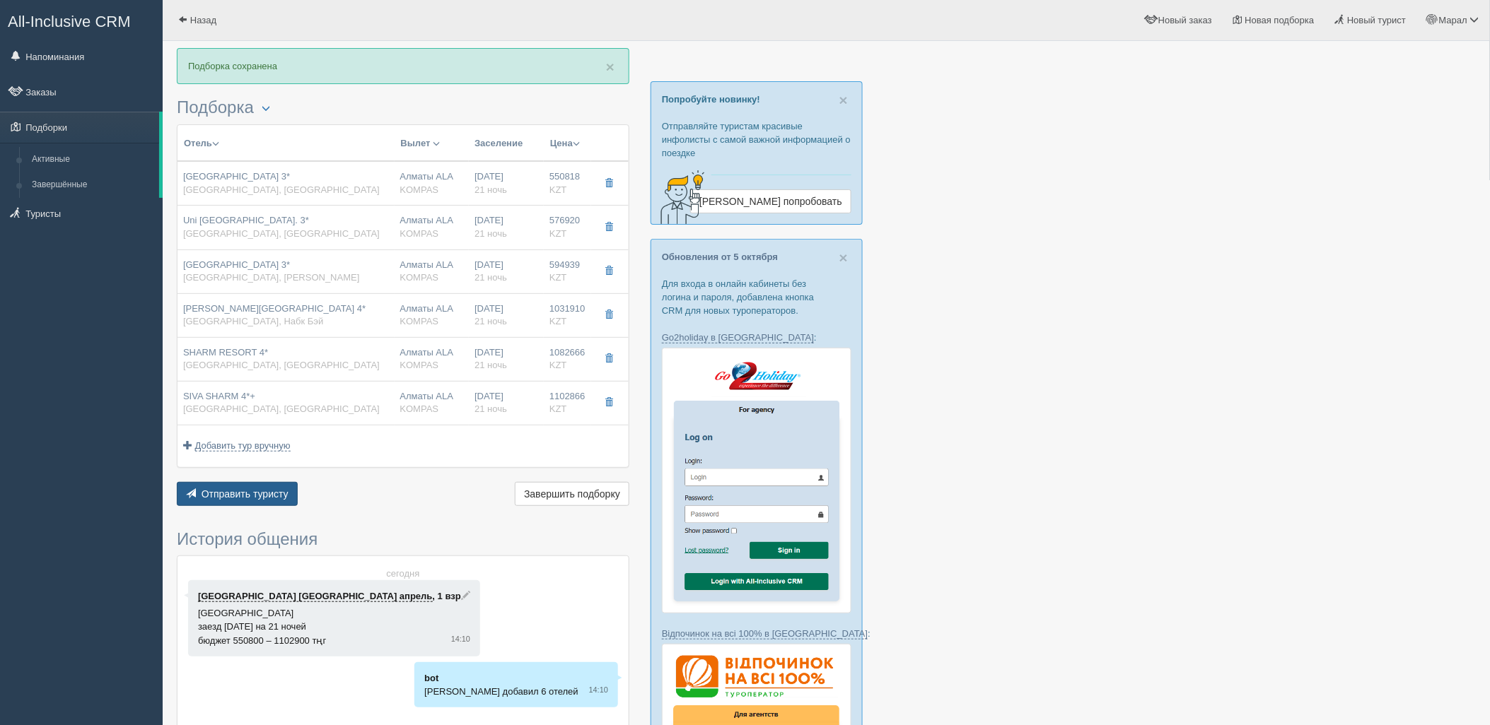
click at [228, 495] on span "Отправить туристу" at bounding box center [244, 494] width 87 height 11
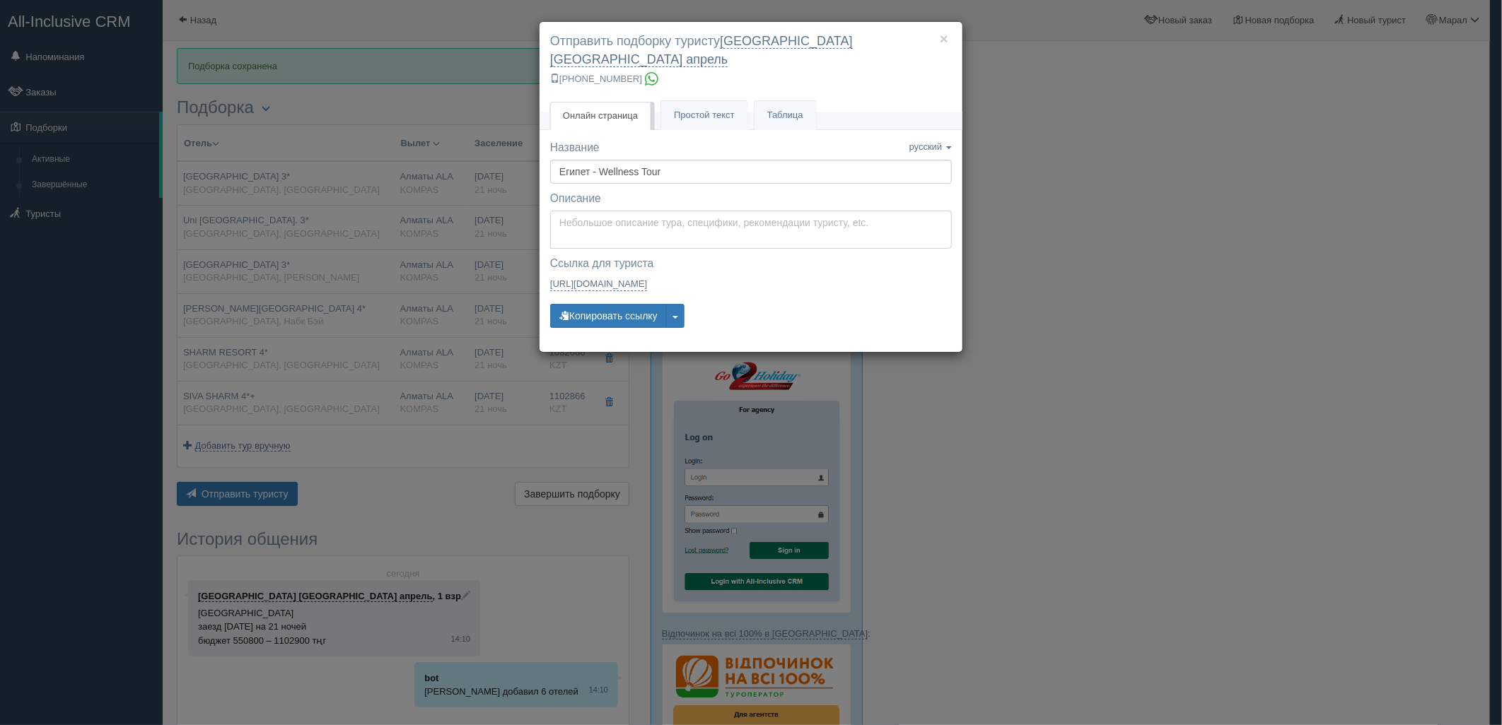
type textarea "Здравствуйте! Ниже представлены варианты туров для Вас. Для просмотра описания …"
click at [636, 211] on textarea "Здравствуйте! Ниже представлены варианты туров для Вас. Для просмотра описания …" at bounding box center [751, 230] width 402 height 38
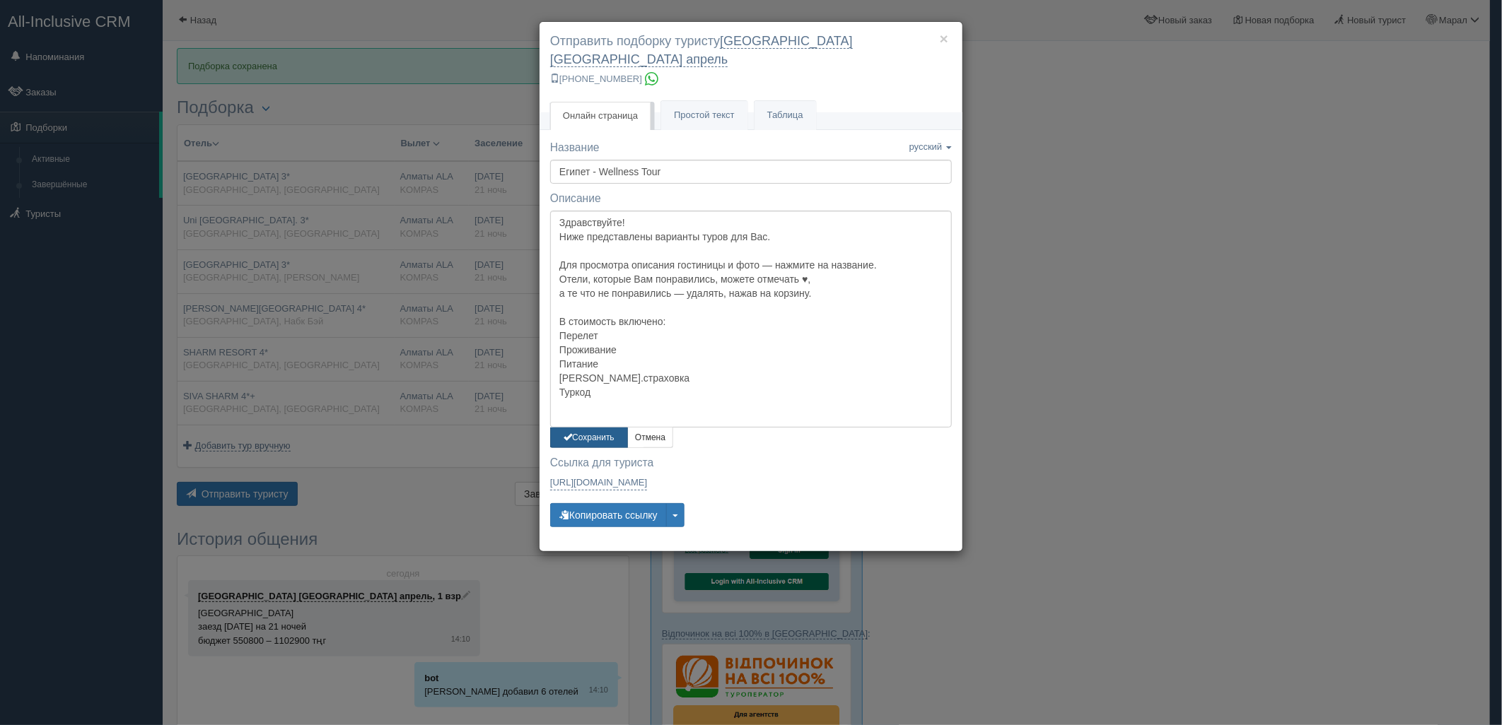
click at [602, 428] on button "Сохранить" at bounding box center [589, 438] width 78 height 21
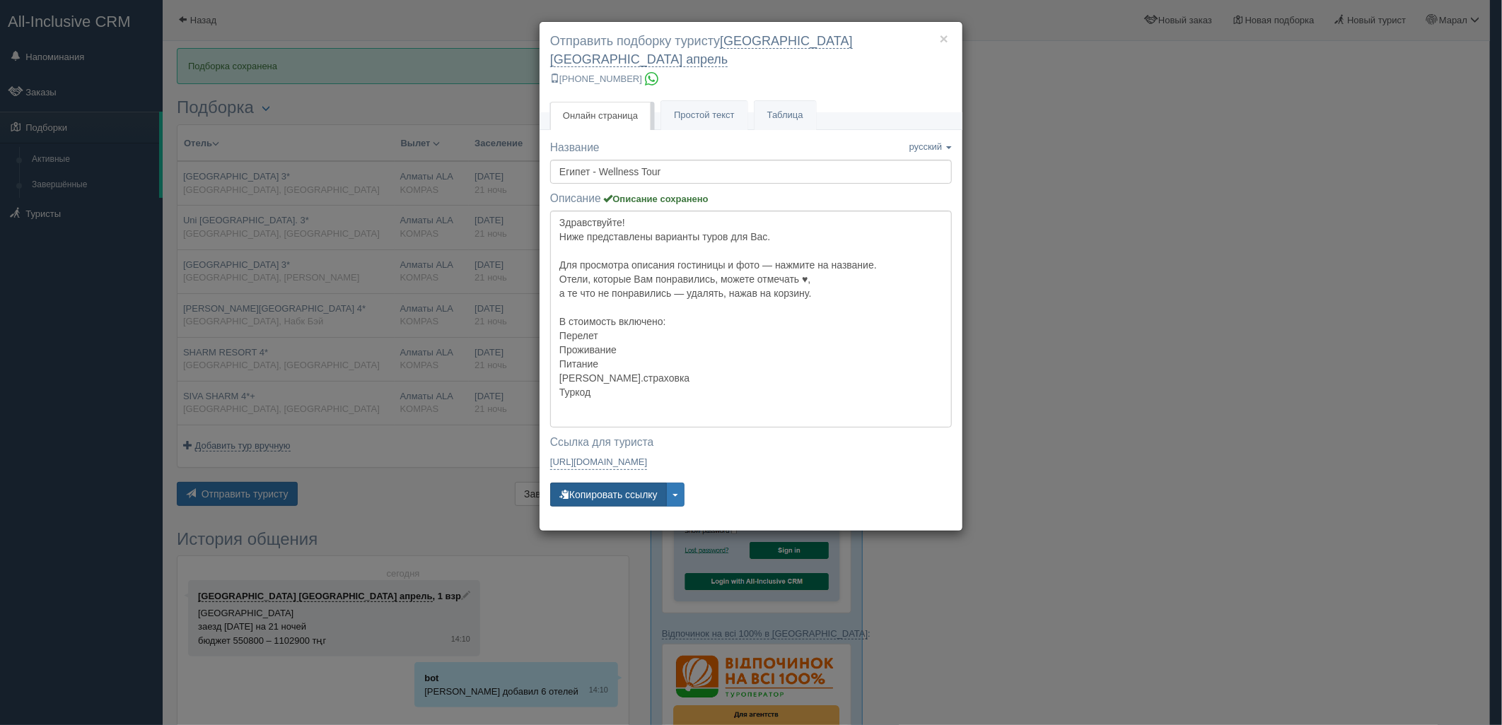
click at [610, 483] on button "Копировать ссылку" at bounding box center [608, 495] width 117 height 24
drag, startPoint x: 1203, startPoint y: 403, endPoint x: 1045, endPoint y: 167, distance: 284.3
click at [1203, 403] on div "× Отправить подборку туристу калининград турция апрель +7 924 265-55-57 Онлайн …" at bounding box center [751, 362] width 1502 height 725
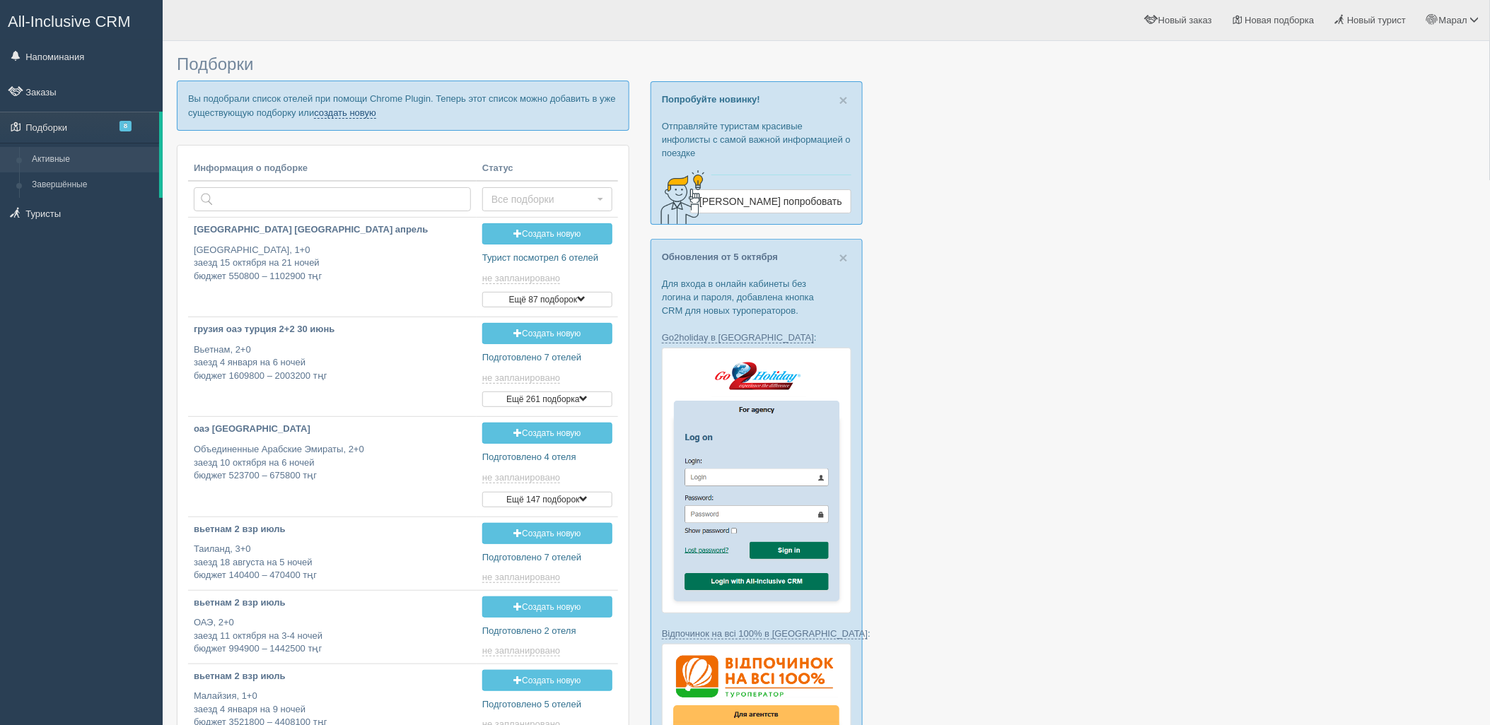
click at [349, 111] on link "создать новую" at bounding box center [345, 112] width 62 height 11
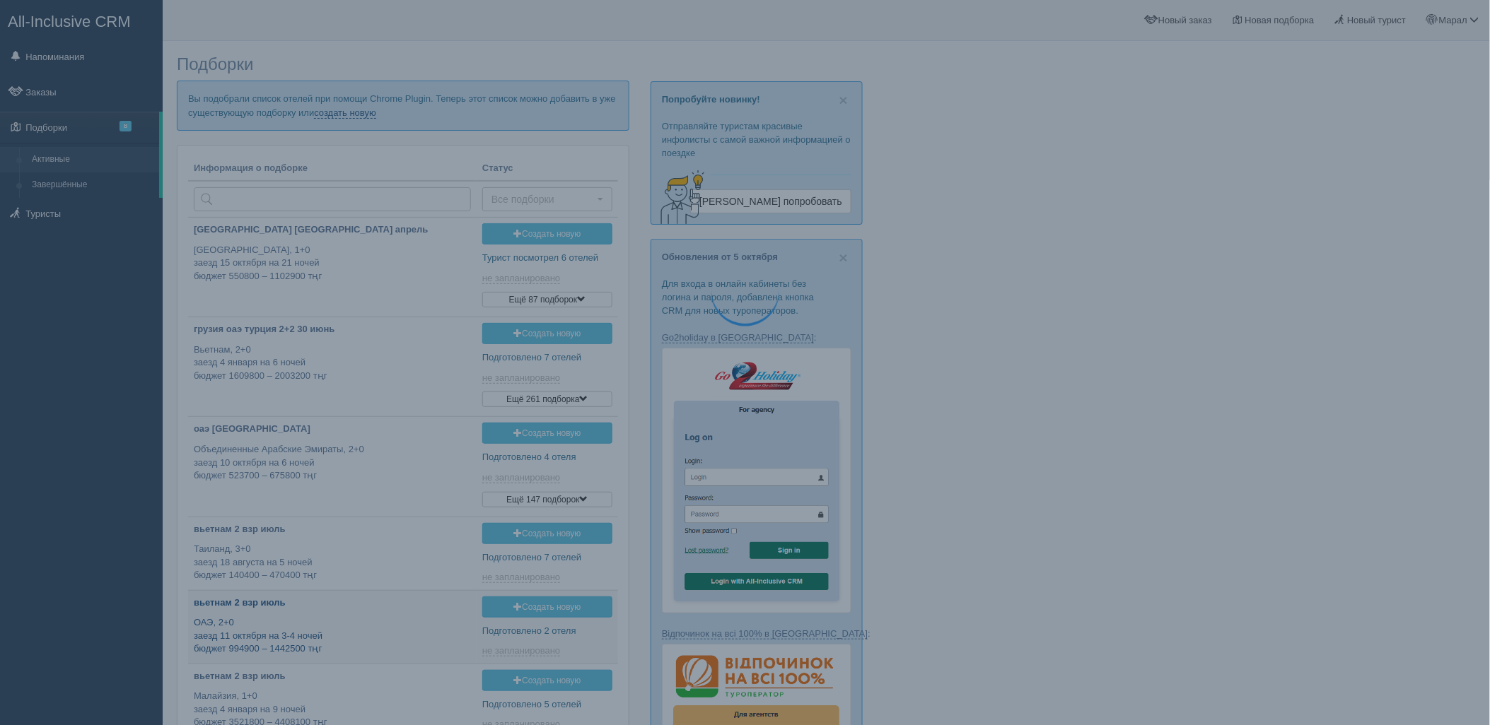
type input "[DATE] 14:10"
type input "2025-10-11 11:40"
type input "2025-10-11 12:30"
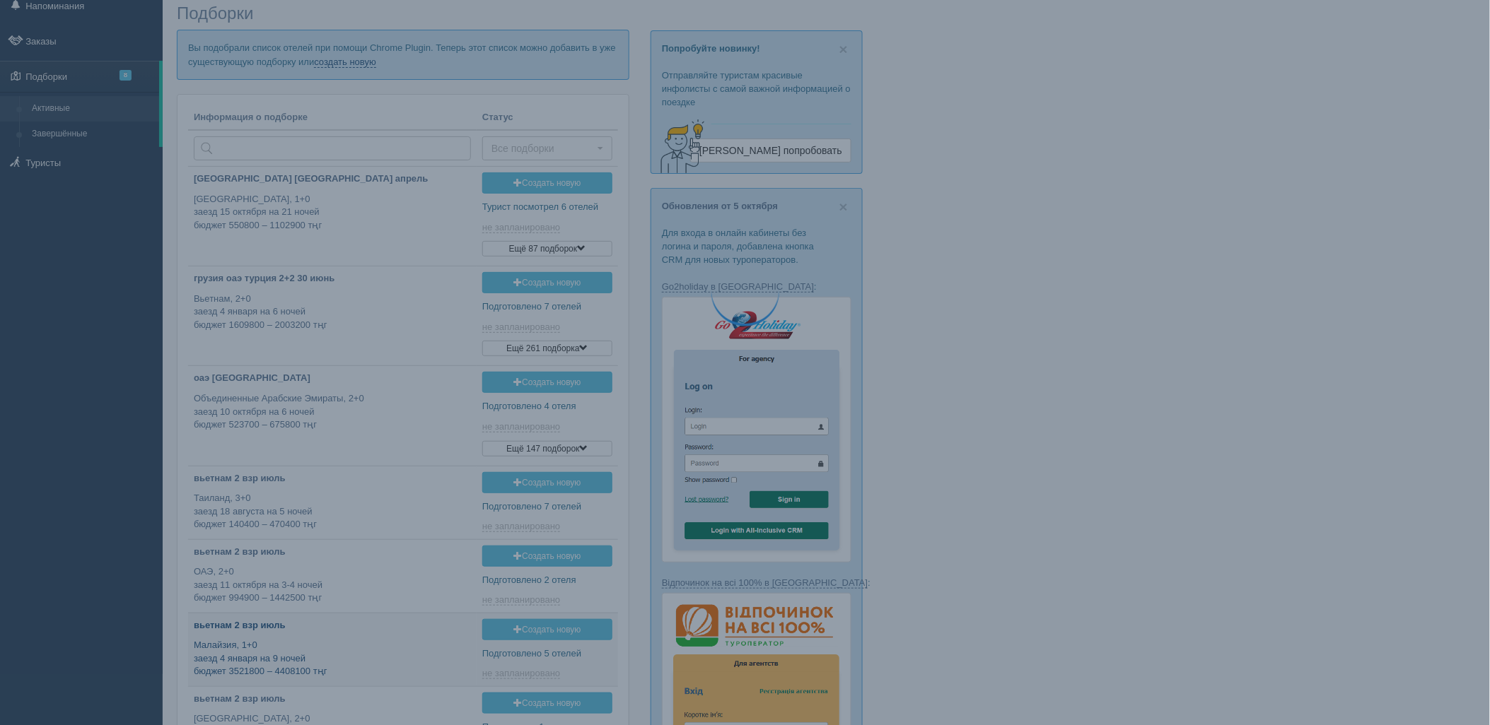
type input "2025-10-11 17:55"
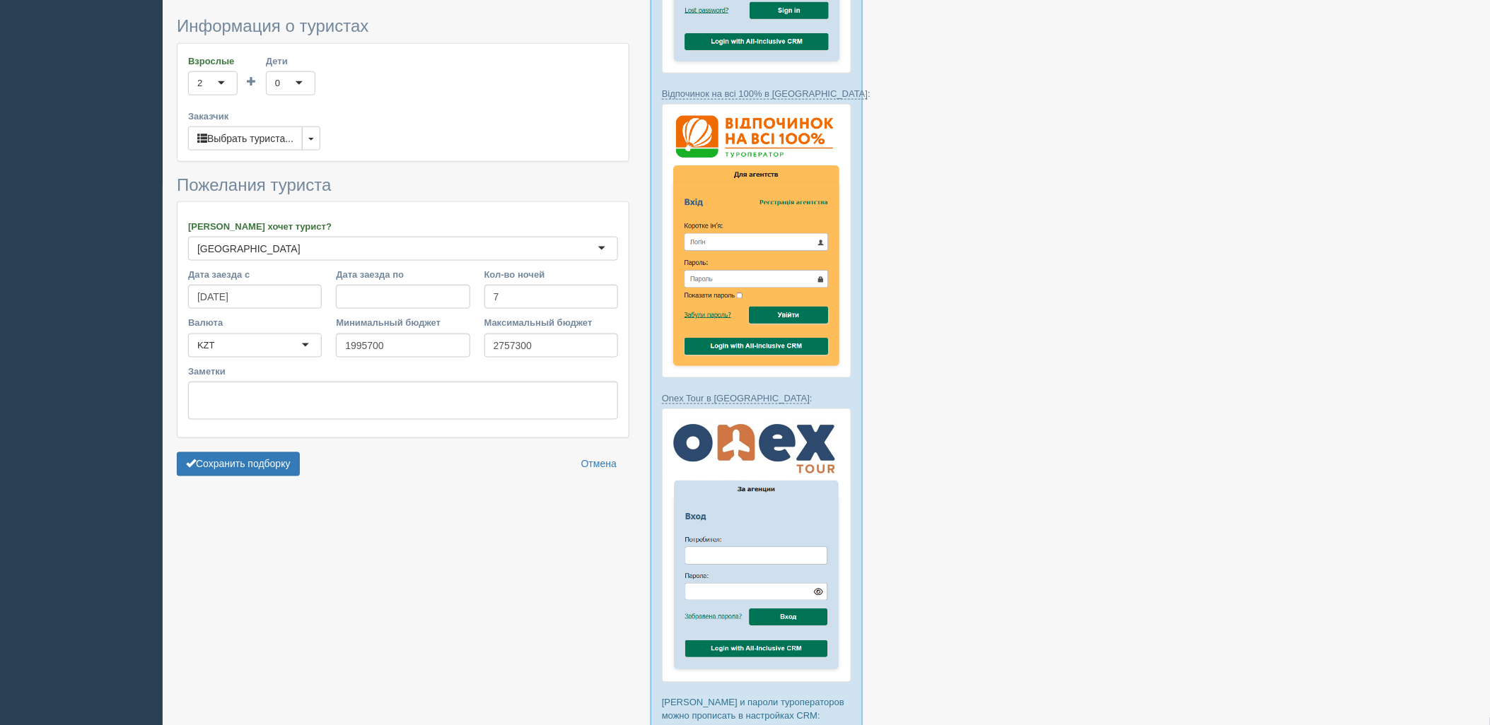
scroll to position [549, 0]
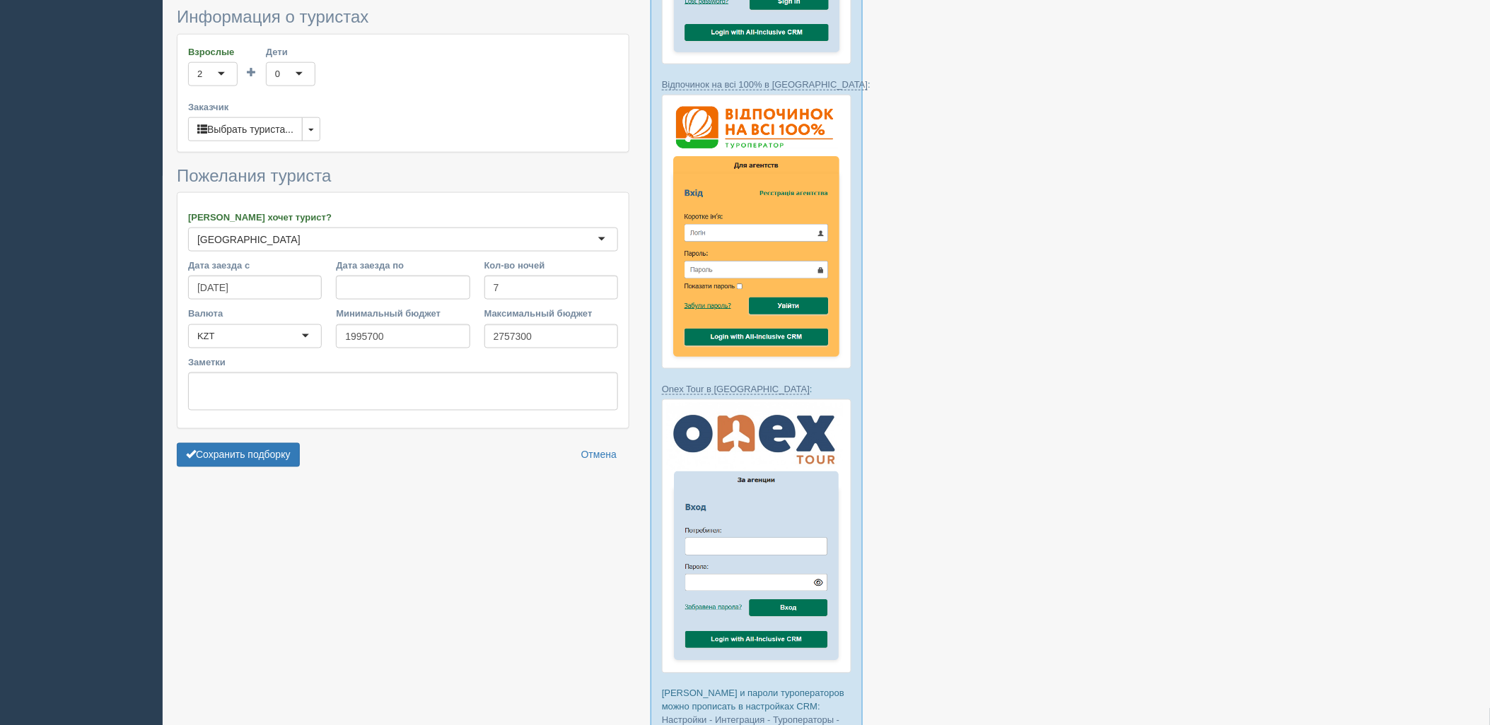
click at [222, 436] on form "Информация о туристах Взрослые 2 2 1 2 3 4 5 6 7 8 9 10 11 12 13 14 15 16 17 18…" at bounding box center [403, 241] width 452 height 466
click at [230, 453] on button "Сохранить подборку" at bounding box center [238, 455] width 123 height 24
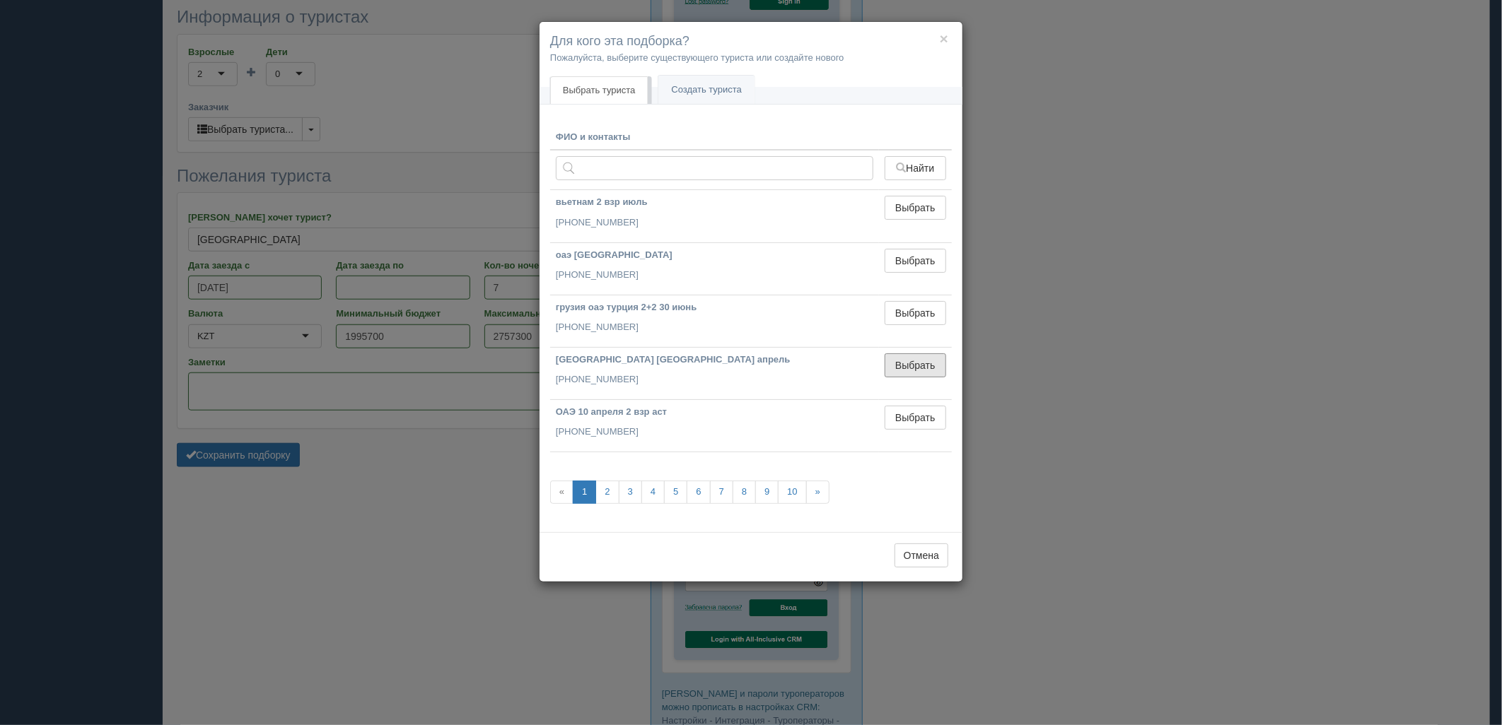
drag, startPoint x: 908, startPoint y: 370, endPoint x: 327, endPoint y: 479, distance: 591.3
click at [907, 370] on button "Выбрать" at bounding box center [915, 365] width 62 height 24
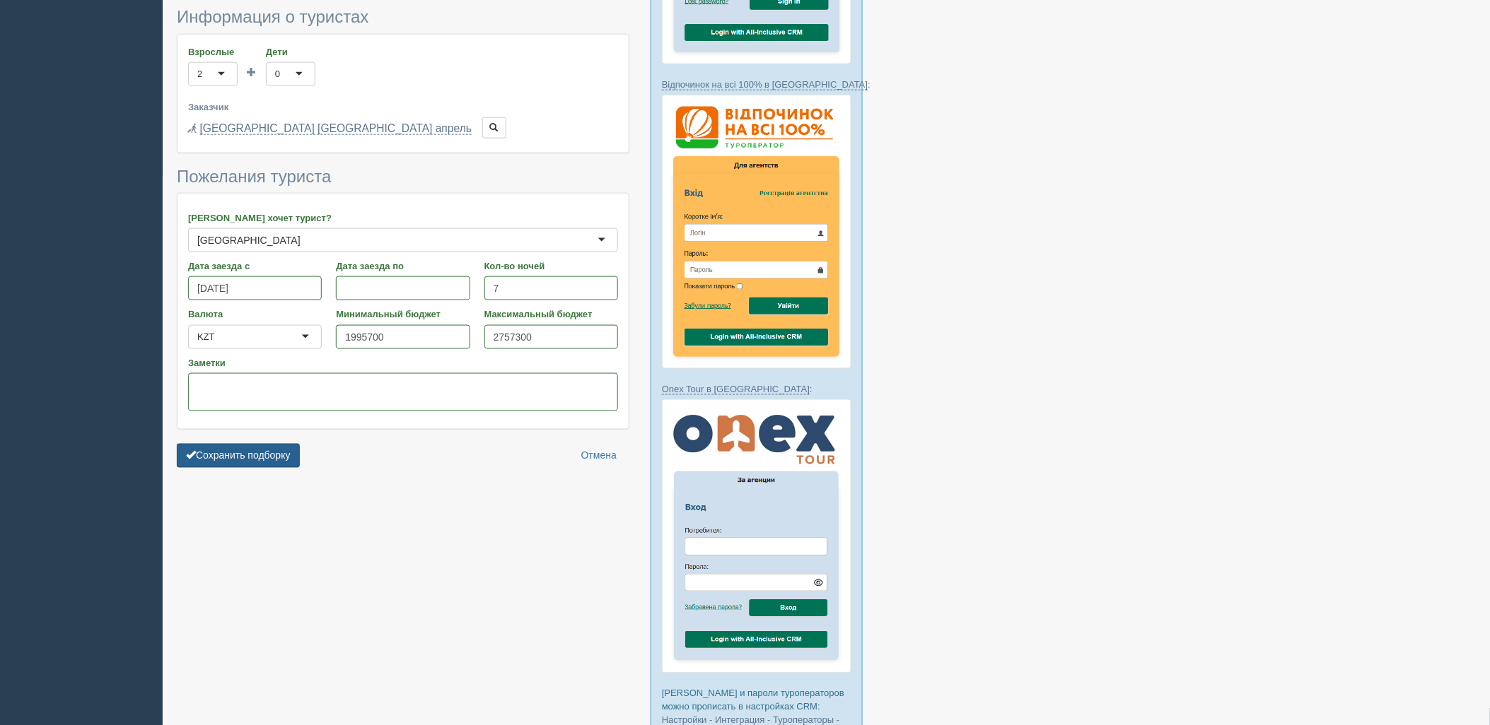
click at [285, 450] on button "Сохранить подборку" at bounding box center [238, 456] width 123 height 24
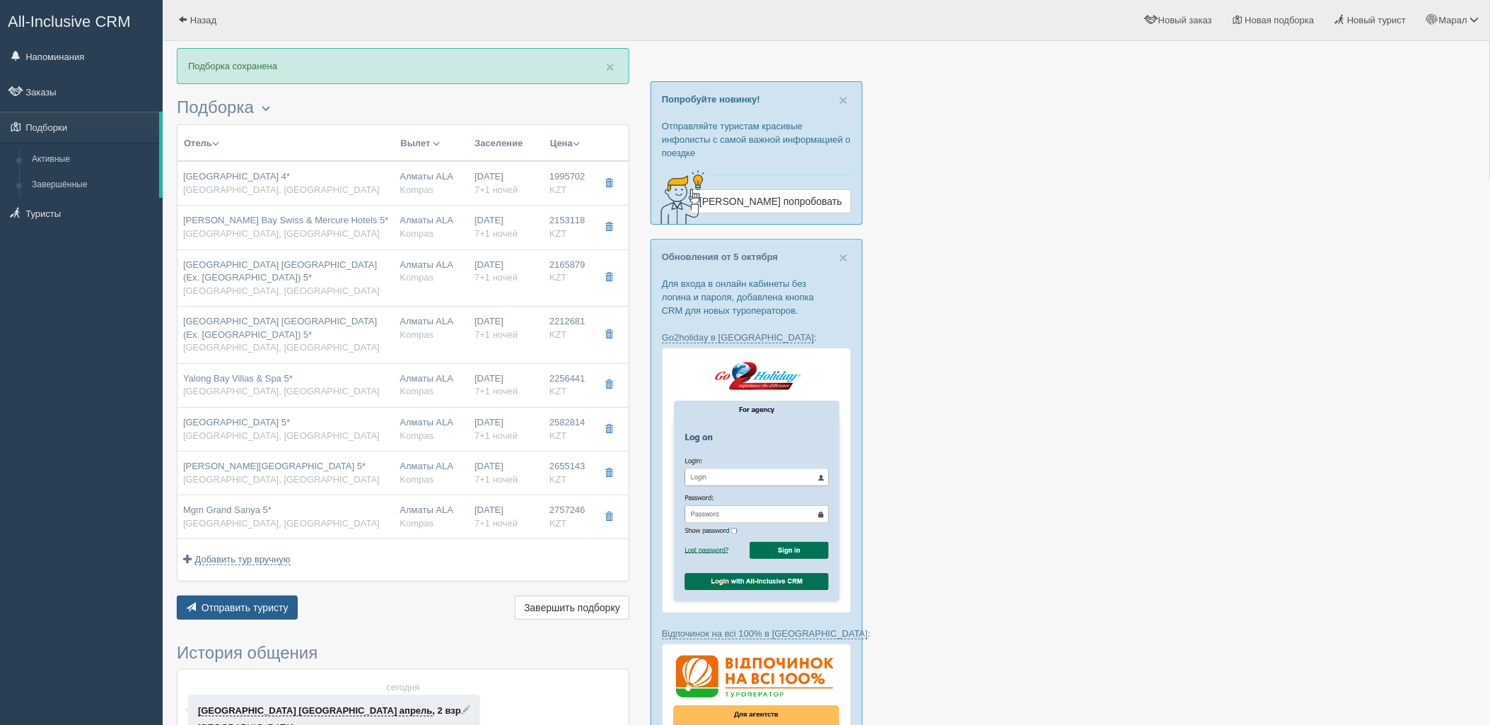
click at [263, 603] on button "Отправить туристу Отправить" at bounding box center [237, 608] width 121 height 24
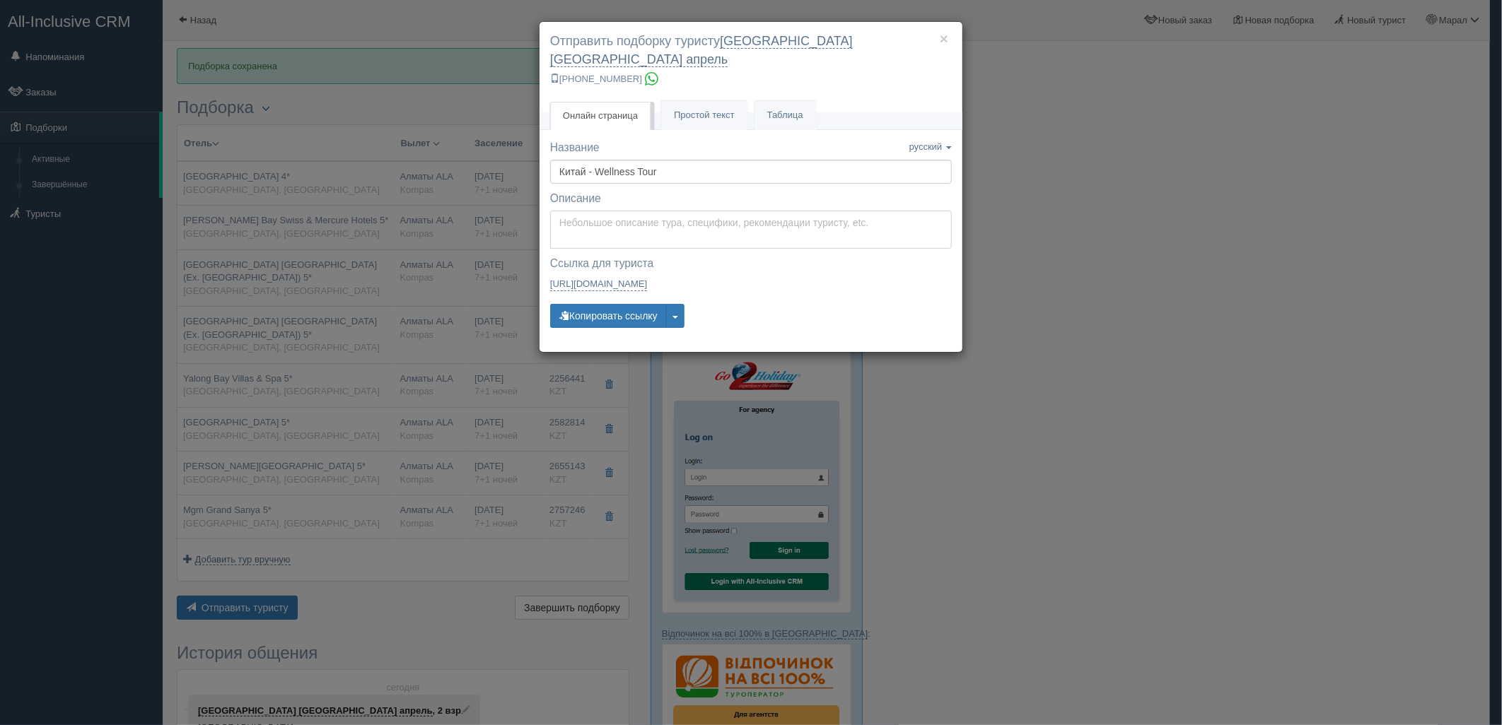
type textarea "Здравствуйте! Ниже представлены варианты туров для Вас. Для просмотра описания …"
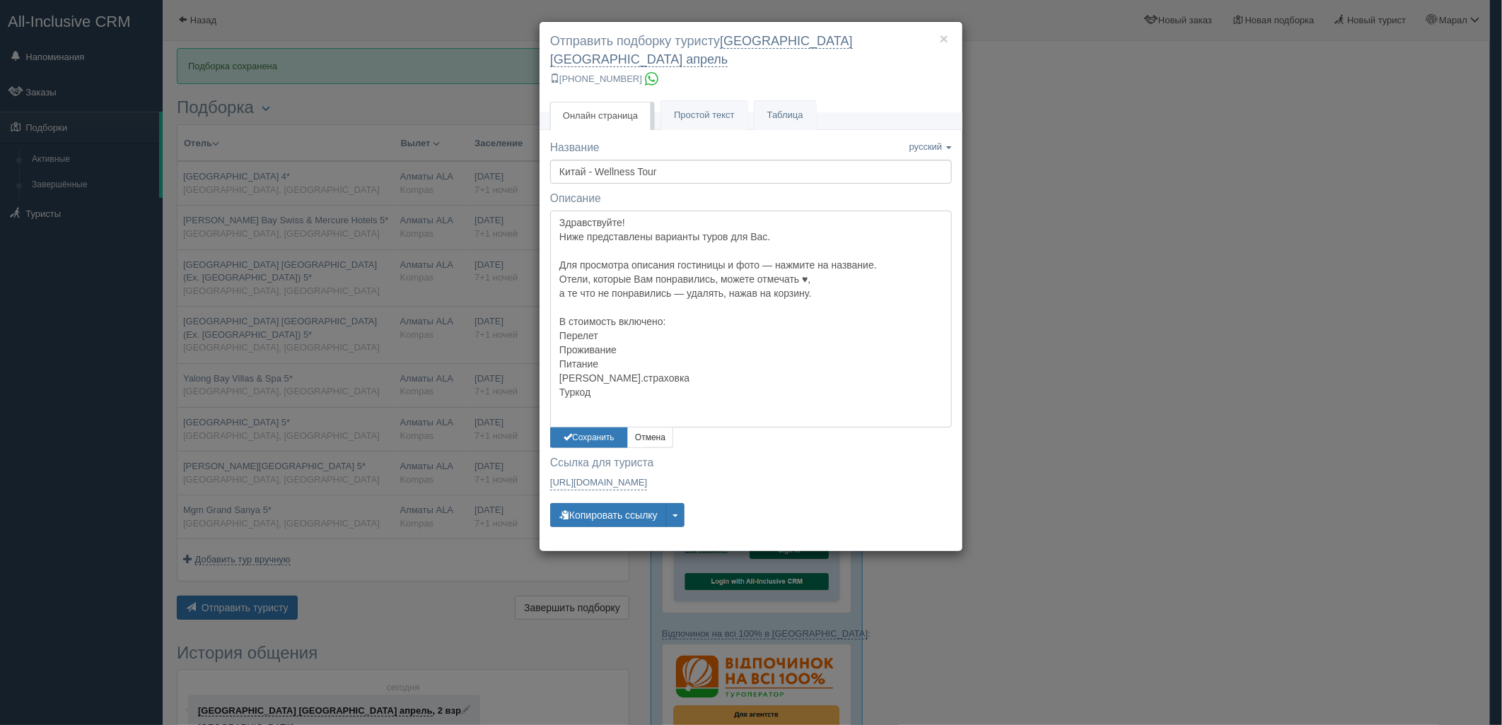
click at [691, 221] on textarea "Здравствуйте! Ниже представлены варианты туров для Вас. Для просмотра описания …" at bounding box center [751, 319] width 402 height 216
drag, startPoint x: 584, startPoint y: 419, endPoint x: 578, endPoint y: 404, distance: 15.5
click at [585, 428] on button "Сохранить" at bounding box center [589, 438] width 78 height 21
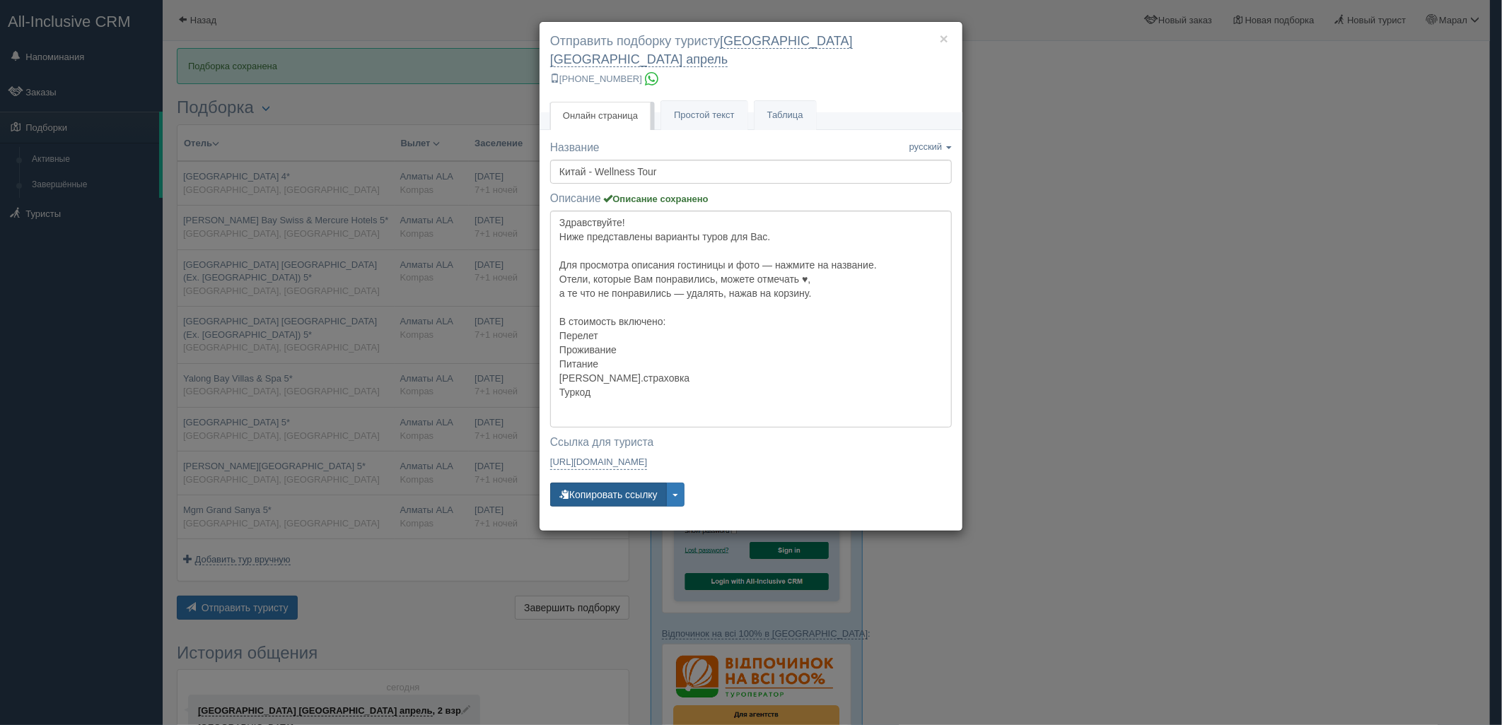
click at [582, 483] on button "Копировать ссылку" at bounding box center [608, 495] width 117 height 24
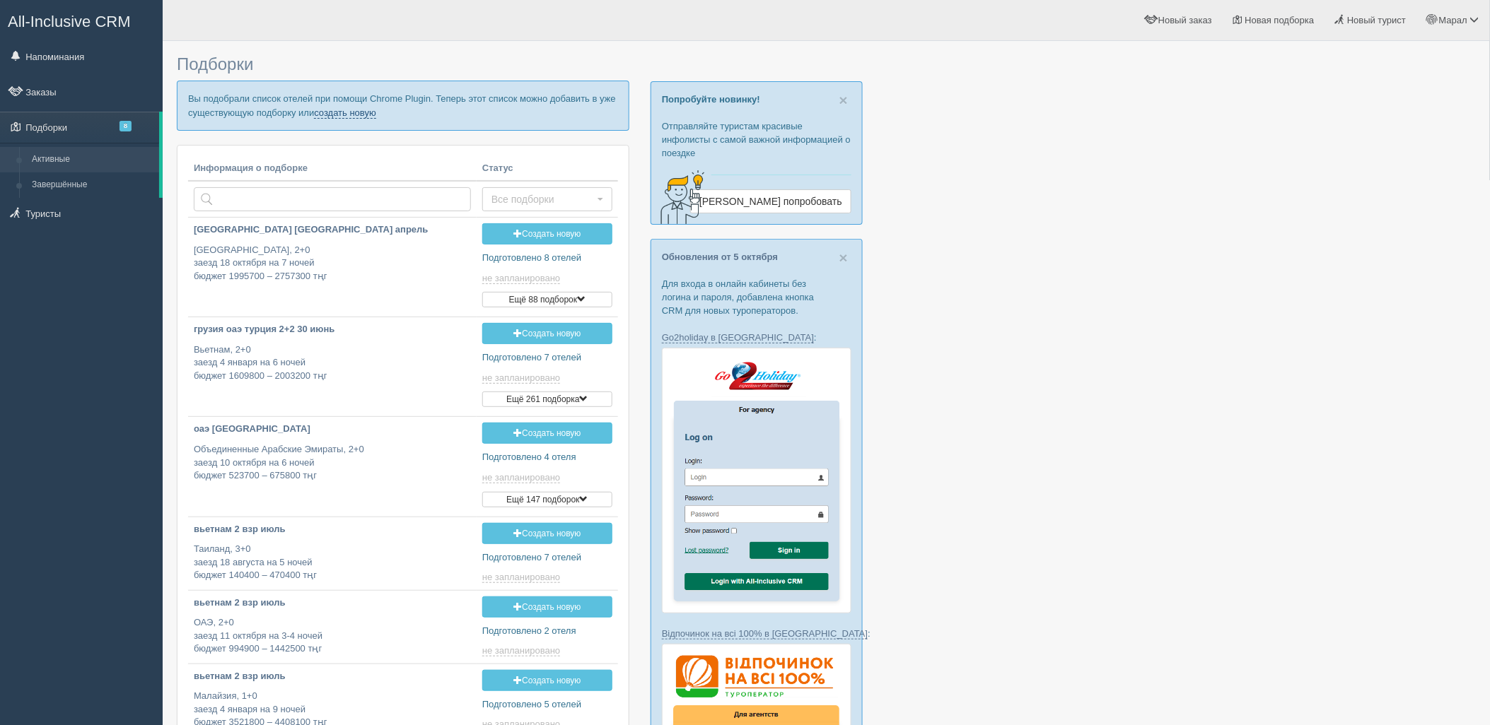
click at [349, 115] on link "создать новую" at bounding box center [345, 112] width 62 height 11
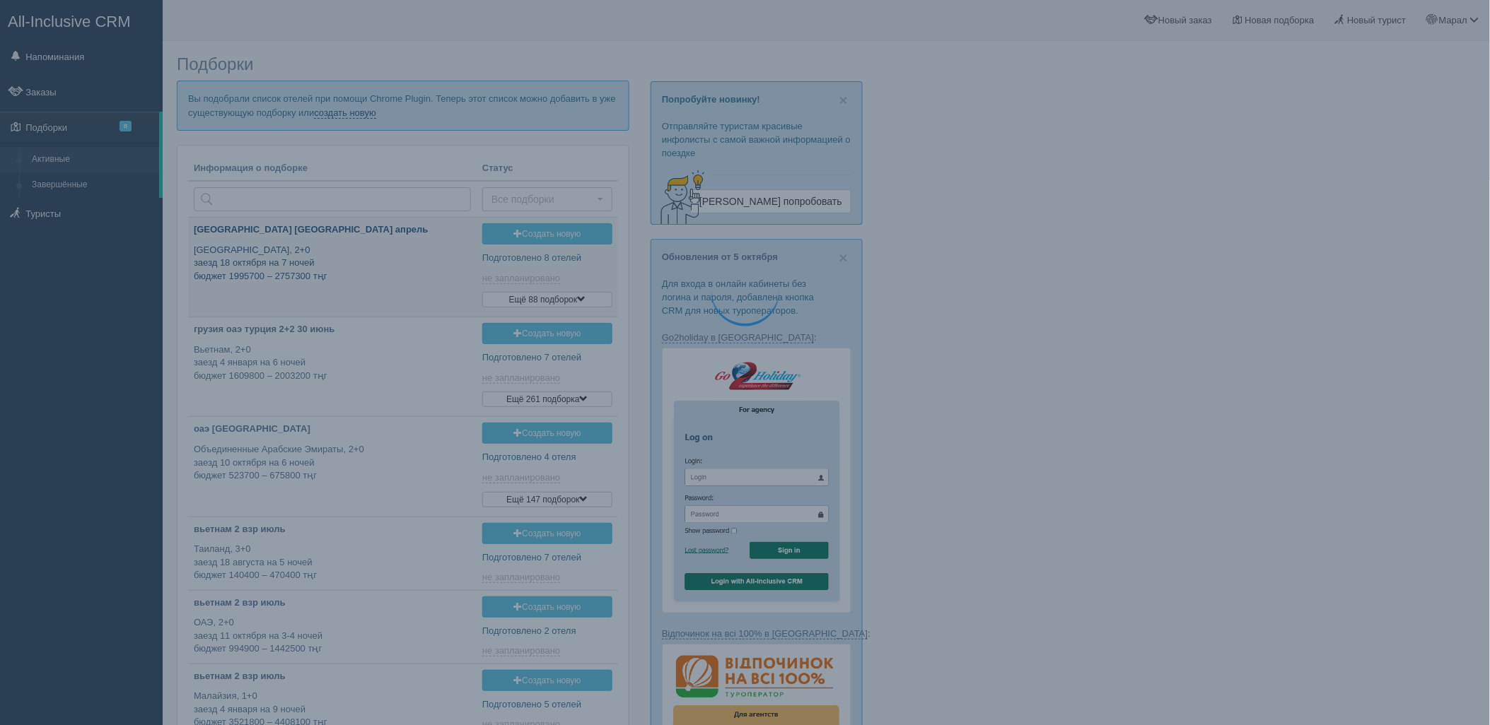
type input "[DATE] 14:15"
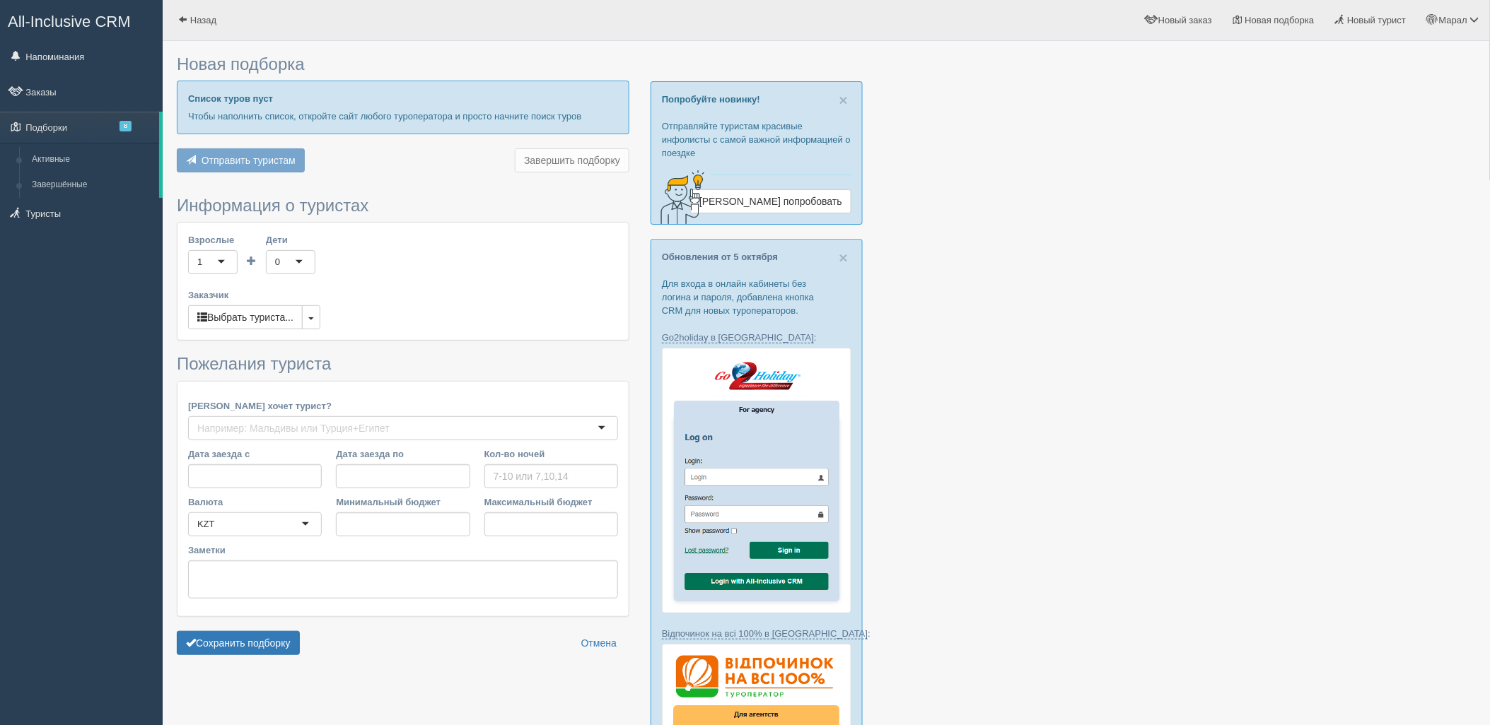
type input "7"
type input "2542700"
type input "3202200"
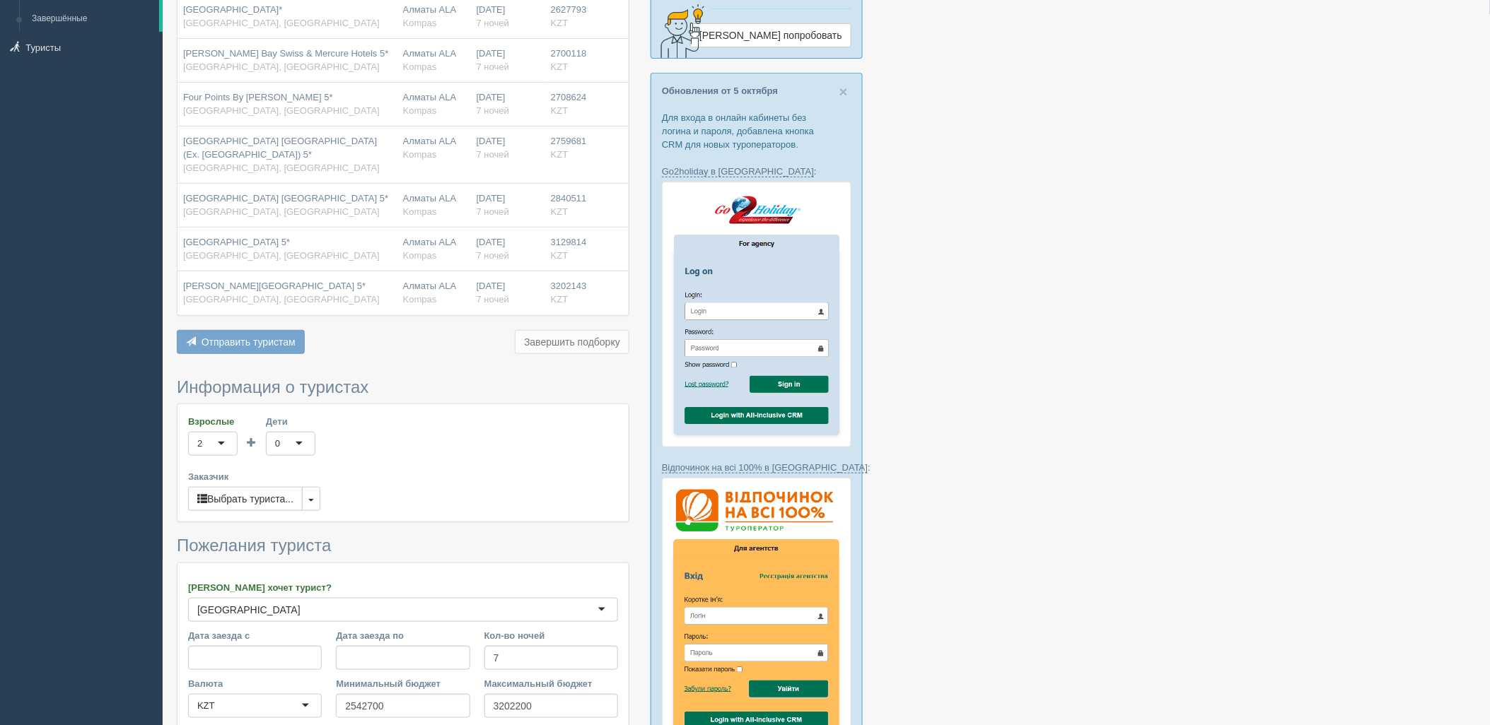
scroll to position [471, 0]
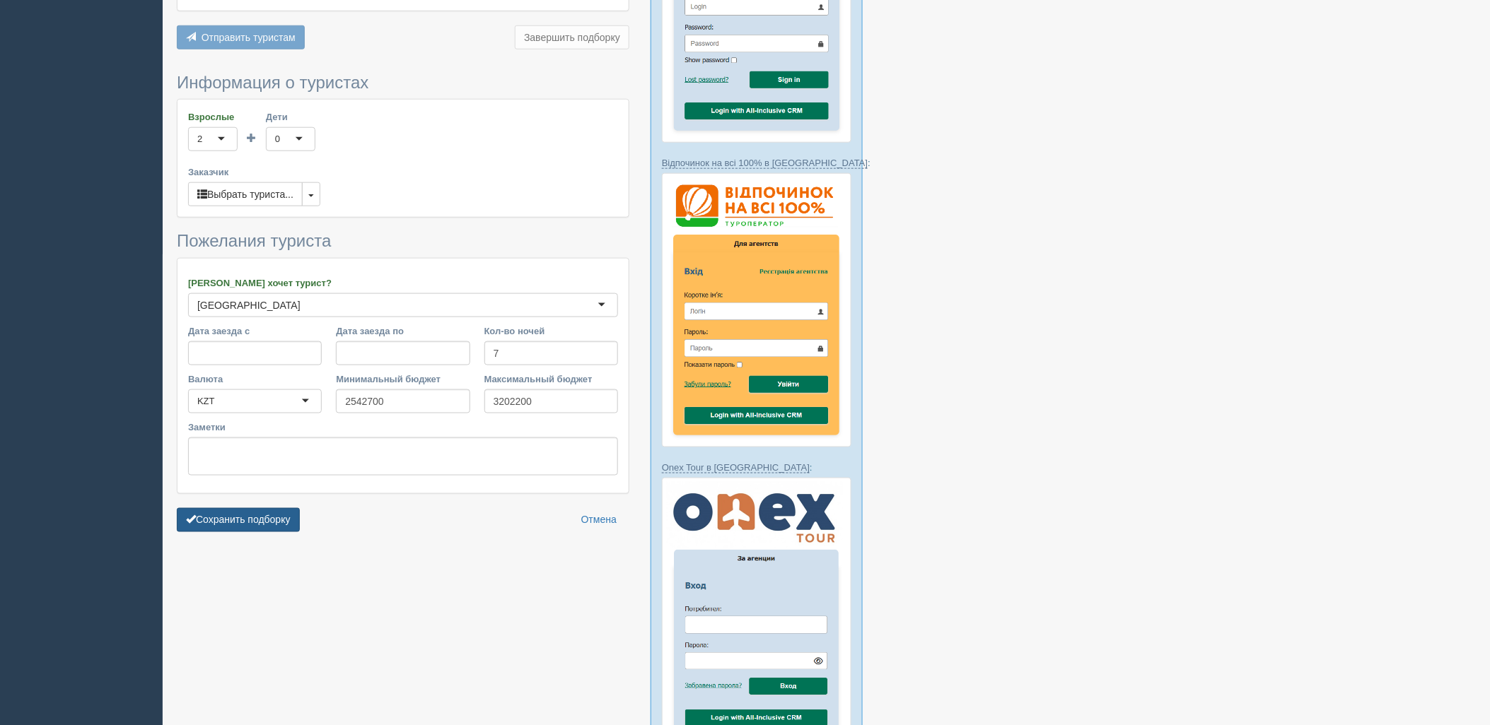
click at [272, 512] on button "Сохранить подборку" at bounding box center [238, 520] width 123 height 24
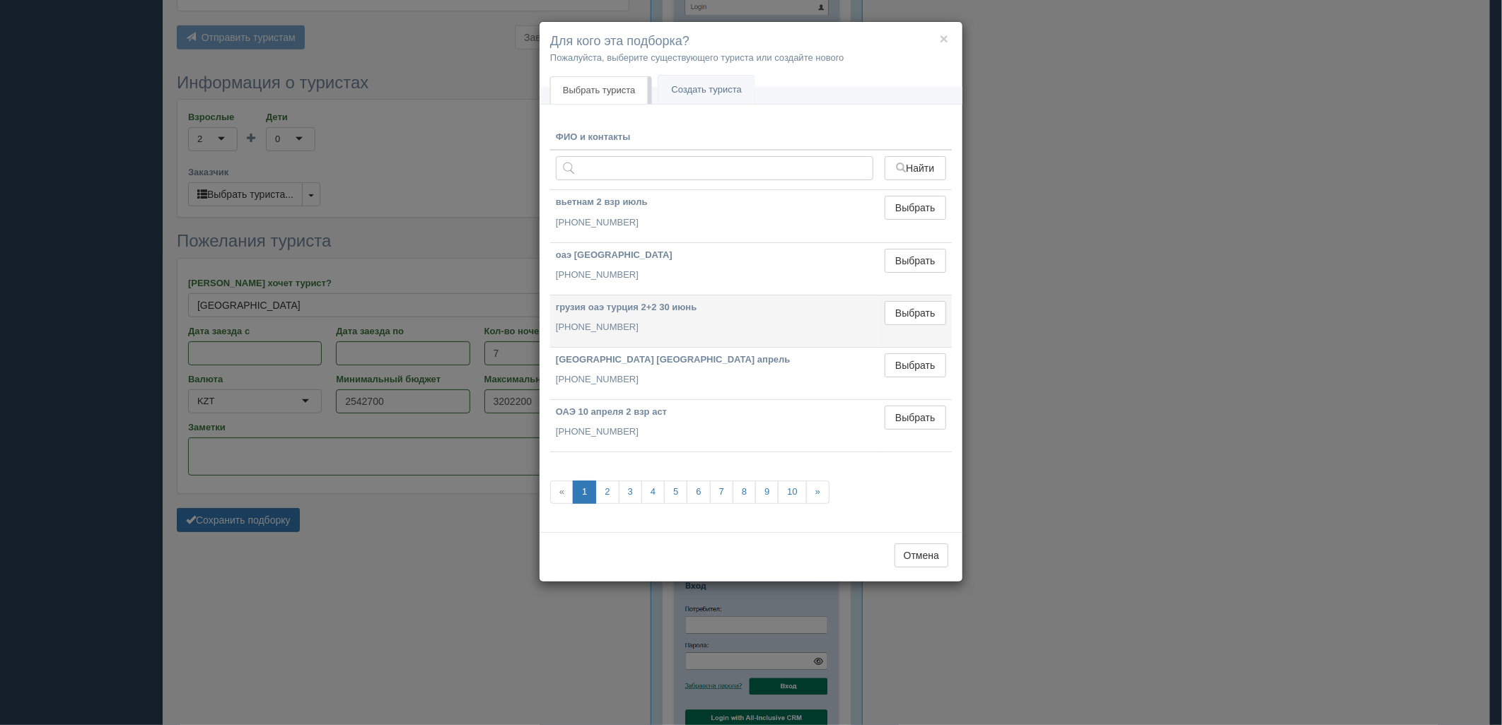
click at [913, 316] on button "Выбрать" at bounding box center [915, 313] width 62 height 24
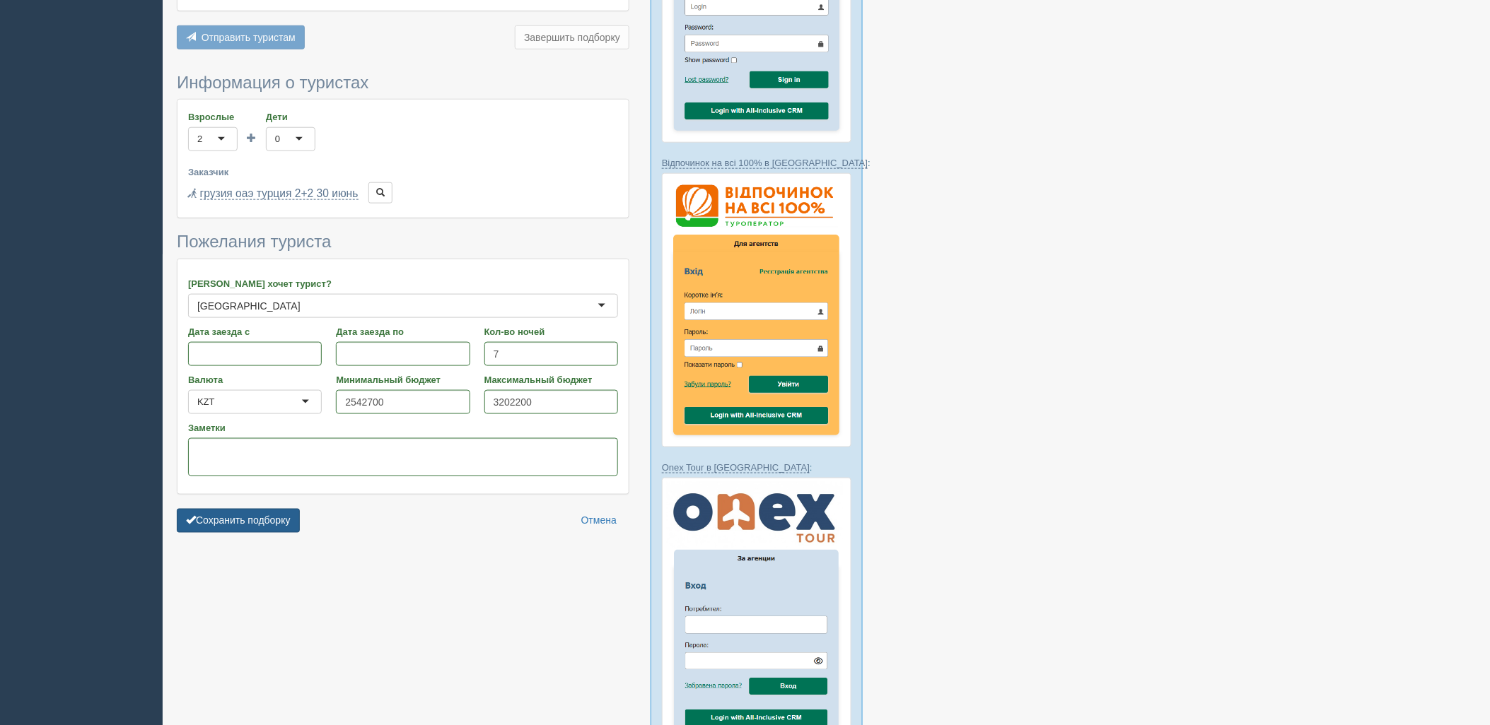
click at [273, 518] on button "Сохранить подборку" at bounding box center [238, 521] width 123 height 24
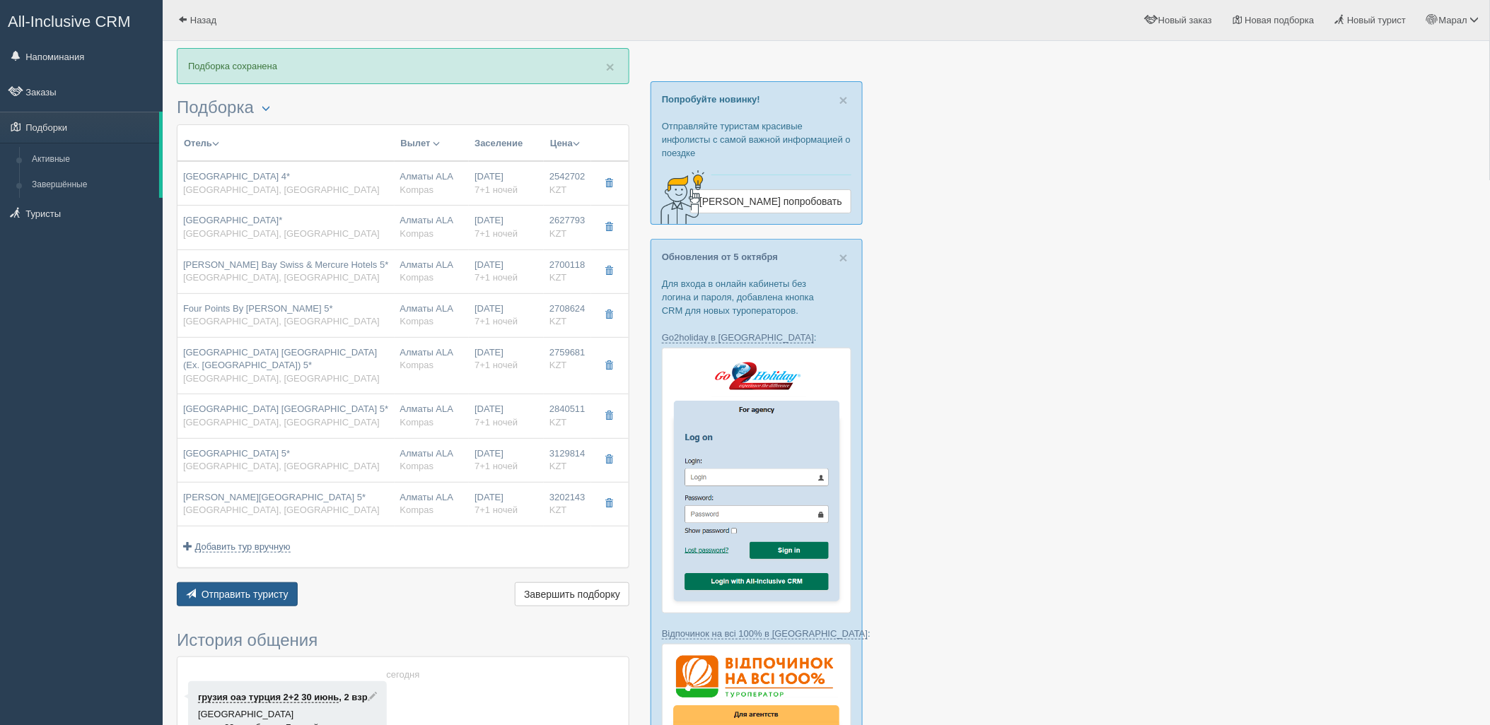
click at [252, 595] on span "Отправить туристу" at bounding box center [244, 594] width 87 height 11
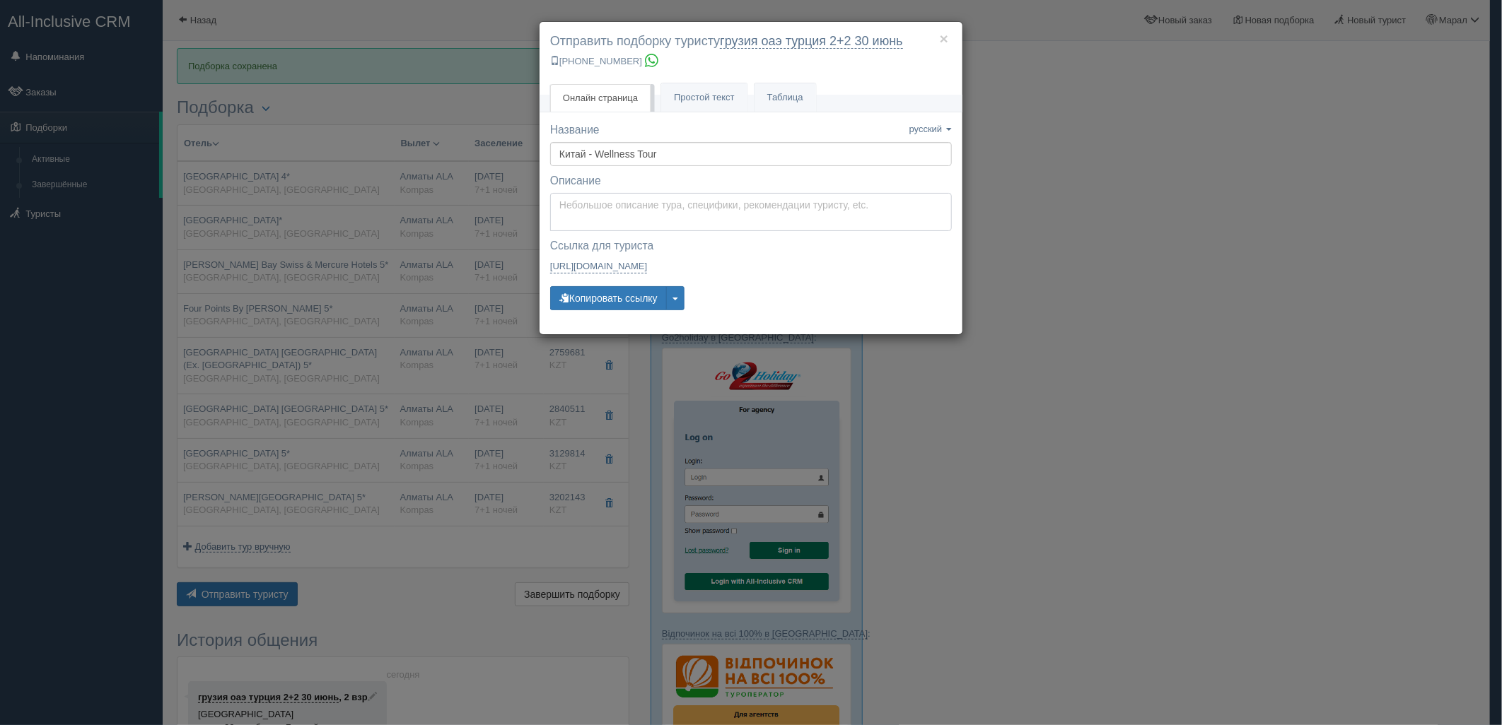
type textarea "Здравствуйте! Ниже представлены варианты туров для Вас. Для просмотра описания …"
click at [626, 218] on textarea "Здравствуйте! Ниже представлены варианты туров для Вас. Для просмотра описания …" at bounding box center [751, 212] width 402 height 38
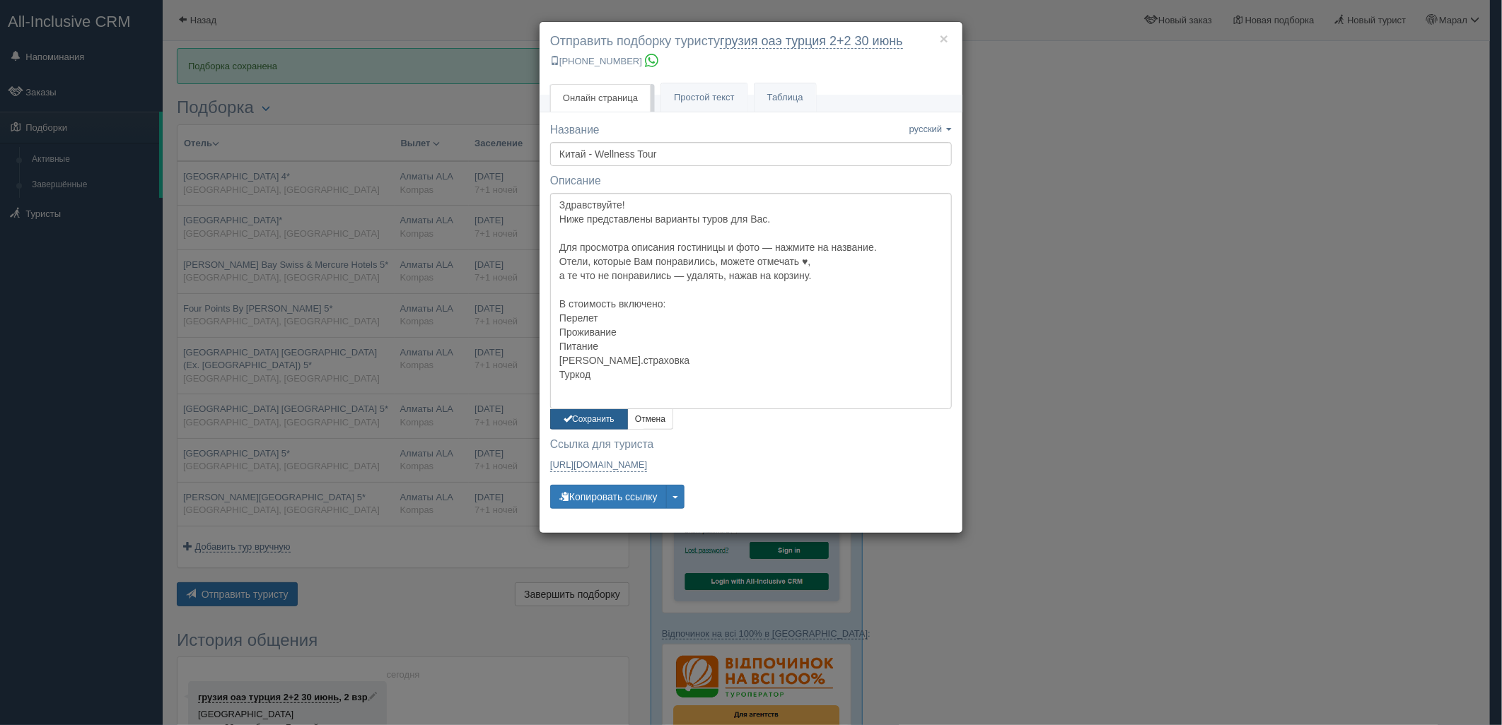
click at [571, 420] on span "button" at bounding box center [567, 418] width 8 height 8
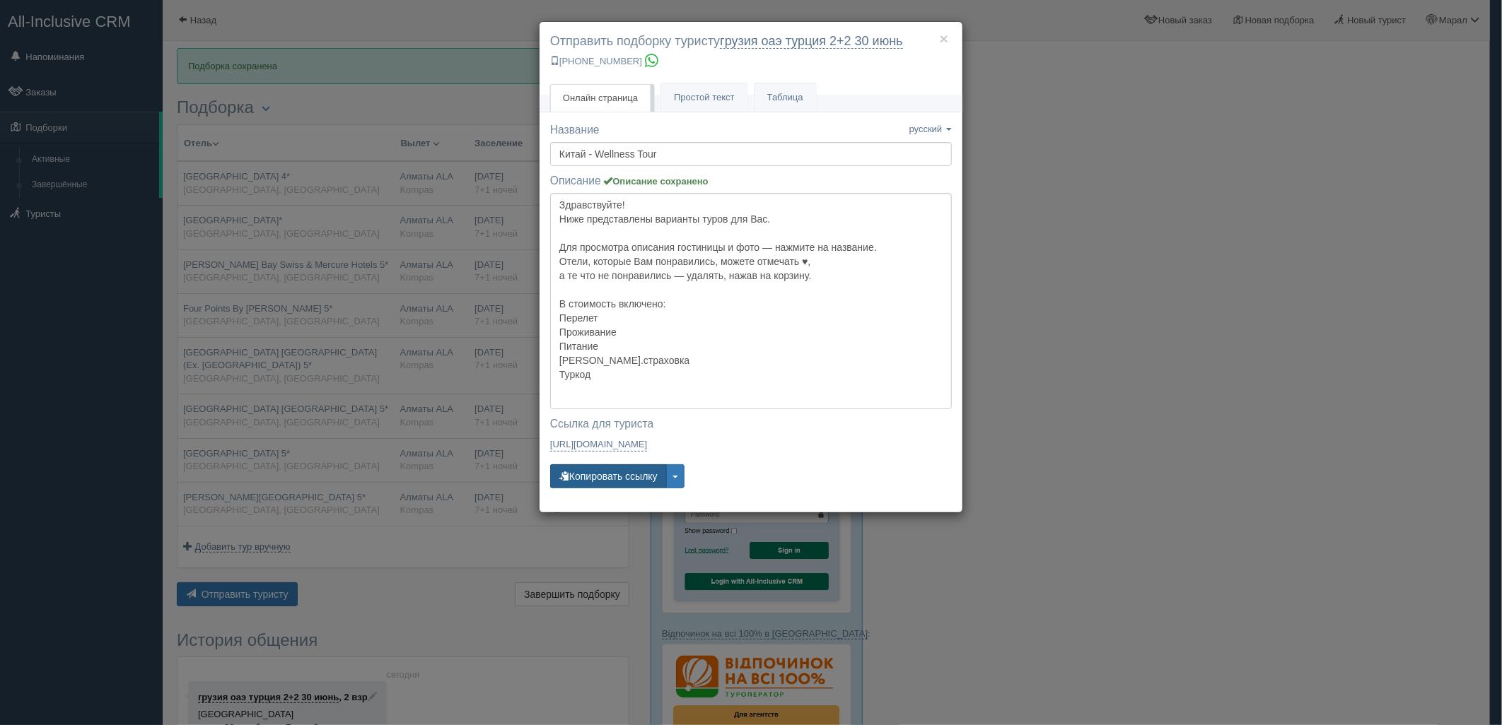
click at [598, 469] on button "Копировать ссылку" at bounding box center [608, 476] width 117 height 24
drag, startPoint x: 598, startPoint y: 469, endPoint x: 506, endPoint y: 530, distance: 110.2
click at [599, 469] on button "Копировать ссылку" at bounding box center [608, 476] width 117 height 24
drag, startPoint x: 1254, startPoint y: 204, endPoint x: 1246, endPoint y: 201, distance: 8.7
click at [1246, 201] on div "× Отправить подборку туристу грузия оаэ [GEOGRAPHIC_DATA] 2+2 [DATE] [PHONE_NUM…" at bounding box center [751, 362] width 1502 height 725
